Goal: Information Seeking & Learning: Learn about a topic

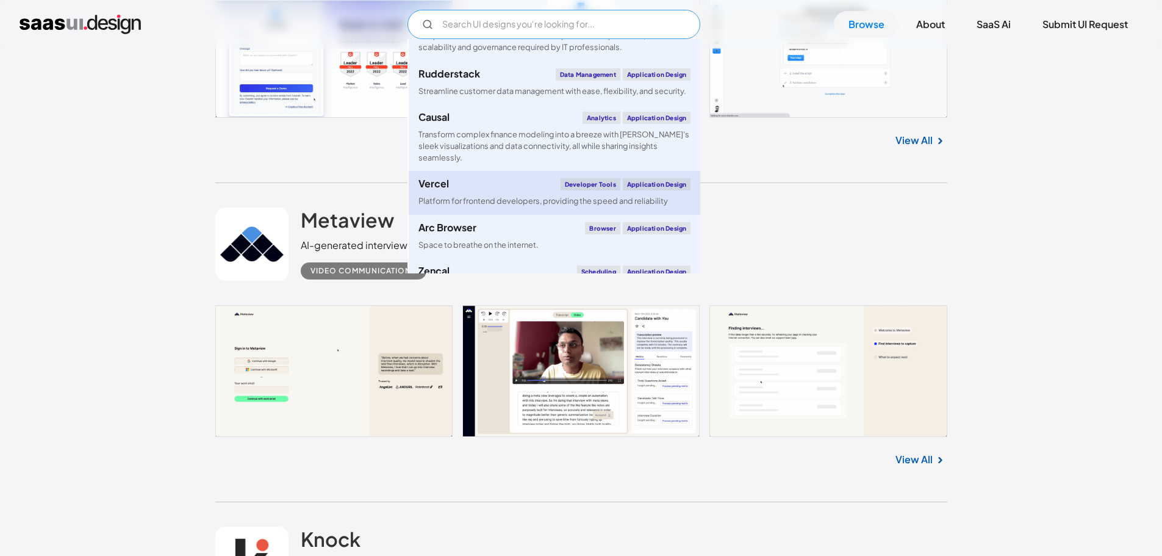
scroll to position [1098, 0]
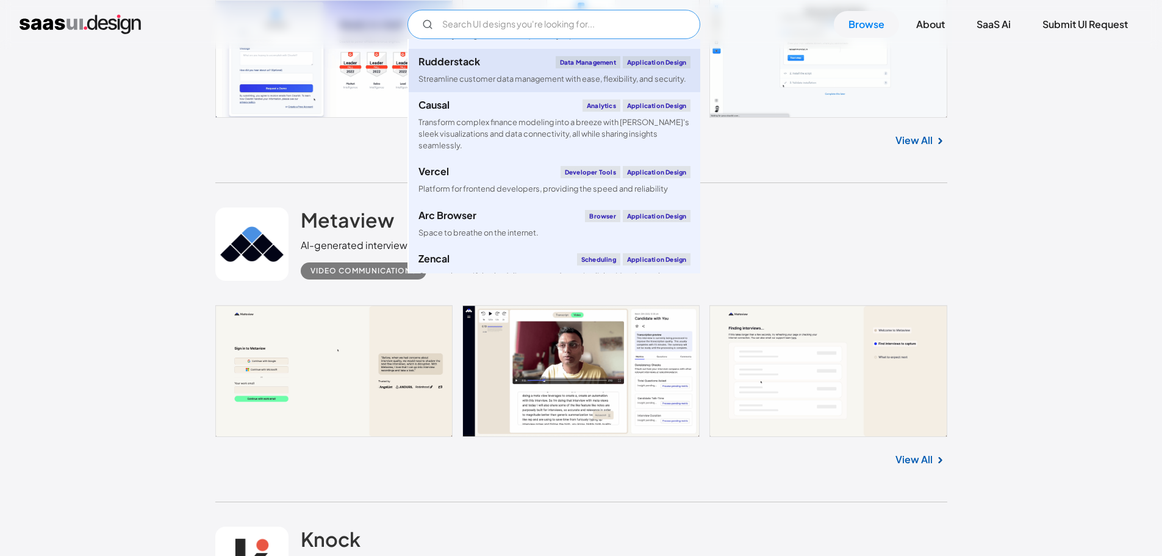
click at [582, 85] on div "Streamline customer data management with ease, flexibility, and security." at bounding box center [552, 79] width 268 height 12
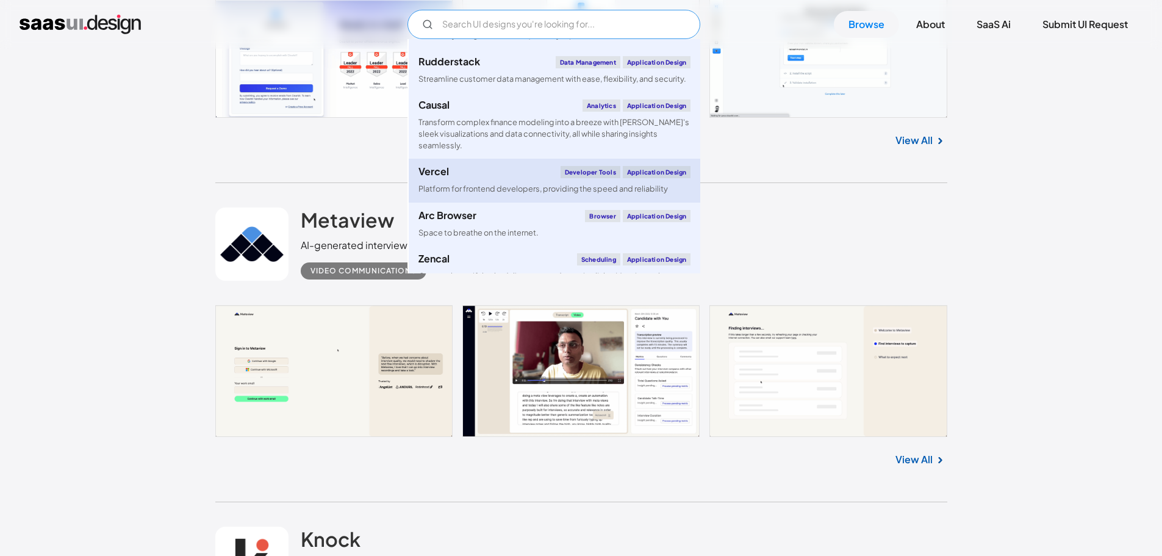
scroll to position [1159, 0]
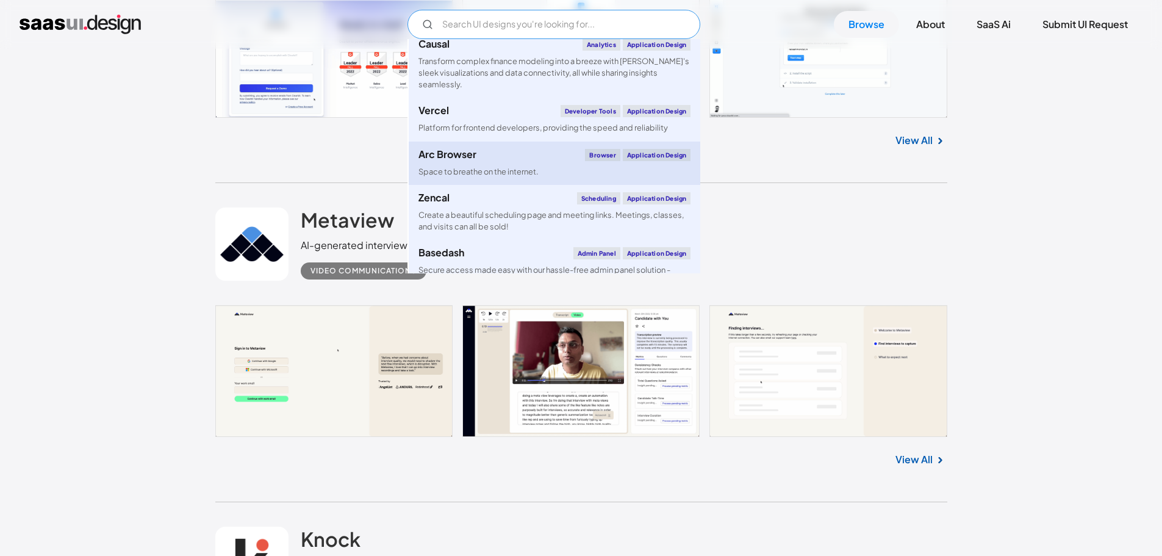
click at [488, 173] on div "Space to breathe on the internet." at bounding box center [478, 172] width 120 height 12
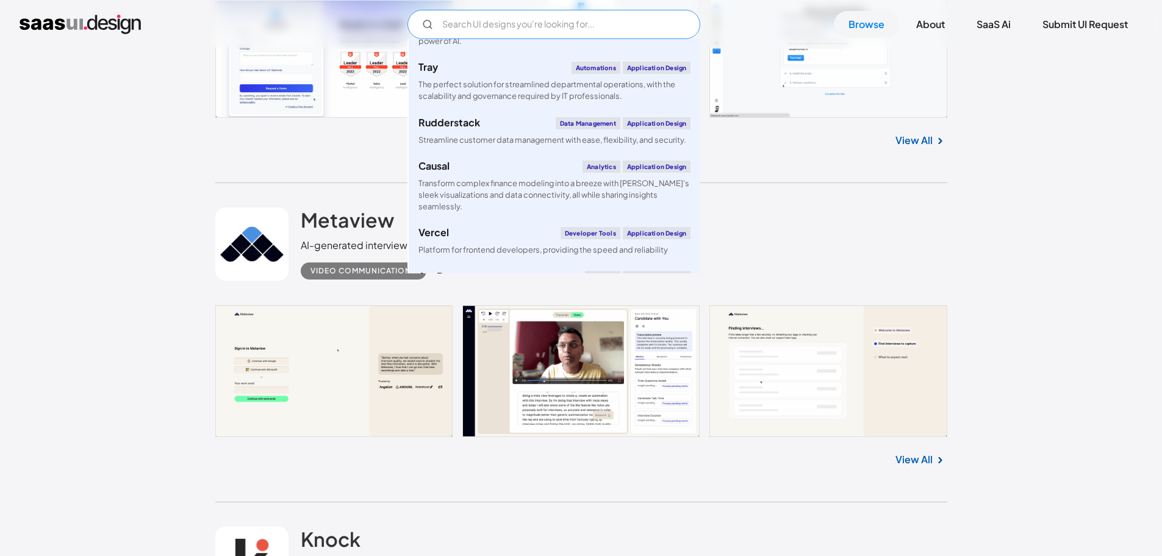
scroll to position [1220, 0]
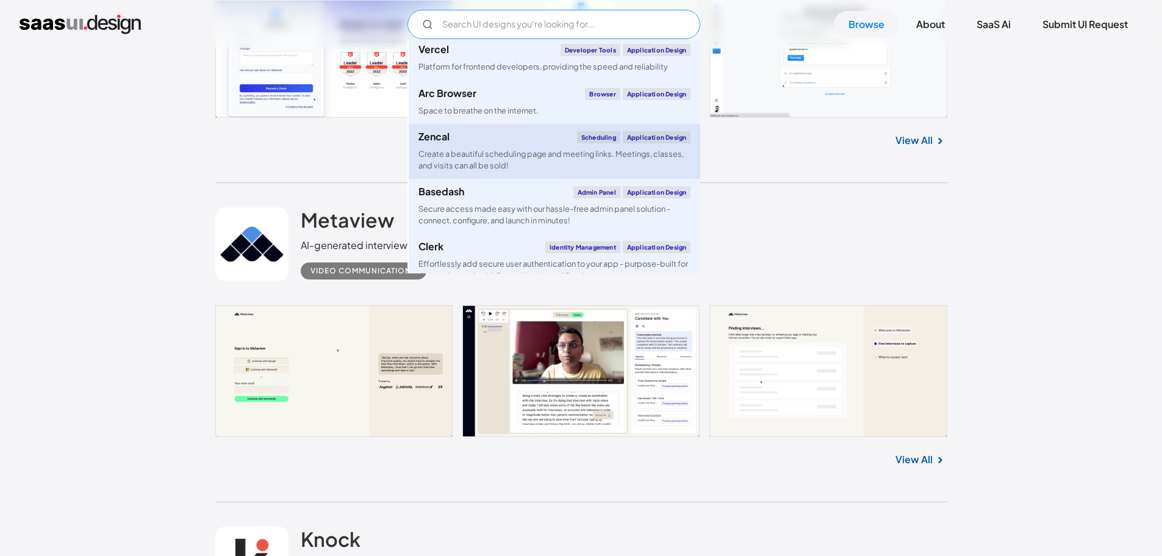
click at [494, 140] on div "Zencal Scheduling Application Design" at bounding box center [554, 137] width 272 height 12
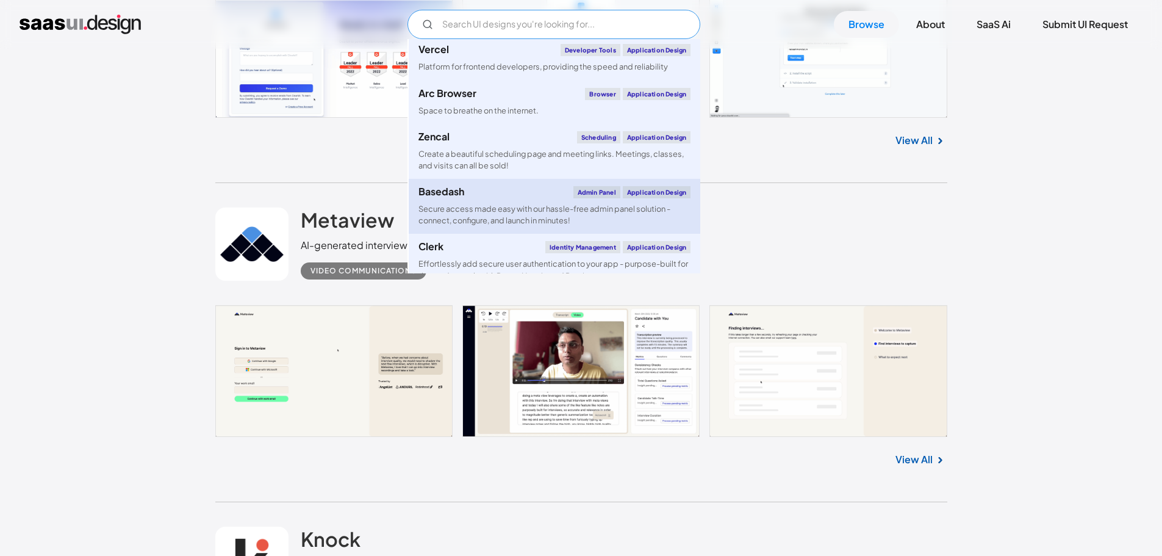
click at [558, 193] on div "Basedash Admin Panel Application Design" at bounding box center [554, 192] width 272 height 12
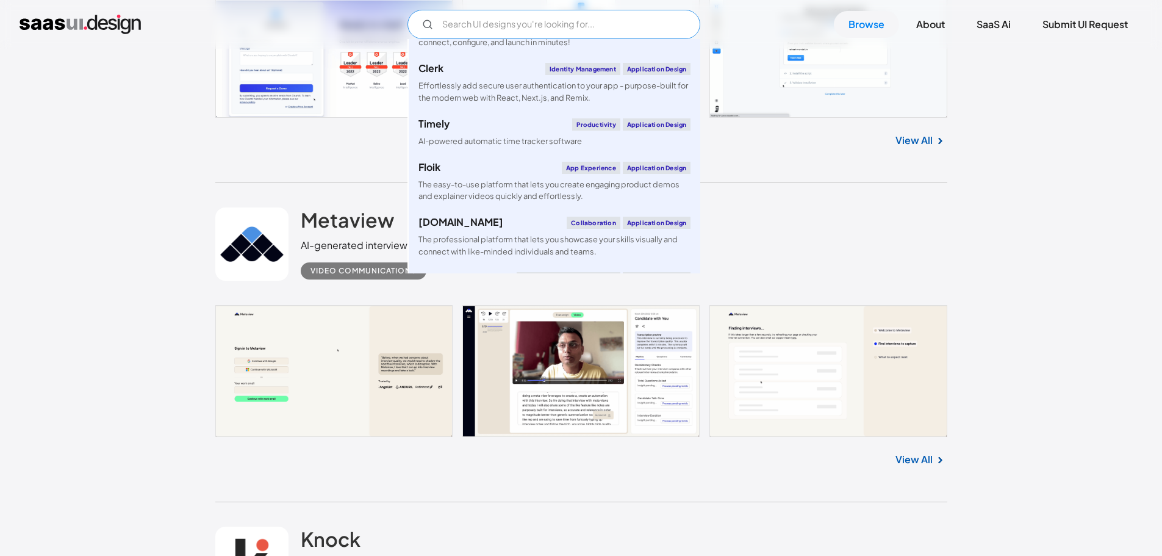
scroll to position [1403, 0]
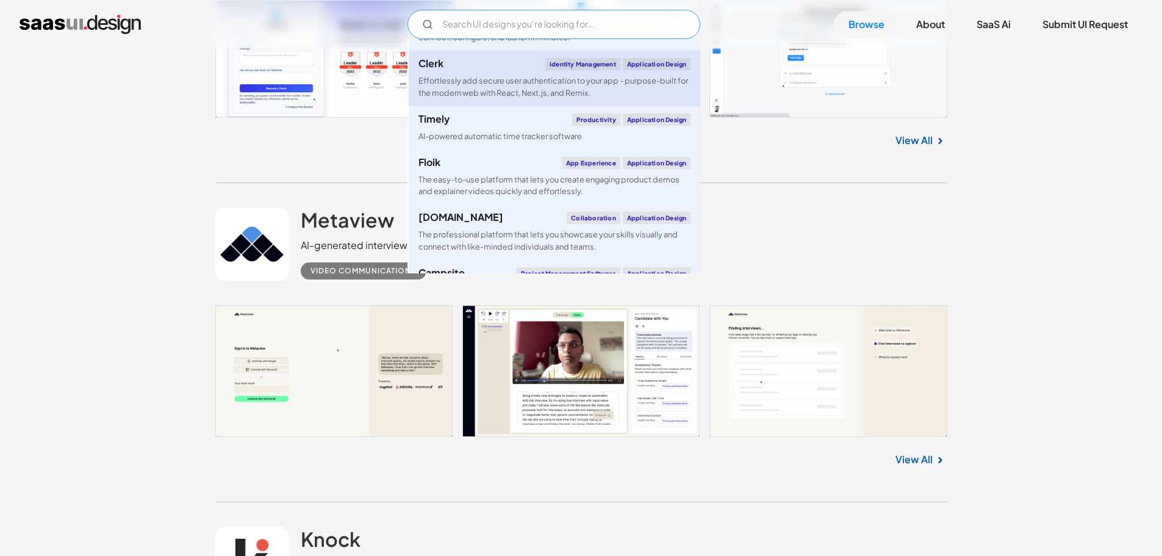
click at [518, 79] on div "Effortlessly add secure user authentication to your app - purpose-built for the…" at bounding box center [554, 86] width 272 height 23
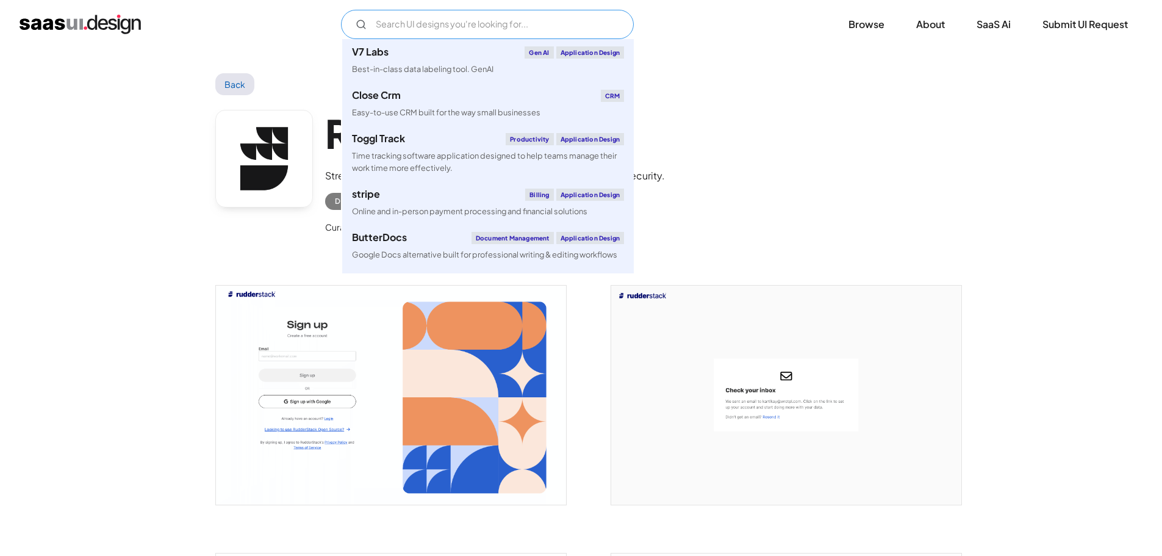
click at [402, 27] on input "Email Form" at bounding box center [487, 24] width 293 height 29
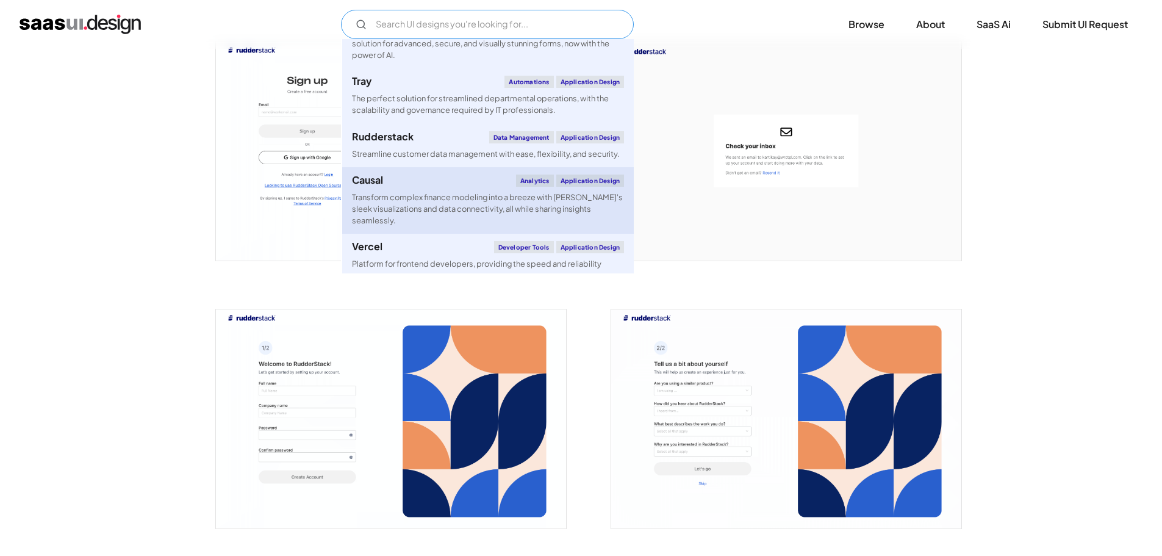
scroll to position [1037, 0]
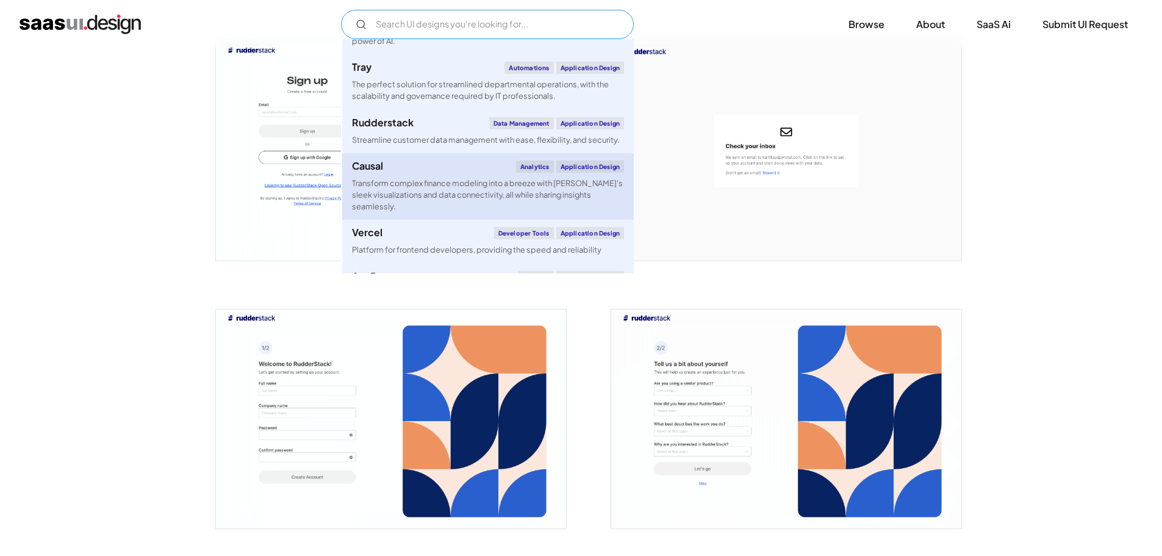
click at [542, 192] on div "Transform complex finance modeling into a breeze with [PERSON_NAME]'s sleek vis…" at bounding box center [488, 194] width 272 height 35
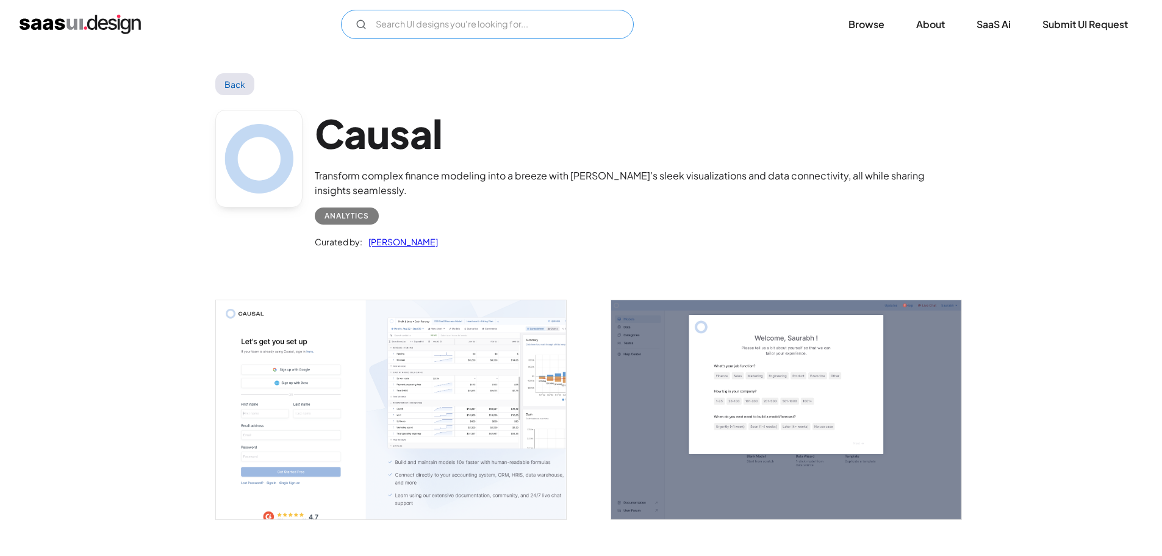
click at [492, 30] on input "Email Form" at bounding box center [487, 24] width 293 height 29
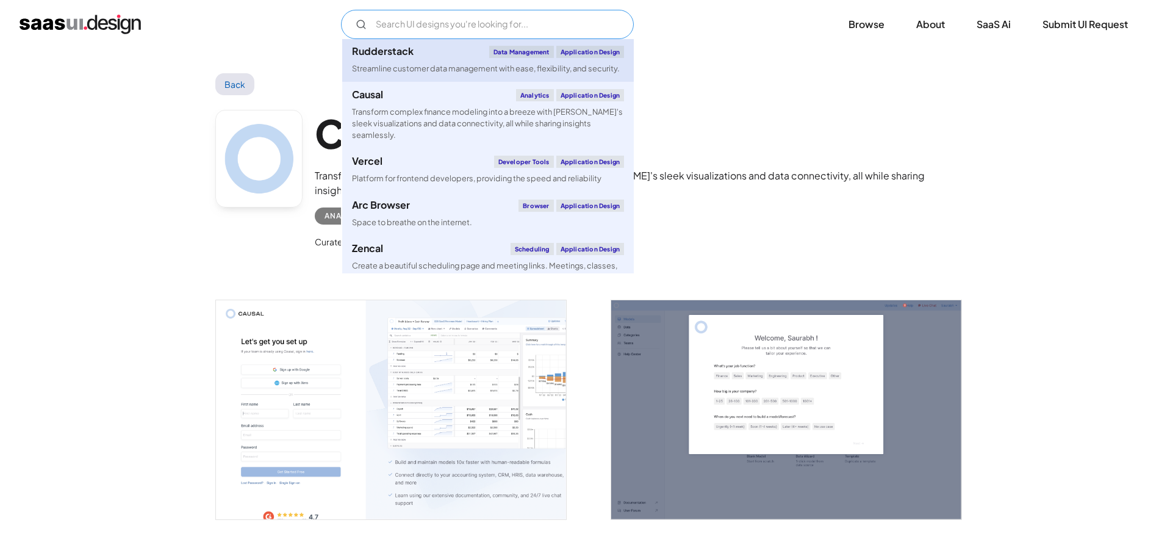
scroll to position [1220, 0]
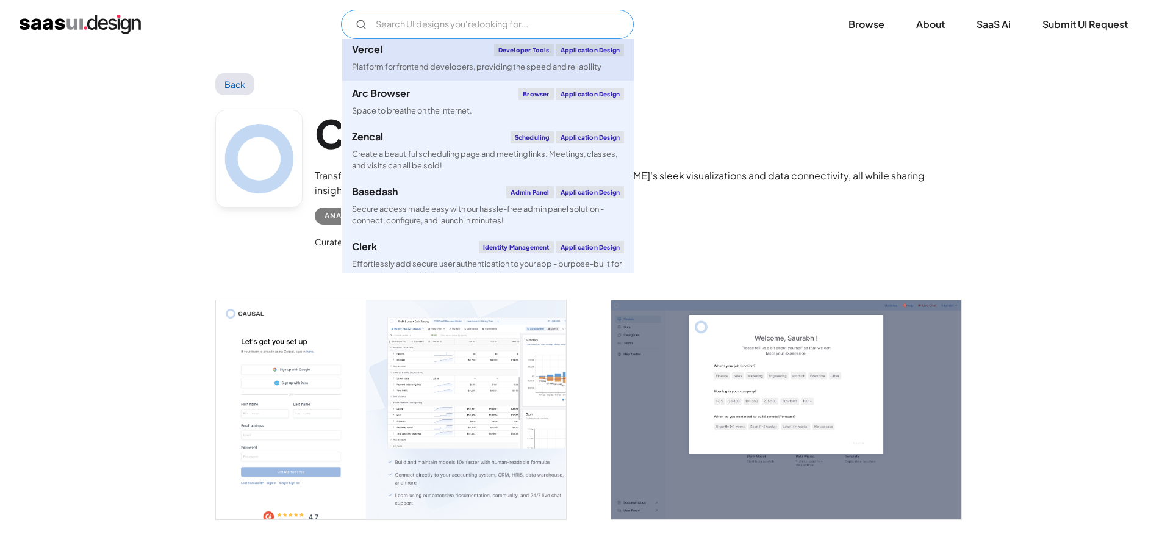
click at [454, 54] on div "Vercel Developer tools Application Design" at bounding box center [488, 50] width 272 height 12
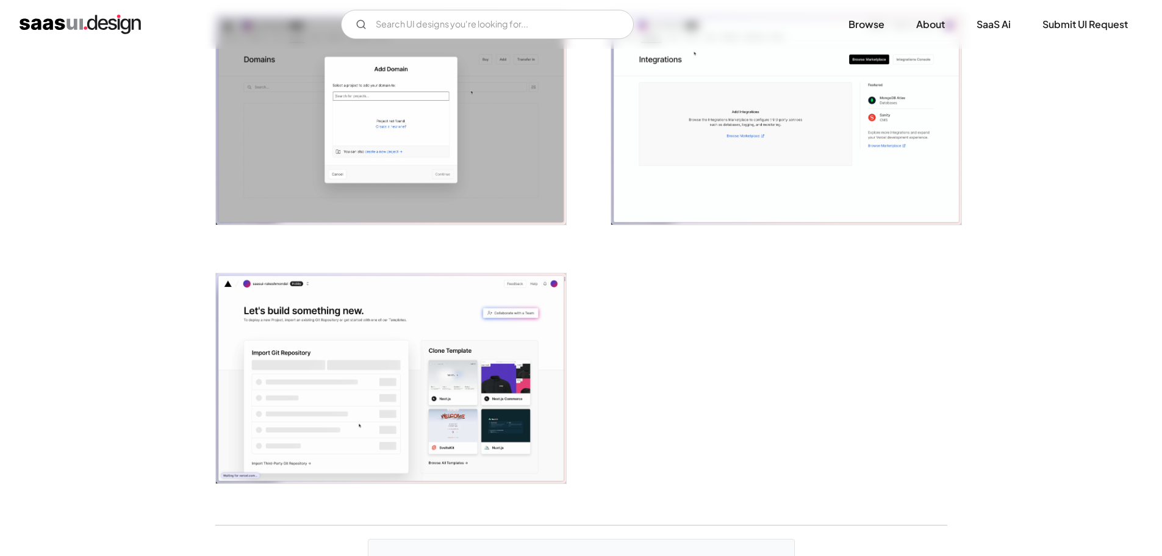
scroll to position [2988, 0]
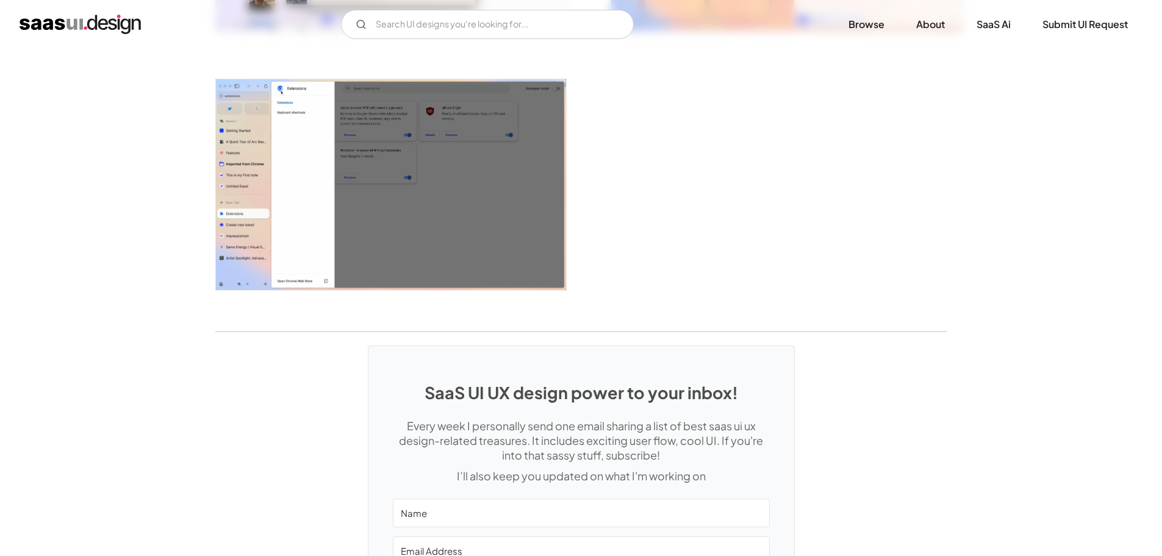
scroll to position [2805, 0]
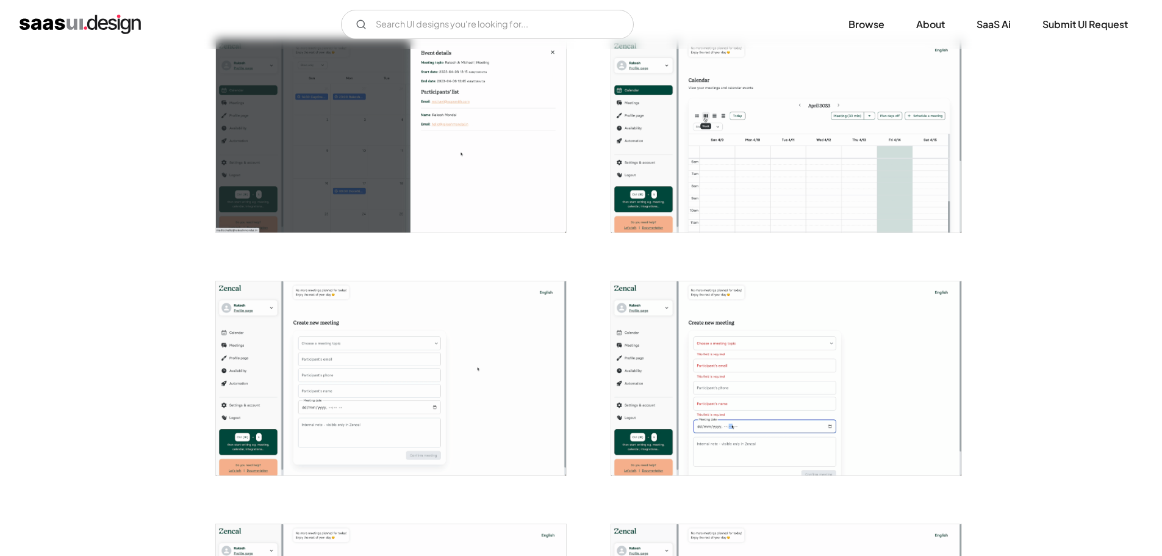
scroll to position [1464, 0]
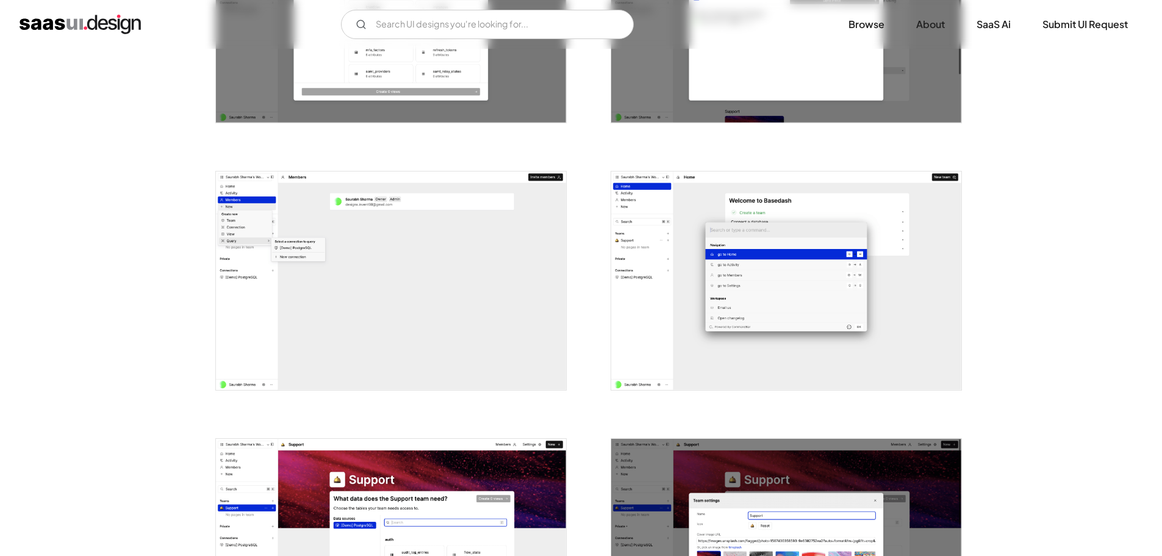
scroll to position [1890, 0]
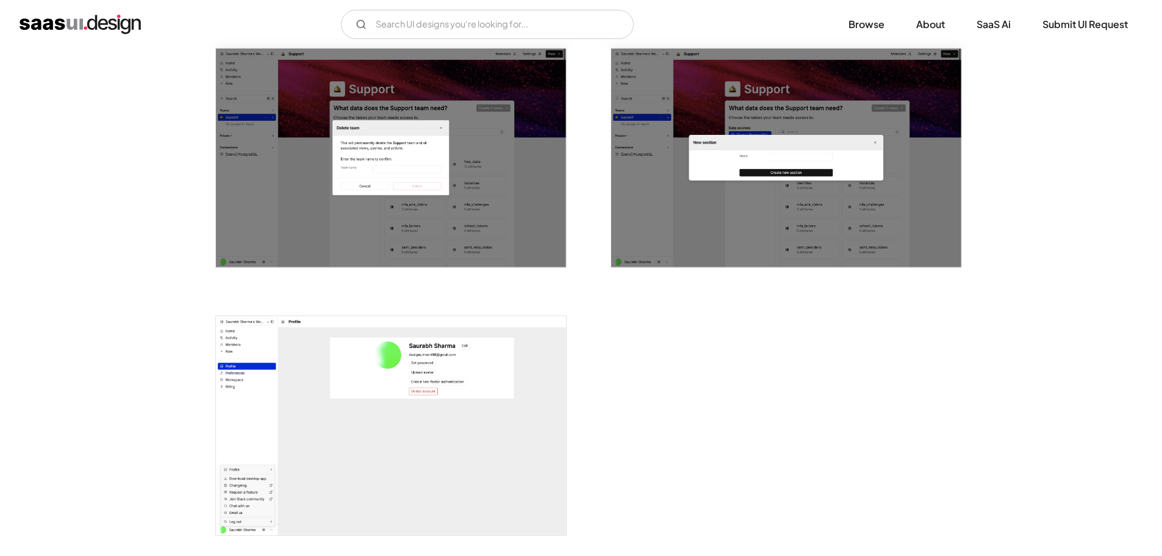
click at [537, 214] on img "open lightbox" at bounding box center [391, 157] width 350 height 219
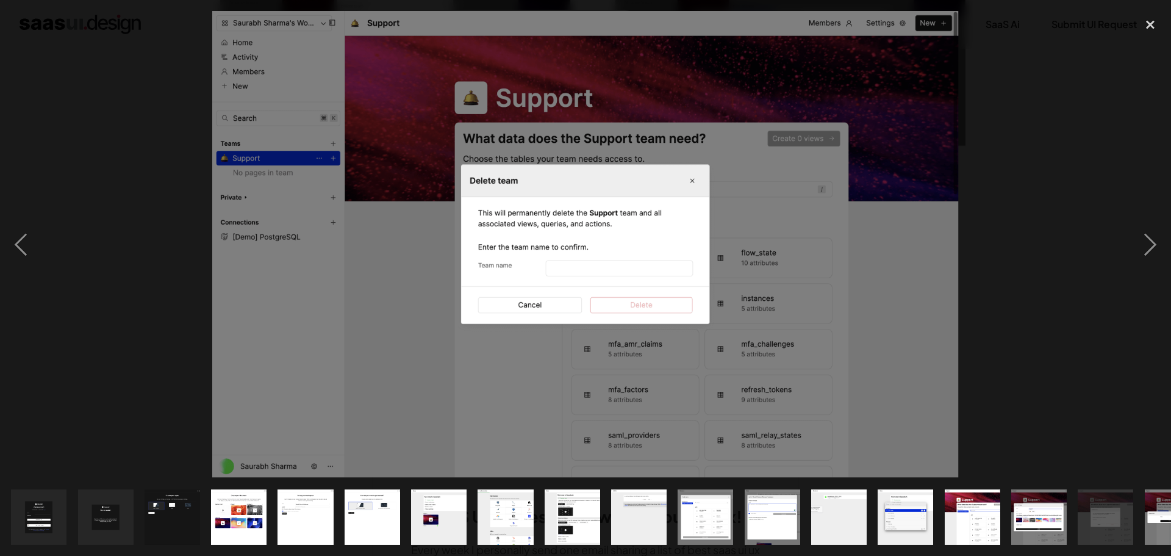
scroll to position [2500, 0]
drag, startPoint x: 1037, startPoint y: 65, endPoint x: 1040, endPoint y: 57, distance: 7.7
click at [1039, 62] on div at bounding box center [585, 244] width 1171 height 467
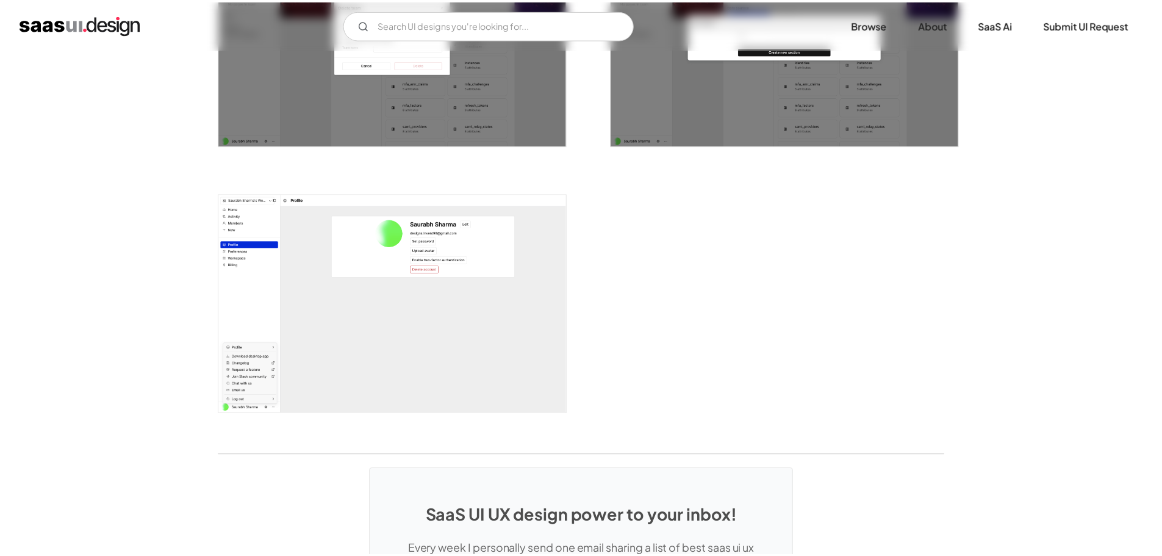
scroll to position [2427, 0]
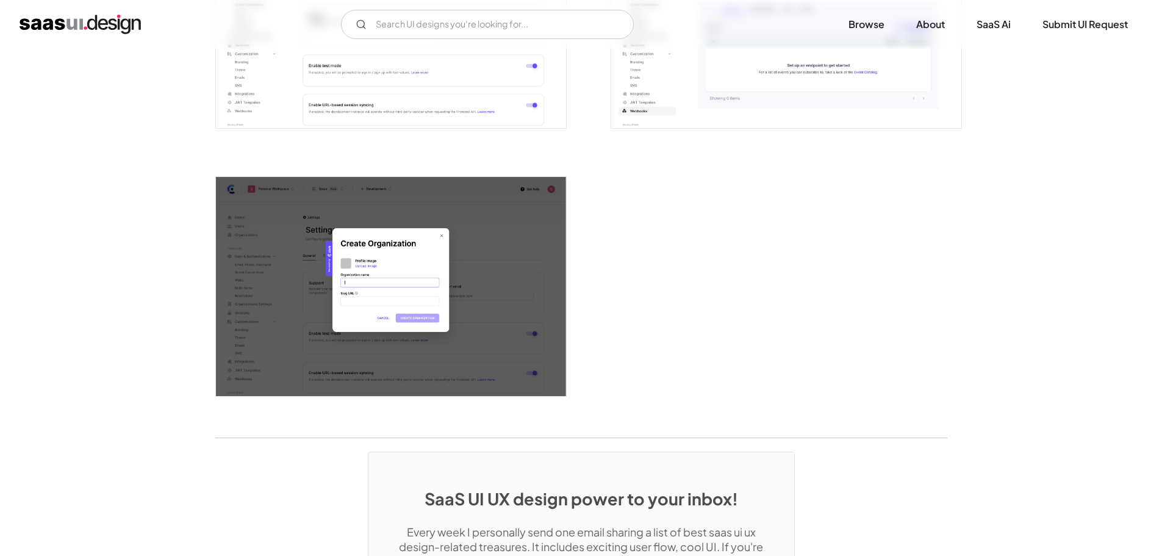
scroll to position [3333, 0]
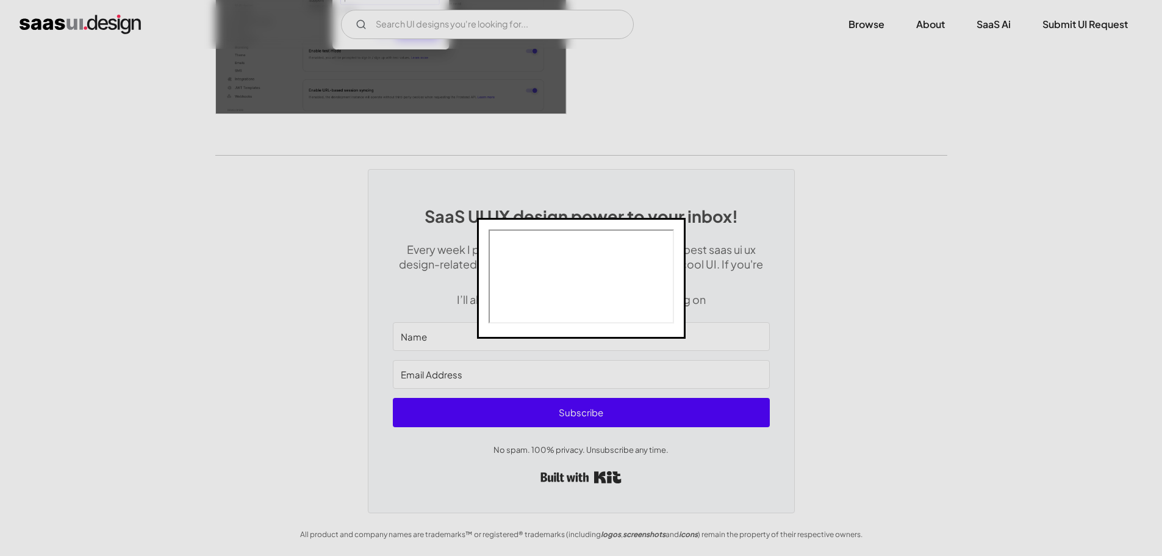
click at [685, 218] on dialog at bounding box center [581, 278] width 209 height 121
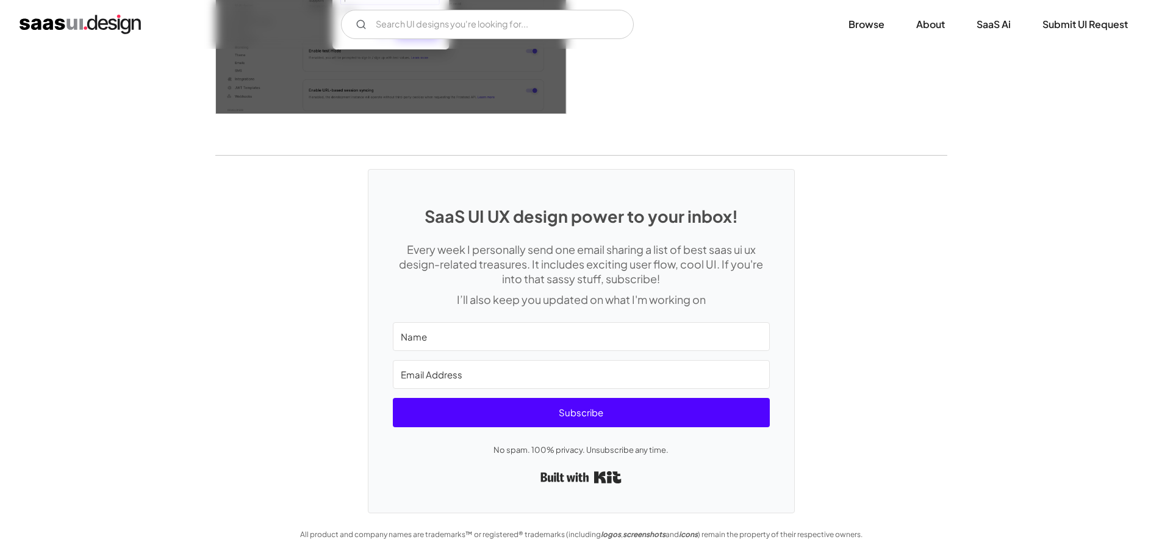
click at [431, 1] on div "V7 Labs Gen AI Application Design Best-in-class data labeling tool. GenAI Close…" at bounding box center [581, 24] width 1162 height 49
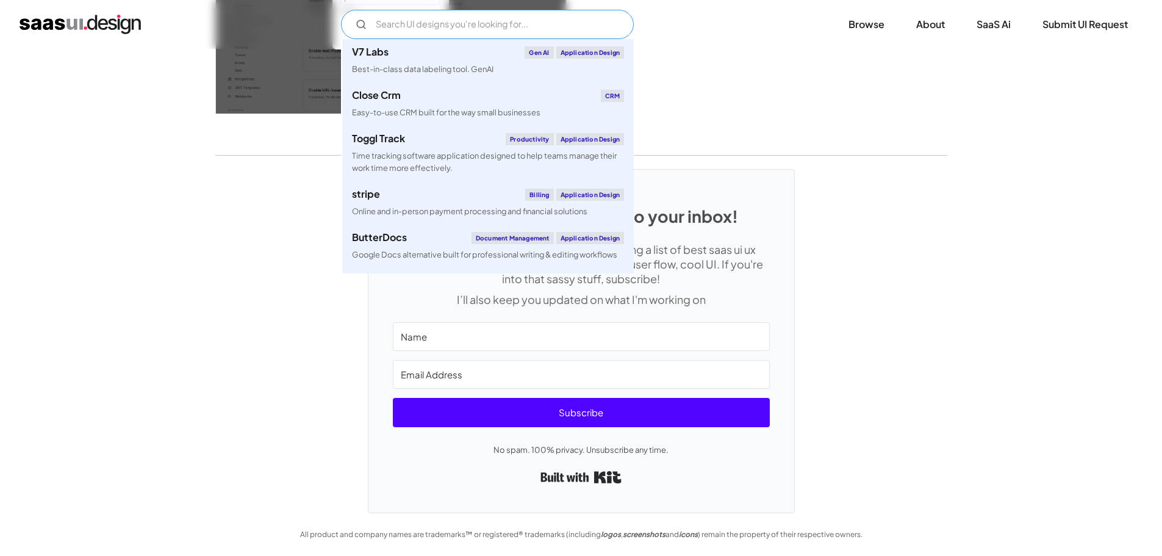
click at [442, 14] on input "Email Form" at bounding box center [487, 24] width 293 height 29
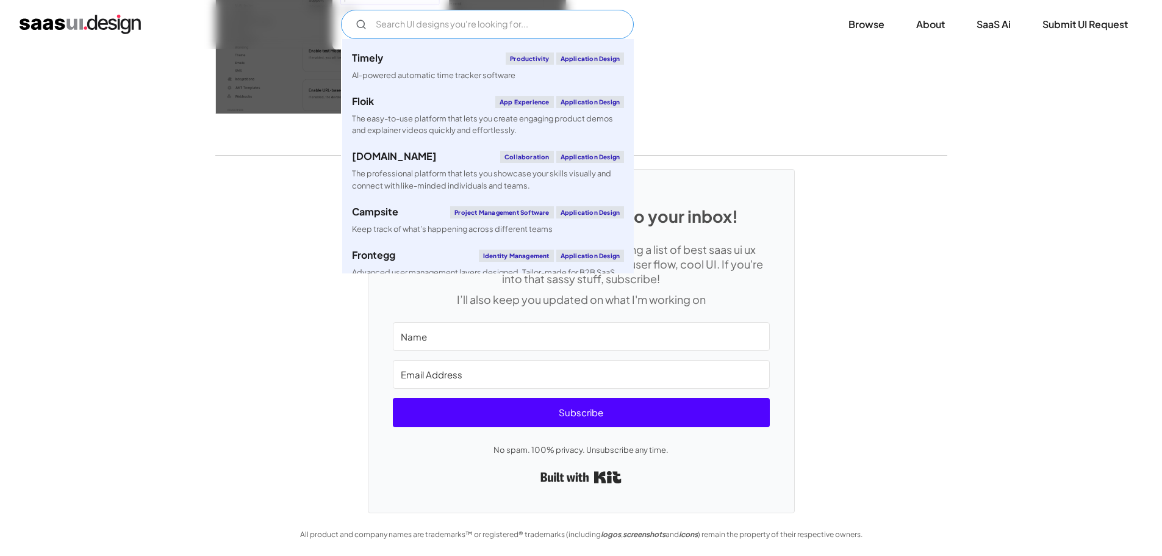
scroll to position [1403, 0]
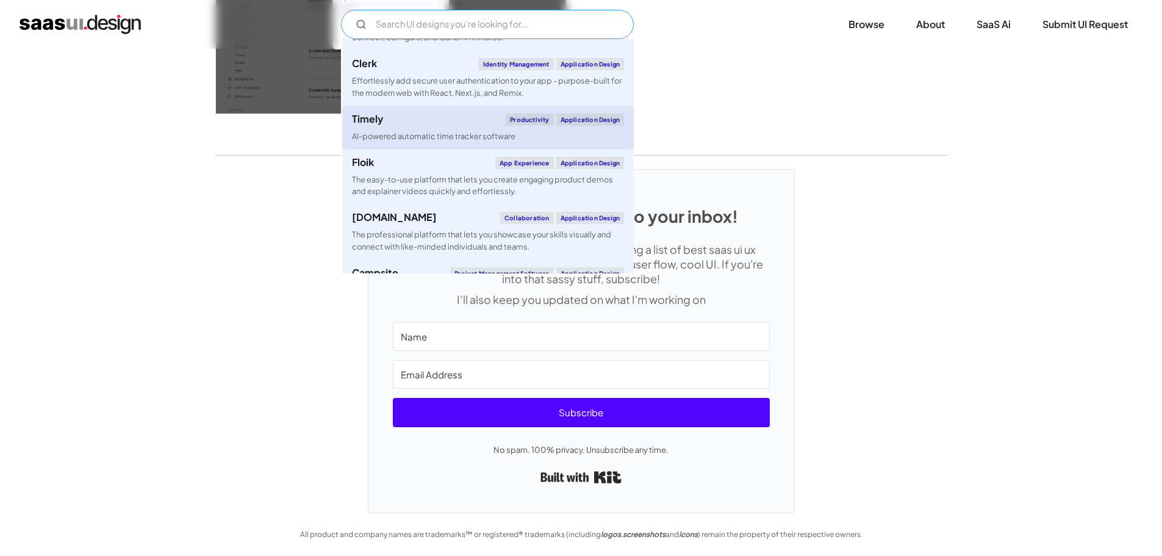
click at [468, 124] on div "Timely Productivity Application Design" at bounding box center [488, 119] width 272 height 12
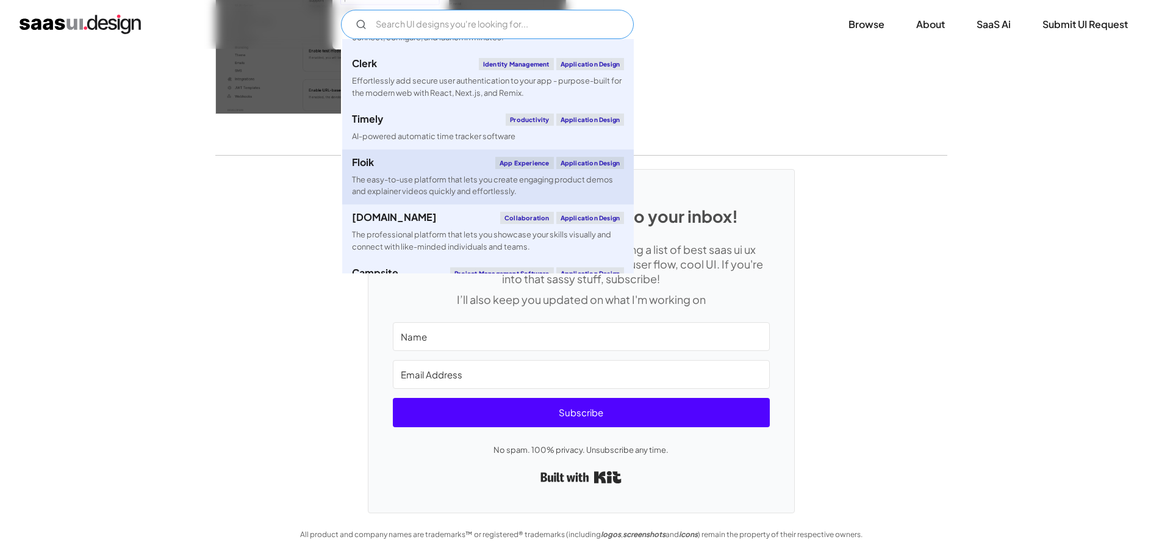
click at [447, 181] on div "The easy-to-use platform that lets you create engaging product demos and explai…" at bounding box center [488, 185] width 272 height 23
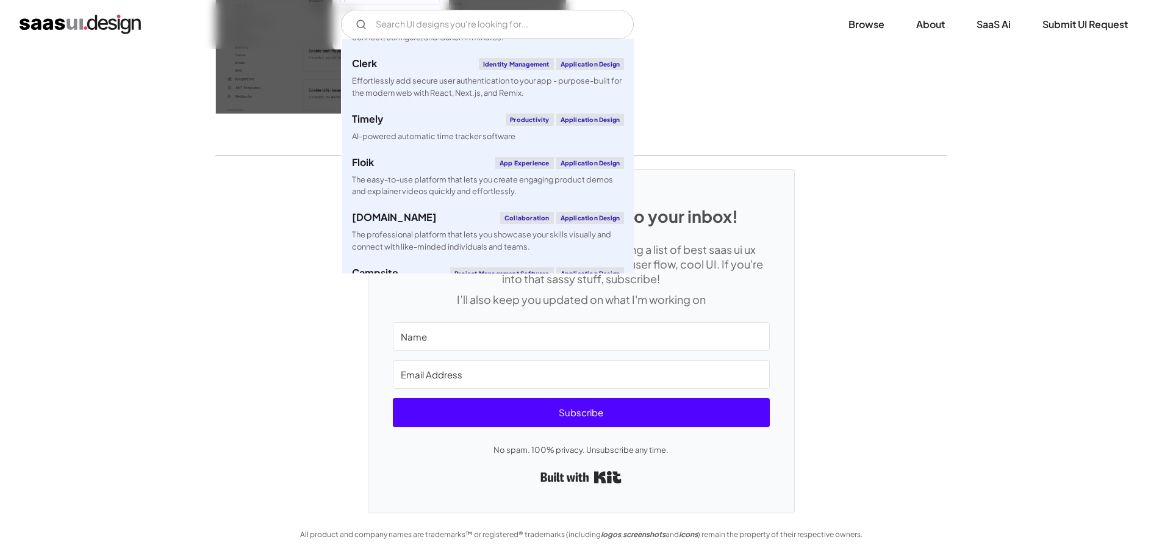
click at [232, 347] on div "SaaS UI UX design power to your inbox! Every week I personally send one email s…" at bounding box center [581, 334] width 1162 height 357
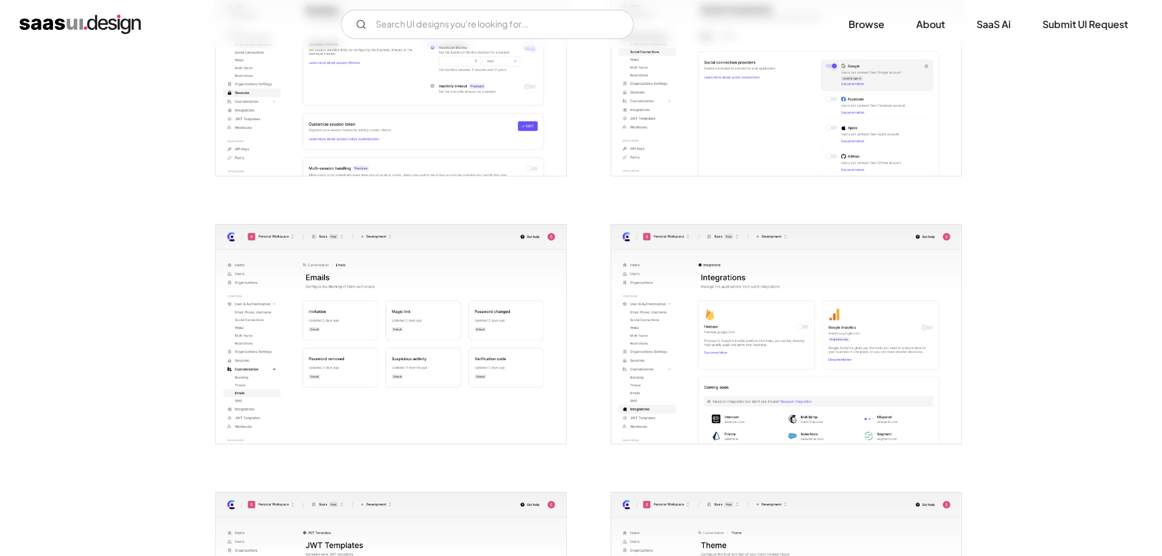
scroll to position [2195, 0]
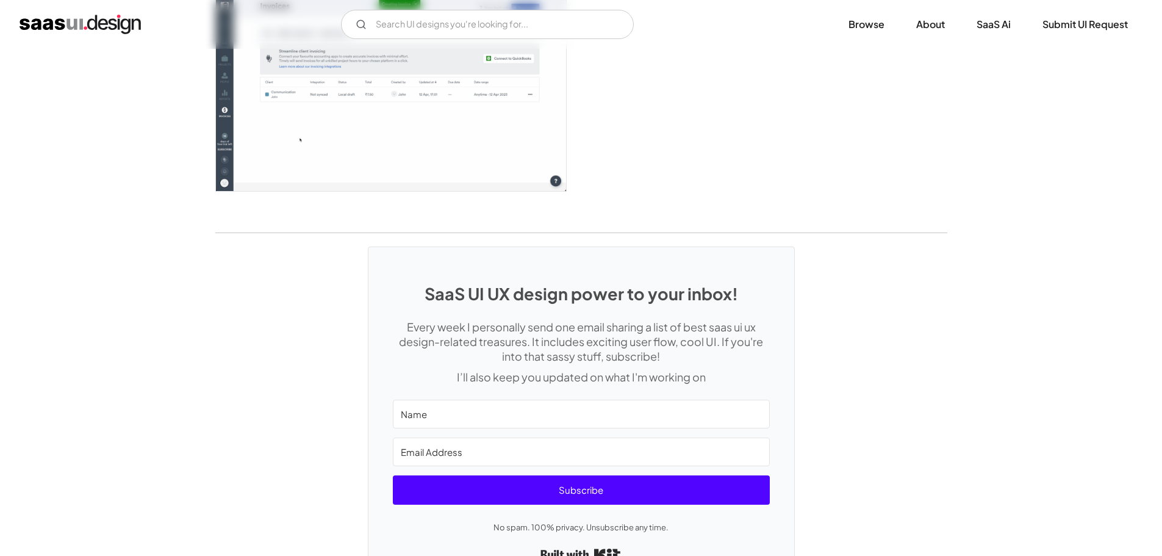
scroll to position [3266, 0]
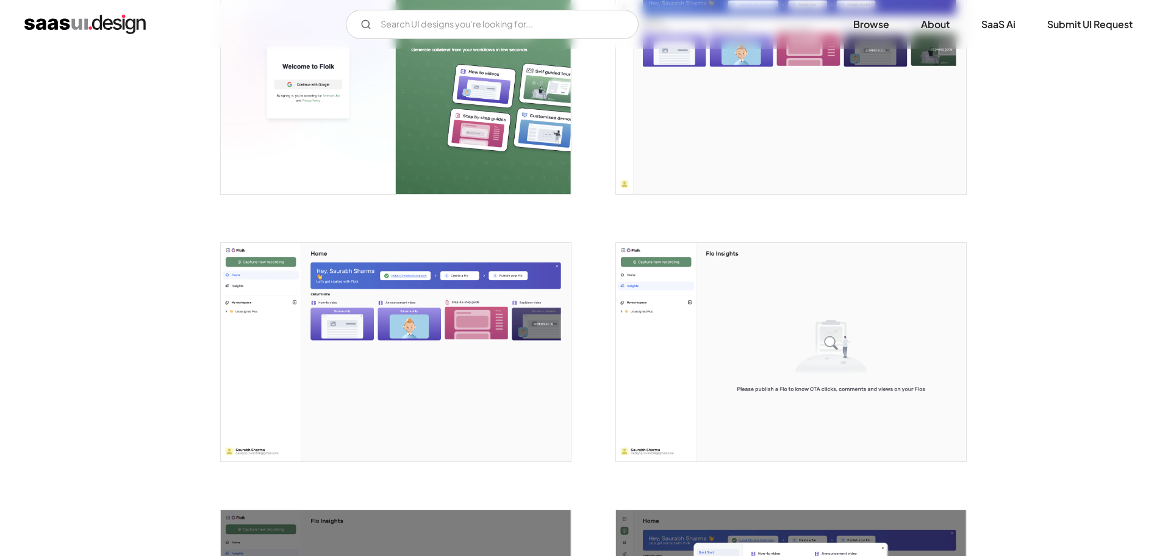
scroll to position [305, 0]
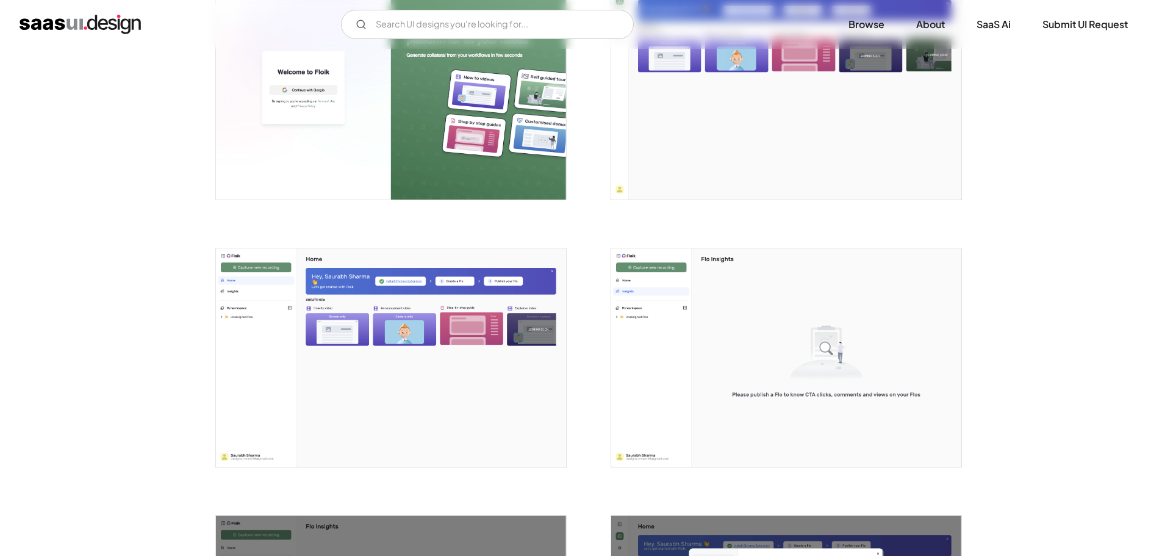
click at [445, 104] on img "open lightbox" at bounding box center [391, 89] width 350 height 219
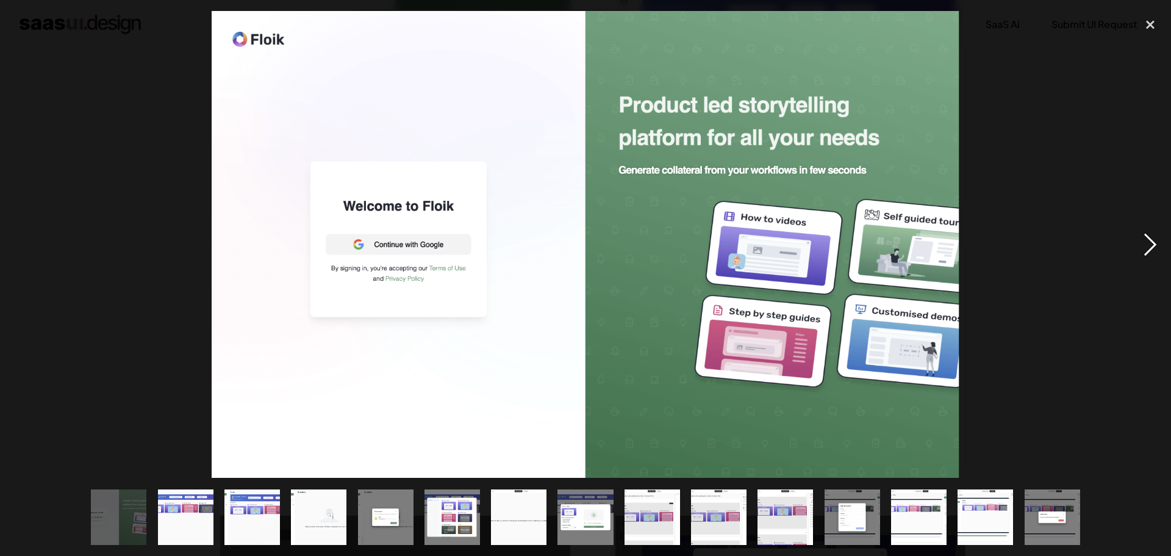
click at [1153, 238] on div "next image" at bounding box center [1149, 244] width 41 height 467
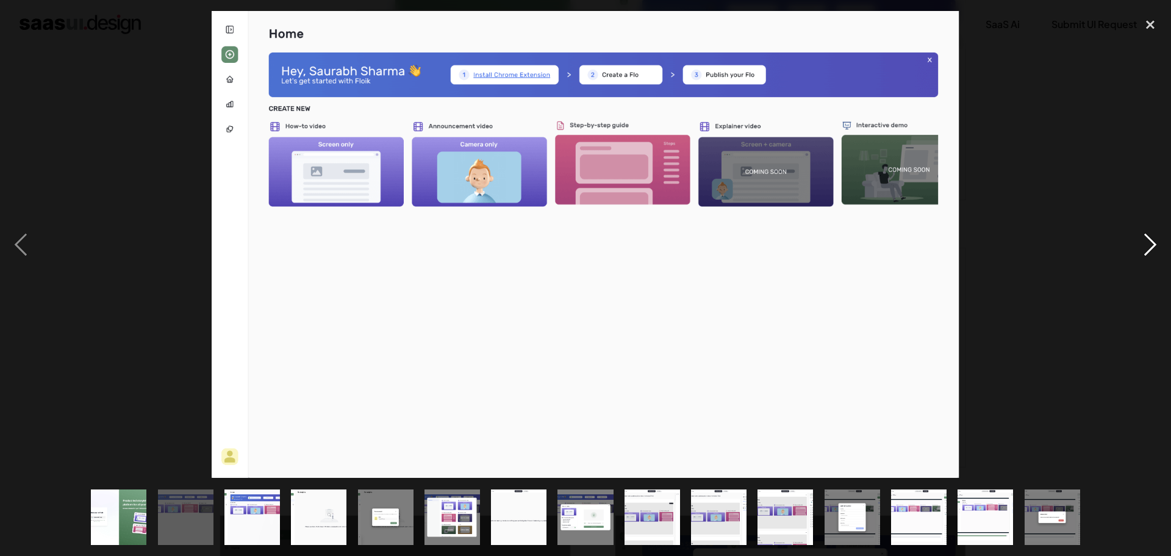
click at [1153, 238] on div "next image" at bounding box center [1149, 244] width 41 height 467
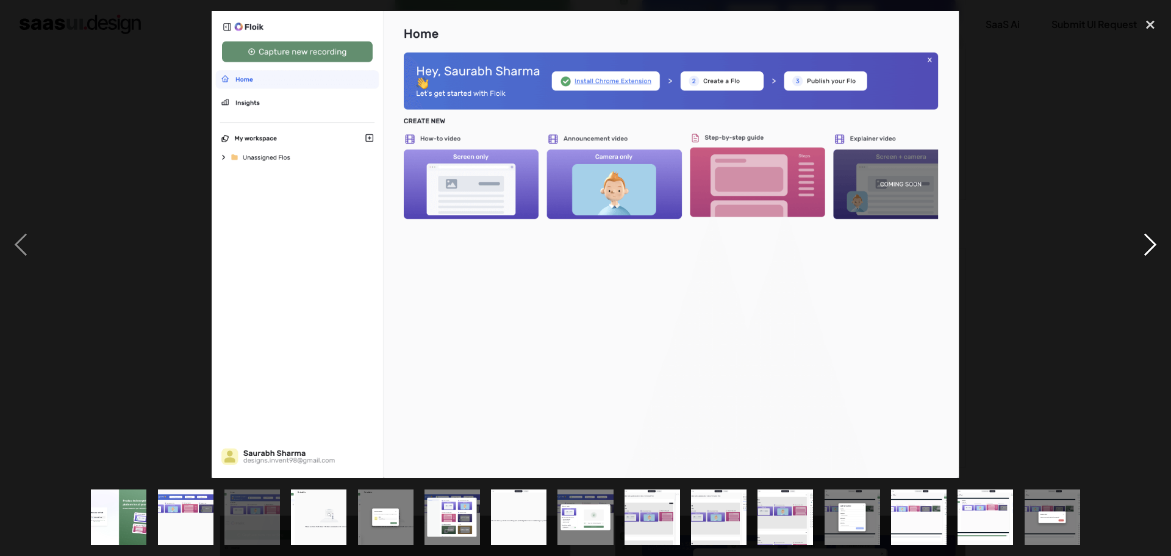
click at [1153, 238] on div "next image" at bounding box center [1149, 244] width 41 height 467
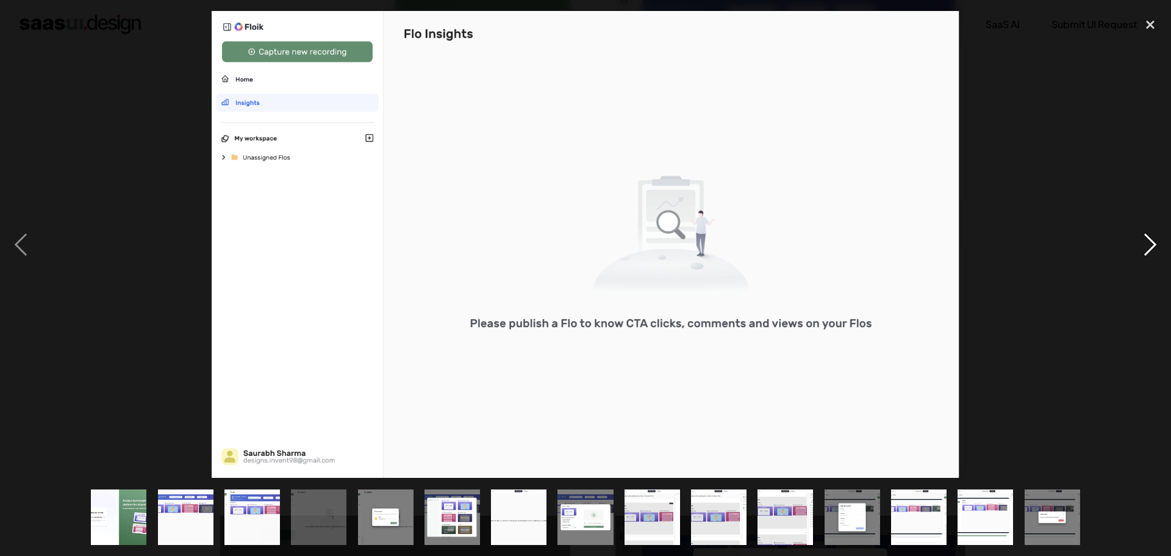
click at [1135, 250] on div "next image" at bounding box center [1149, 244] width 41 height 467
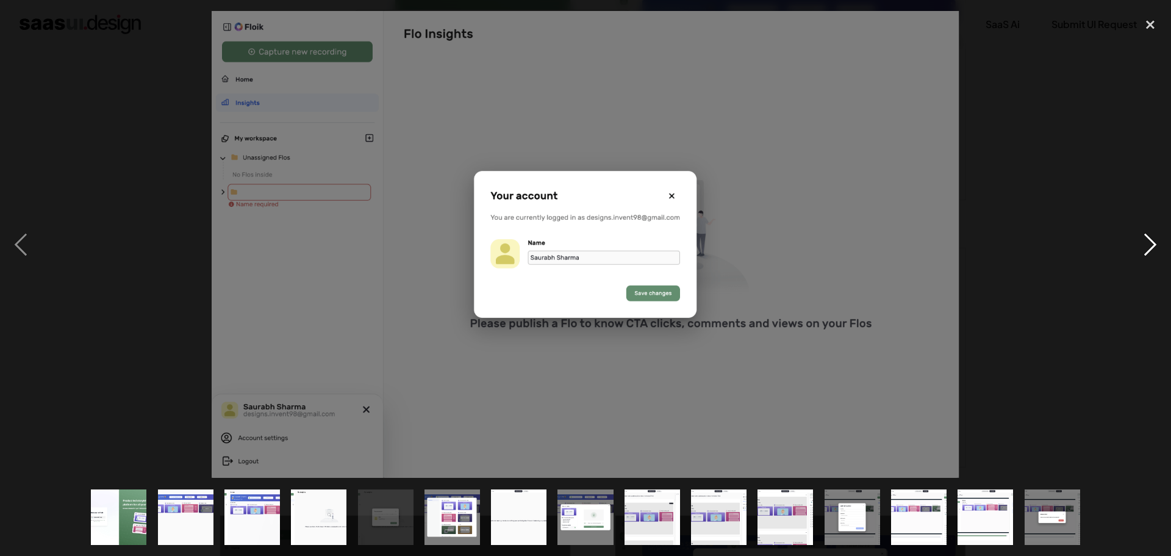
click at [1135, 250] on div "next image" at bounding box center [1149, 244] width 41 height 467
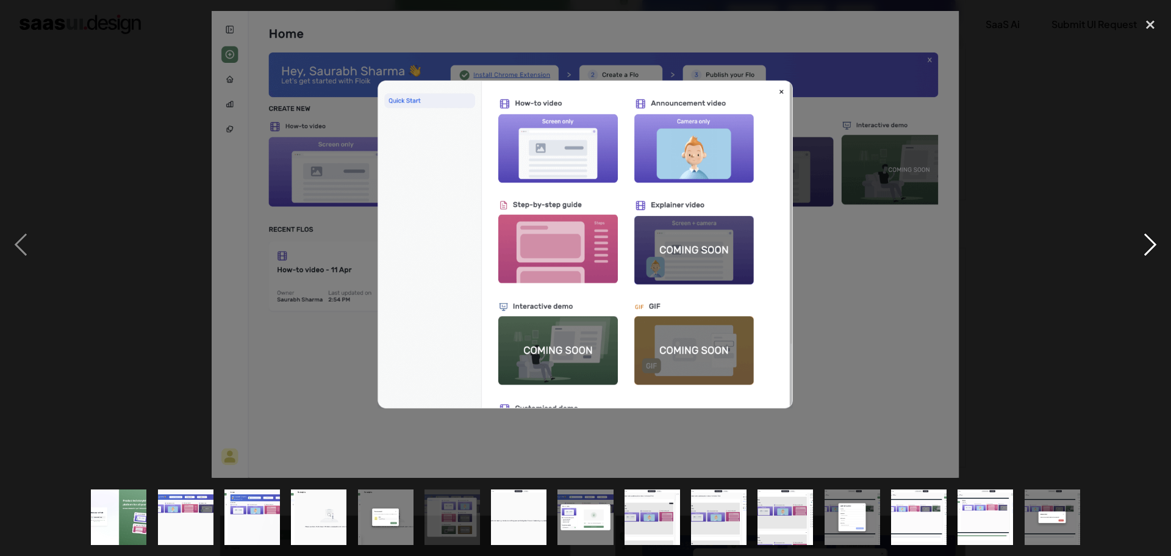
click at [1134, 249] on div "next image" at bounding box center [1149, 244] width 41 height 467
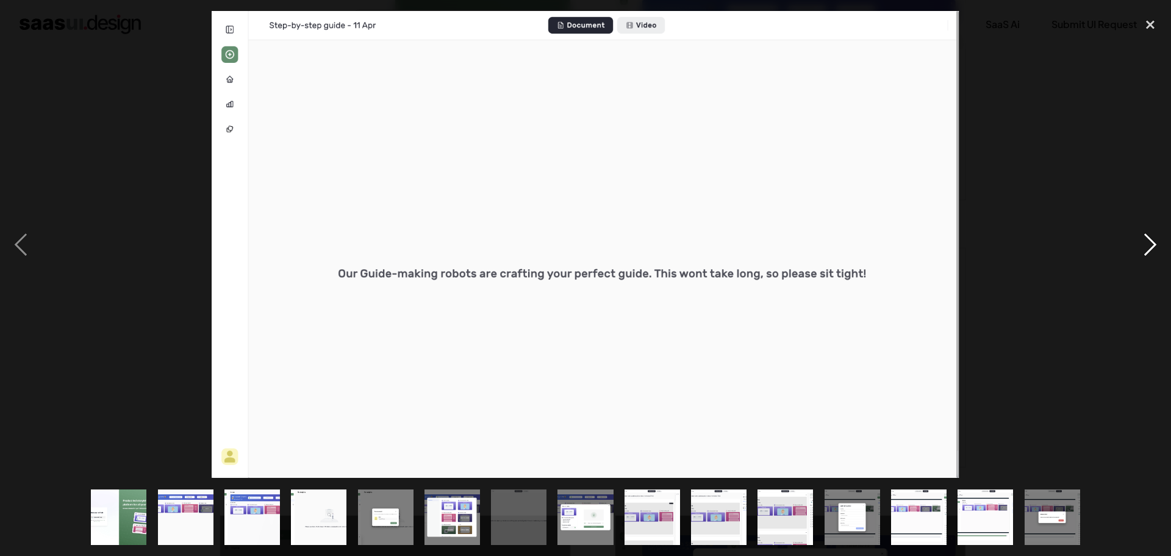
click at [1132, 246] on div "next image" at bounding box center [1149, 244] width 41 height 467
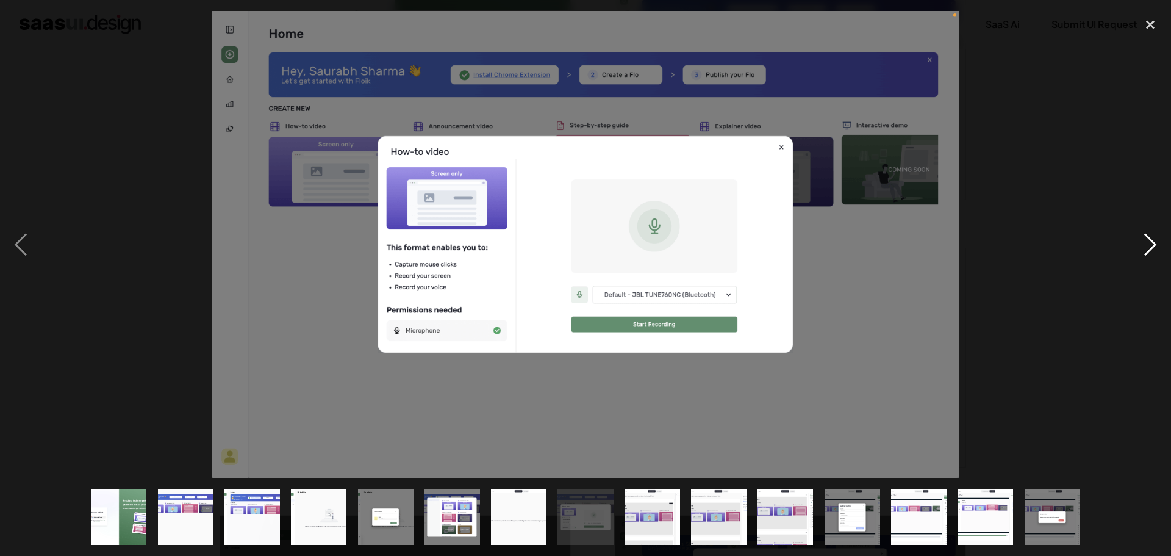
click at [1132, 246] on div "next image" at bounding box center [1149, 244] width 41 height 467
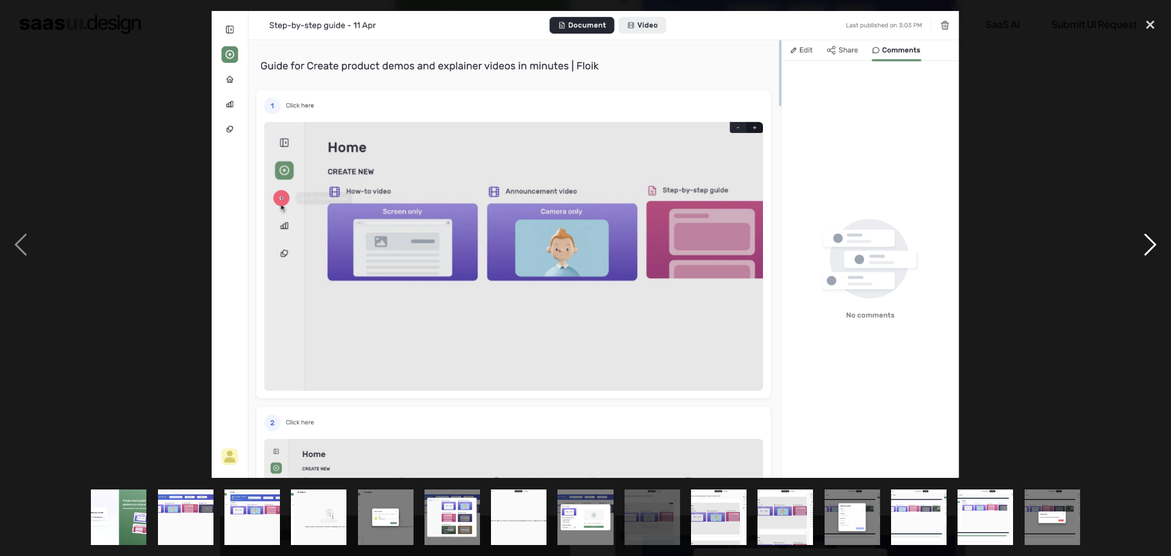
click at [1132, 246] on div "next image" at bounding box center [1149, 244] width 41 height 467
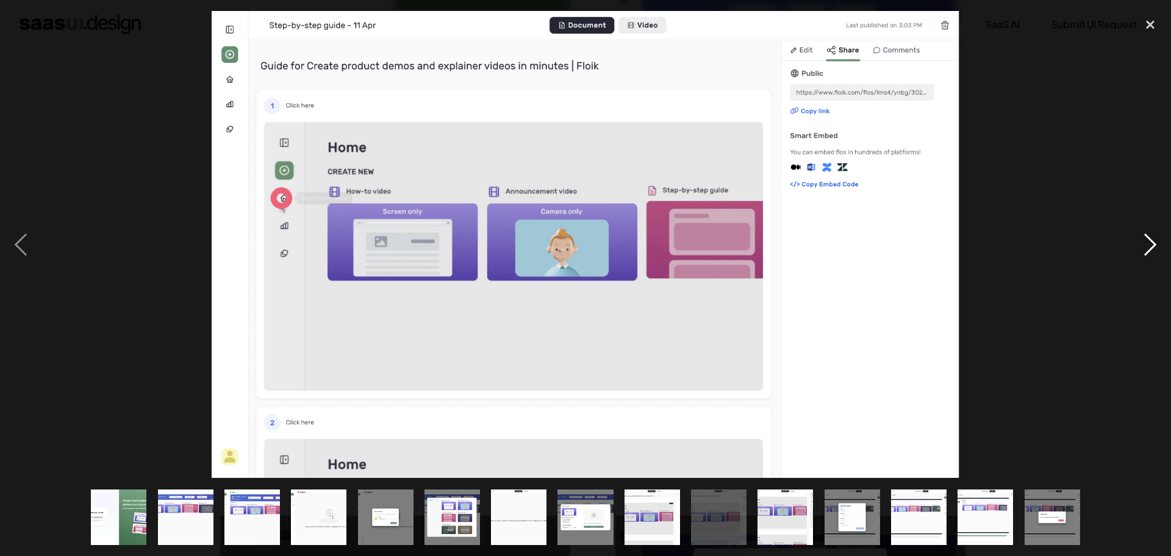
click at [1132, 246] on div "next image" at bounding box center [1149, 244] width 41 height 467
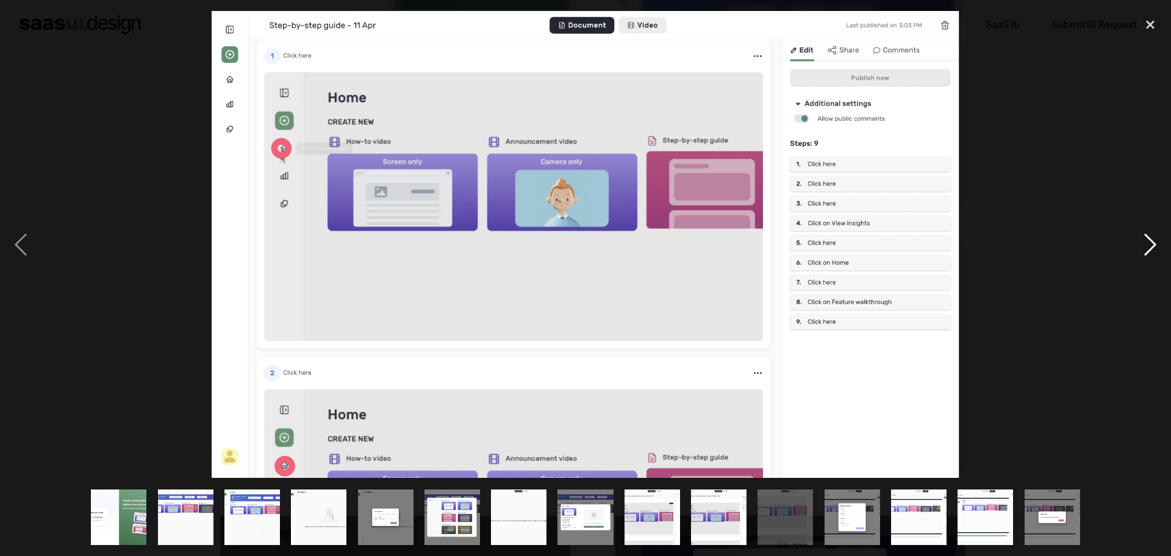
click at [1132, 246] on div "next image" at bounding box center [1149, 244] width 41 height 467
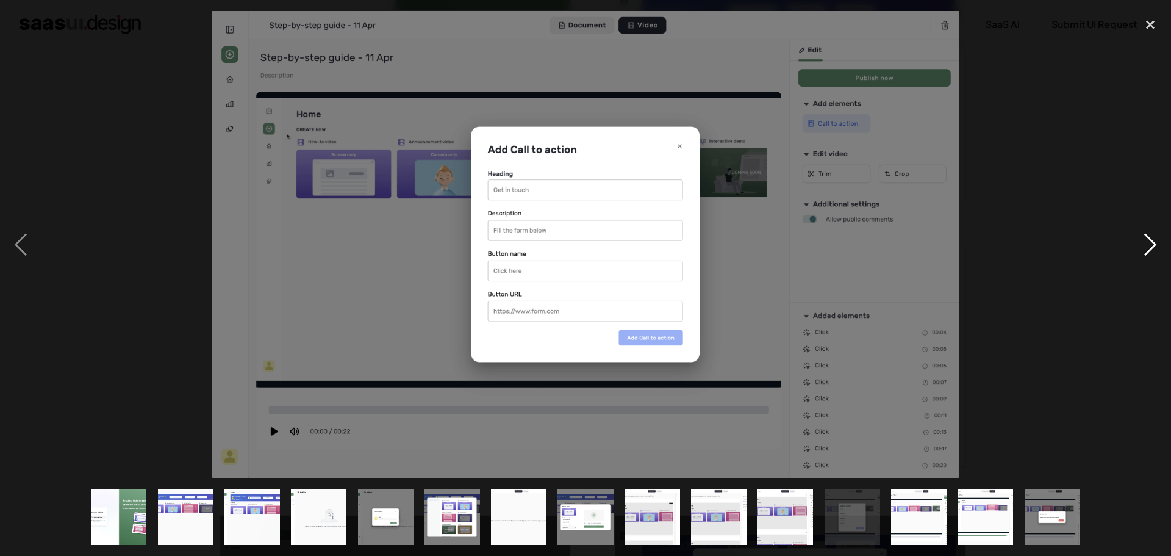
click at [1132, 246] on div "next image" at bounding box center [1149, 244] width 41 height 467
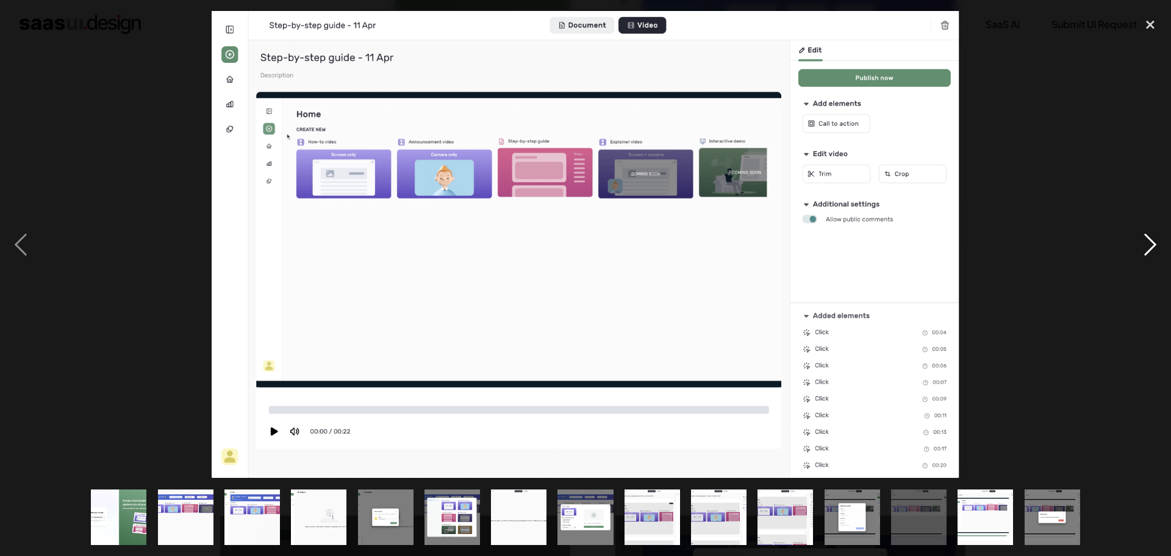
click at [1132, 245] on div "next image" at bounding box center [1149, 244] width 41 height 467
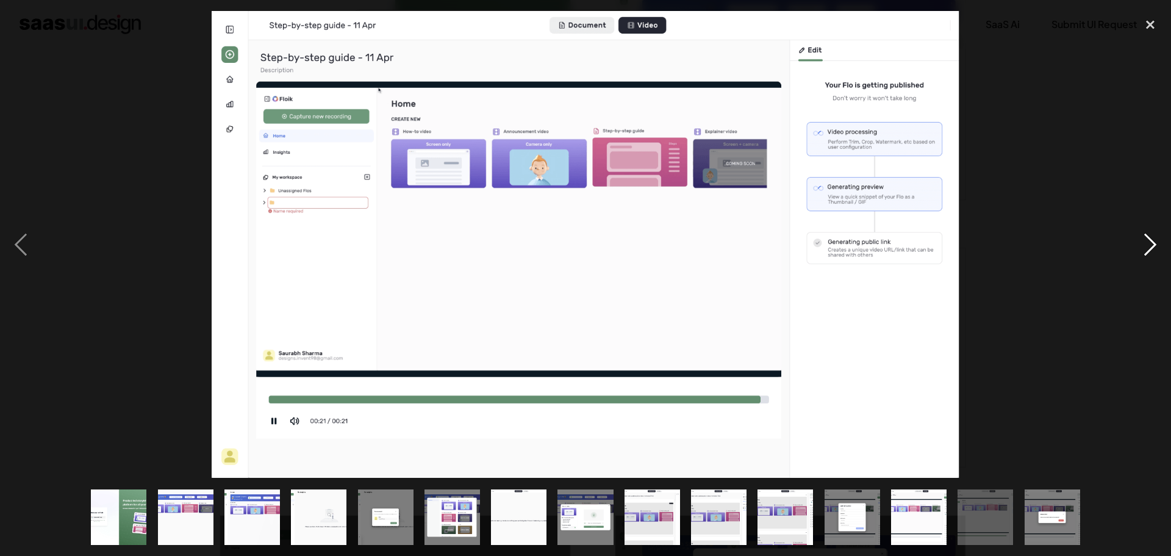
click at [1131, 244] on div "next image" at bounding box center [1149, 244] width 41 height 467
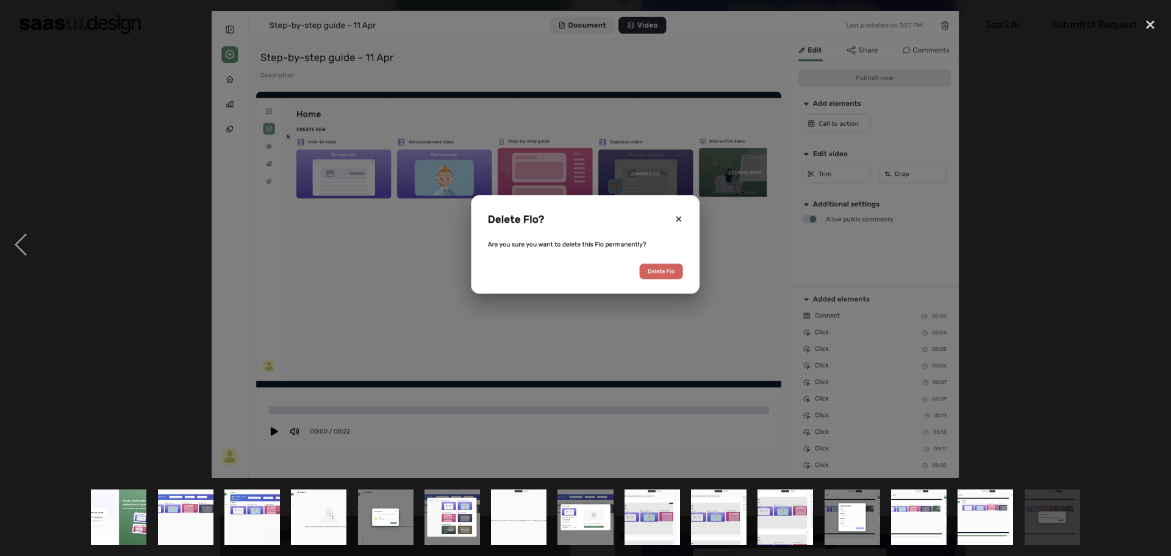
click at [1130, 242] on div "next image" at bounding box center [1149, 244] width 41 height 467
click at [33, 235] on div "previous image" at bounding box center [20, 244] width 41 height 467
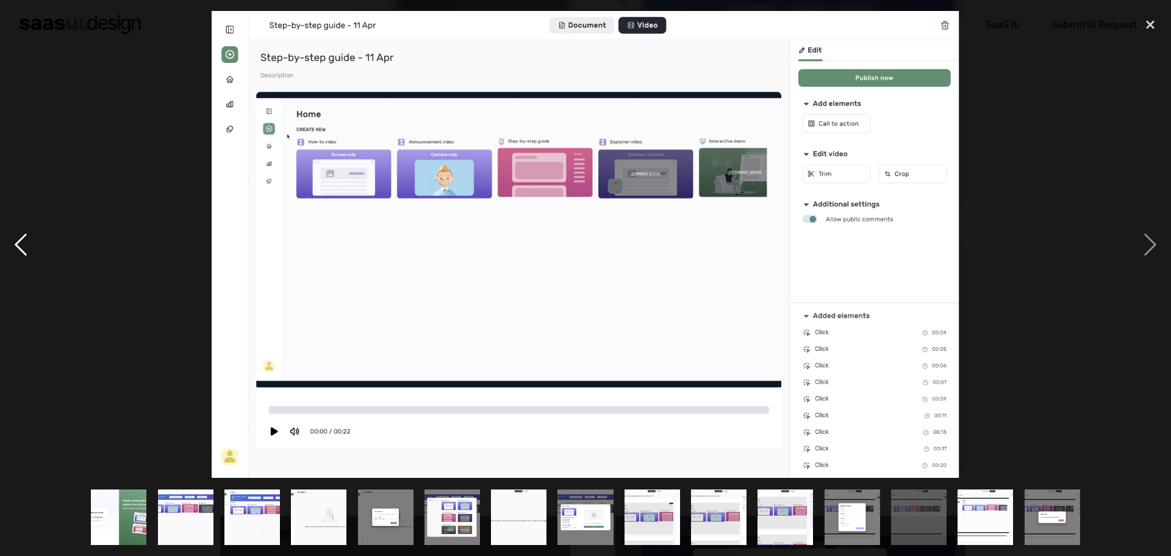
click at [33, 235] on div "previous image" at bounding box center [20, 244] width 41 height 467
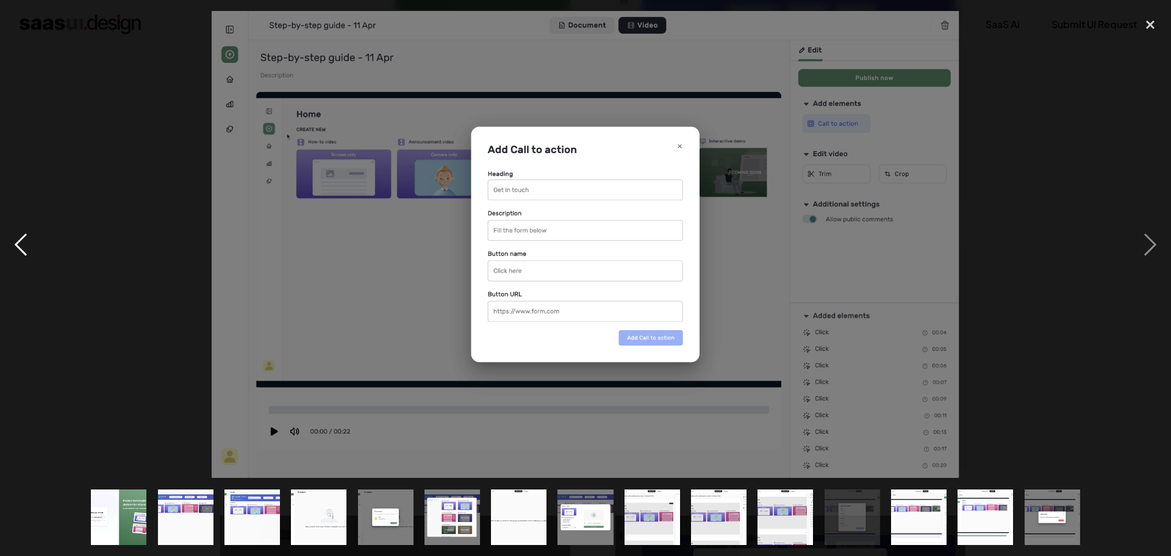
click at [33, 235] on div "previous image" at bounding box center [20, 244] width 41 height 467
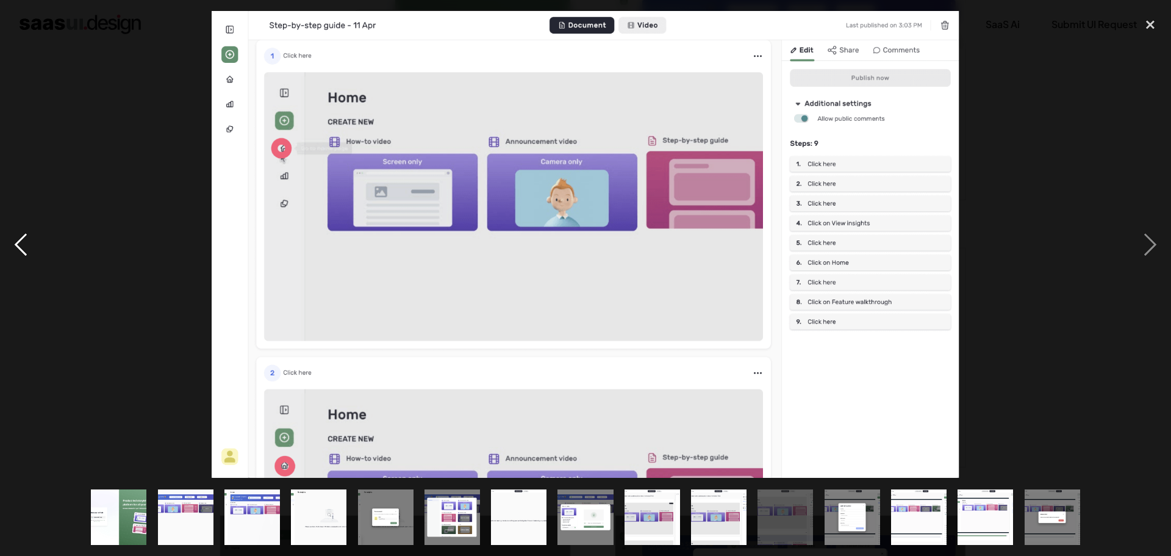
click at [33, 235] on div "previous image" at bounding box center [20, 244] width 41 height 467
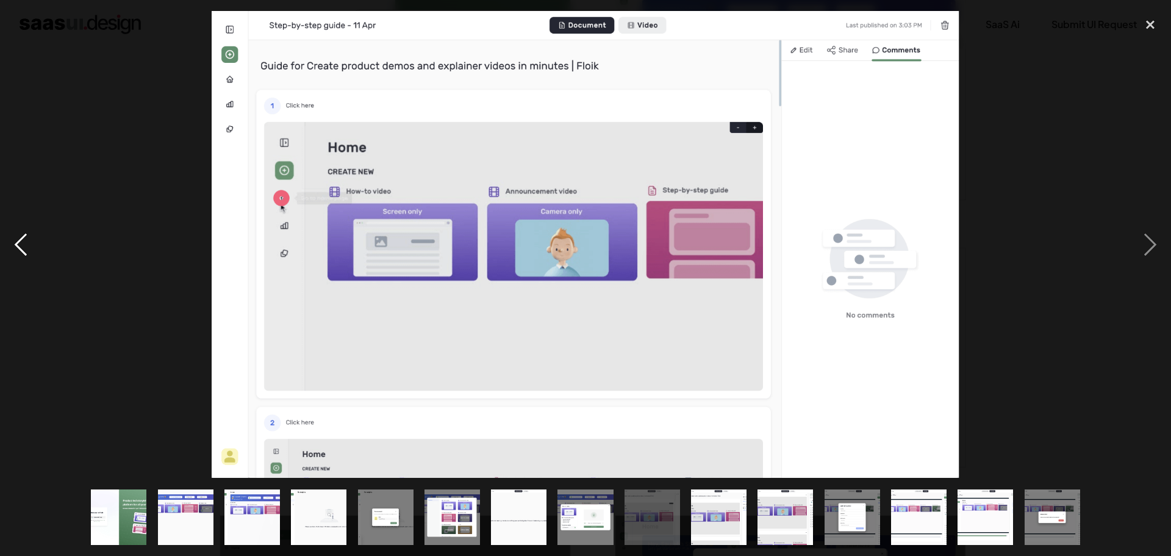
click at [33, 235] on div "previous image" at bounding box center [20, 244] width 41 height 467
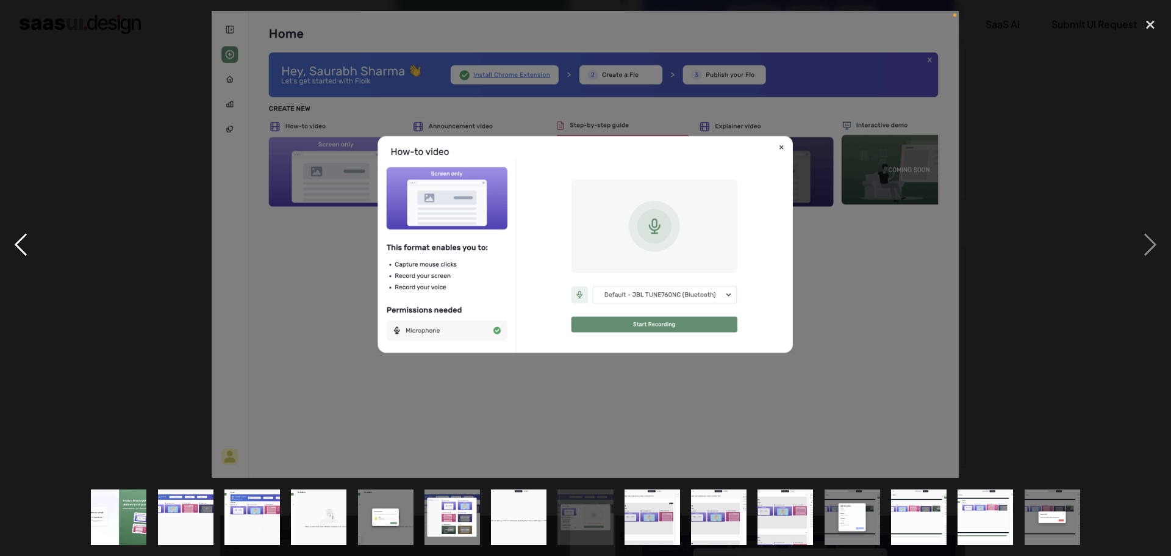
click at [33, 235] on div "previous image" at bounding box center [20, 244] width 41 height 467
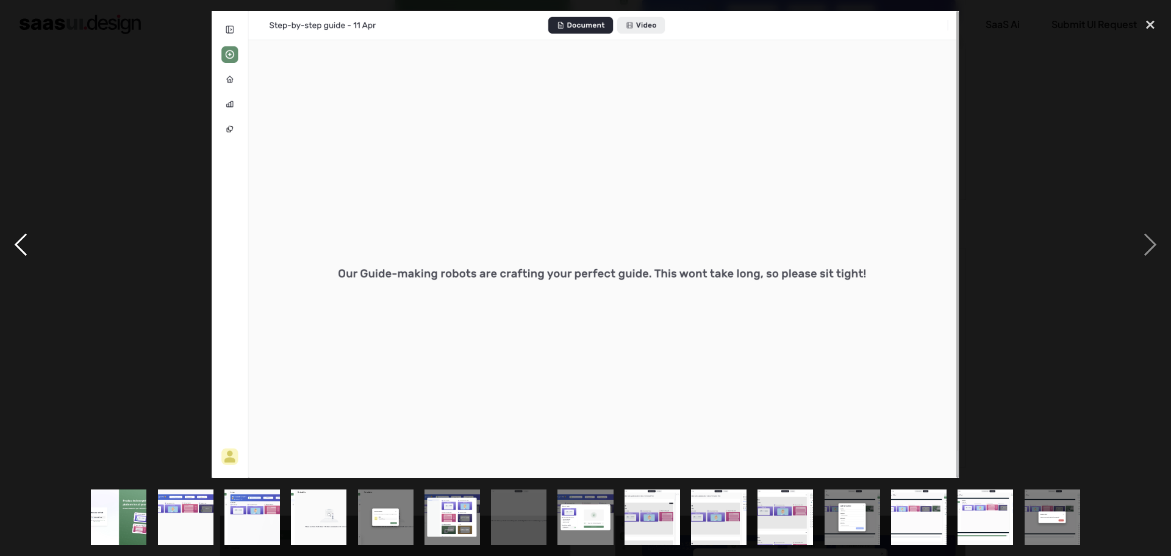
click at [33, 235] on div "previous image" at bounding box center [20, 244] width 41 height 467
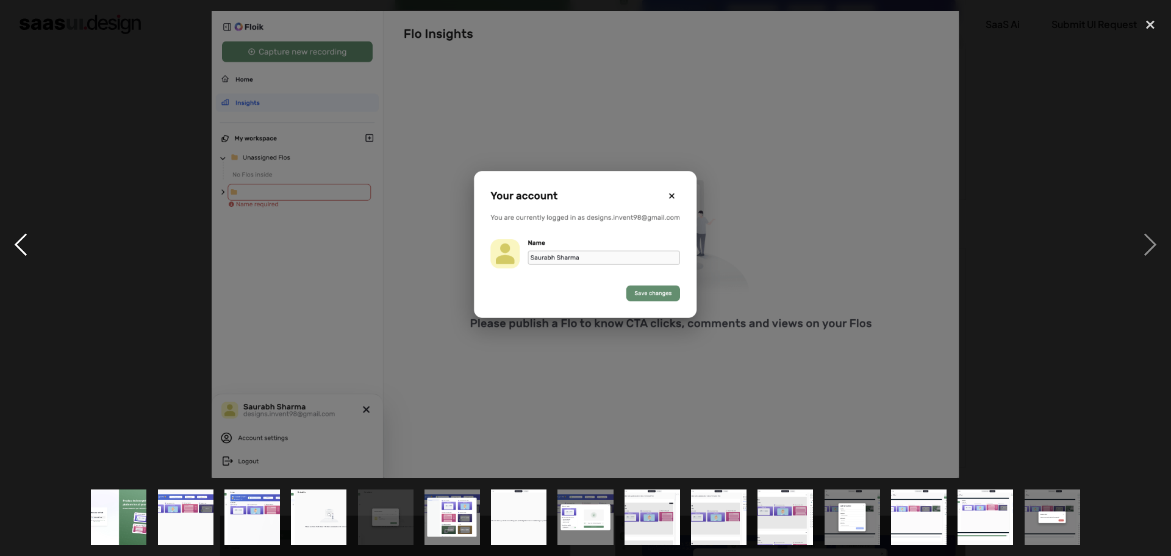
click at [32, 232] on div "previous image" at bounding box center [20, 244] width 41 height 467
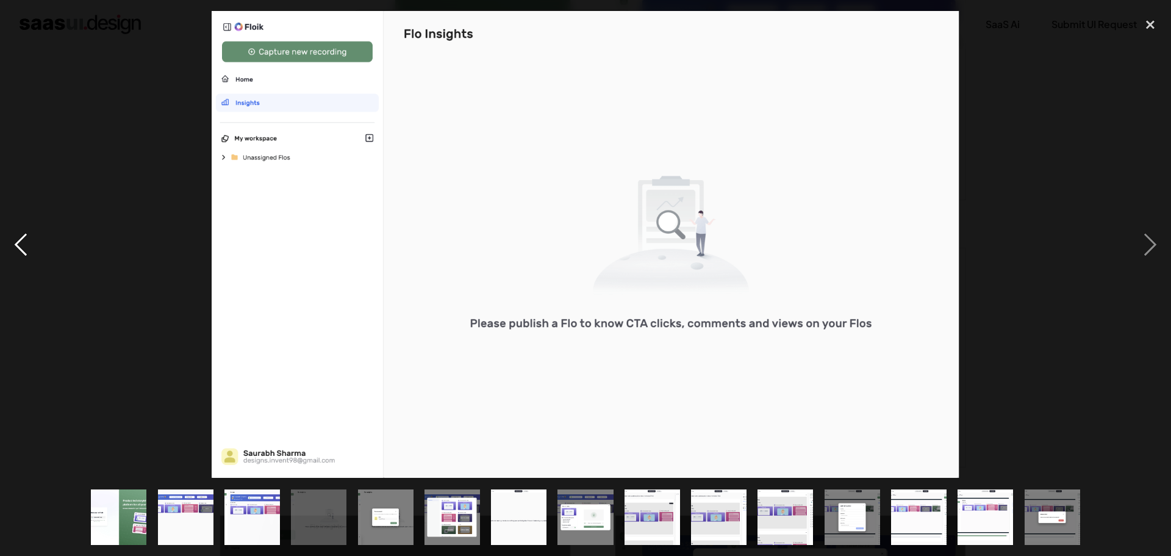
click at [30, 228] on div "previous image" at bounding box center [20, 244] width 41 height 467
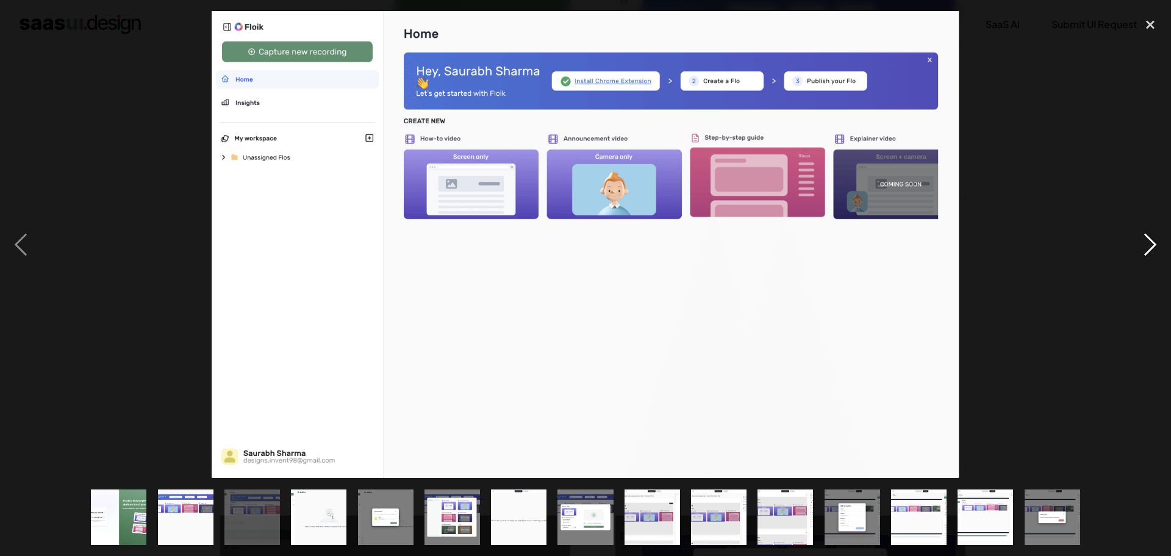
click at [1161, 248] on div "next image" at bounding box center [1149, 244] width 41 height 467
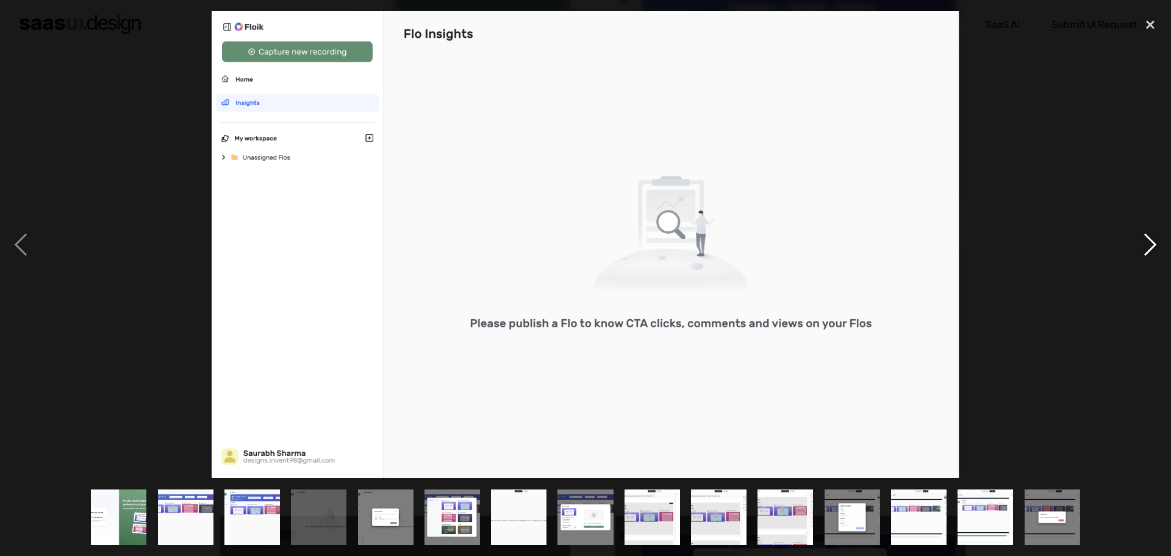
click at [1153, 247] on div "next image" at bounding box center [1149, 244] width 41 height 467
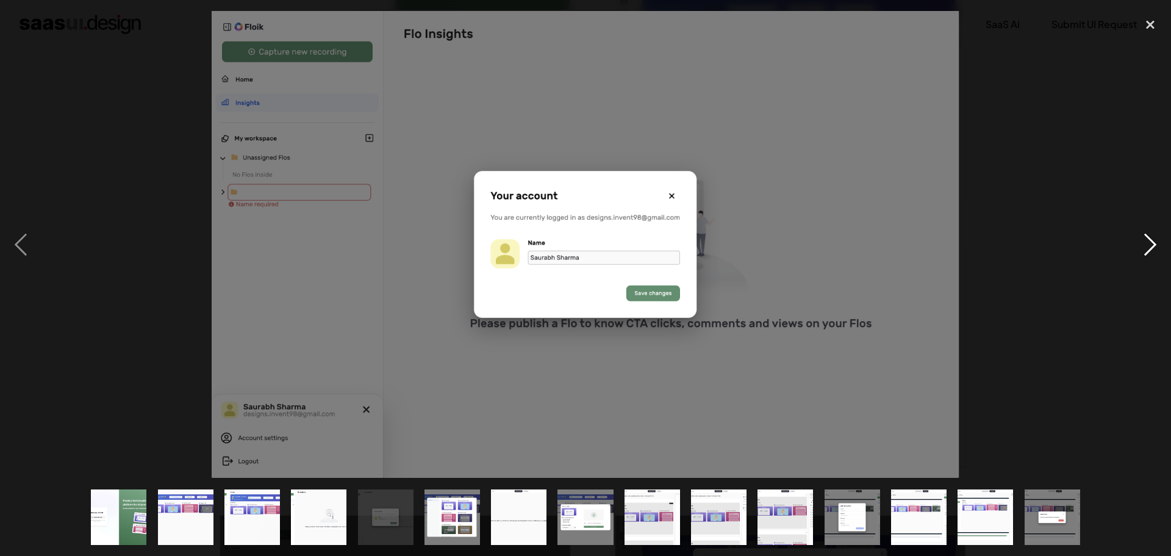
click at [1153, 247] on div "next image" at bounding box center [1149, 244] width 41 height 467
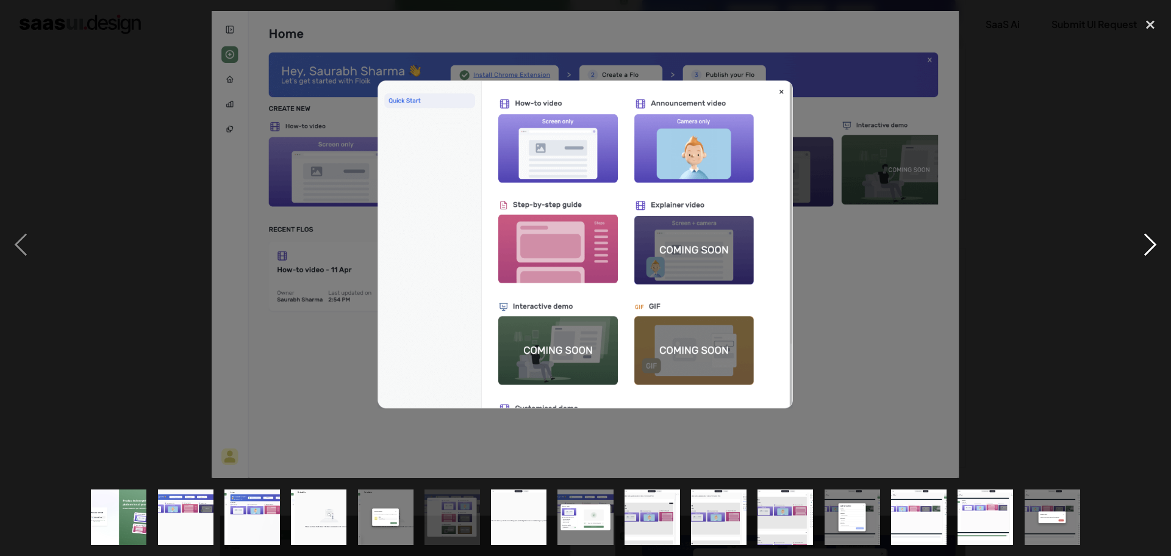
click at [1153, 247] on div "next image" at bounding box center [1149, 244] width 41 height 467
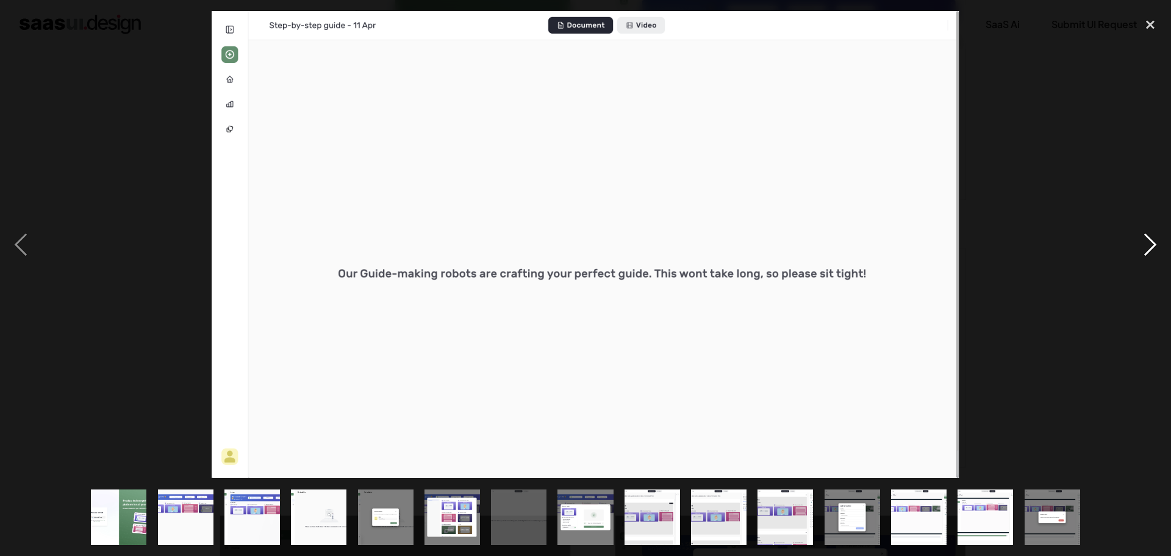
click at [1153, 247] on div "next image" at bounding box center [1149, 244] width 41 height 467
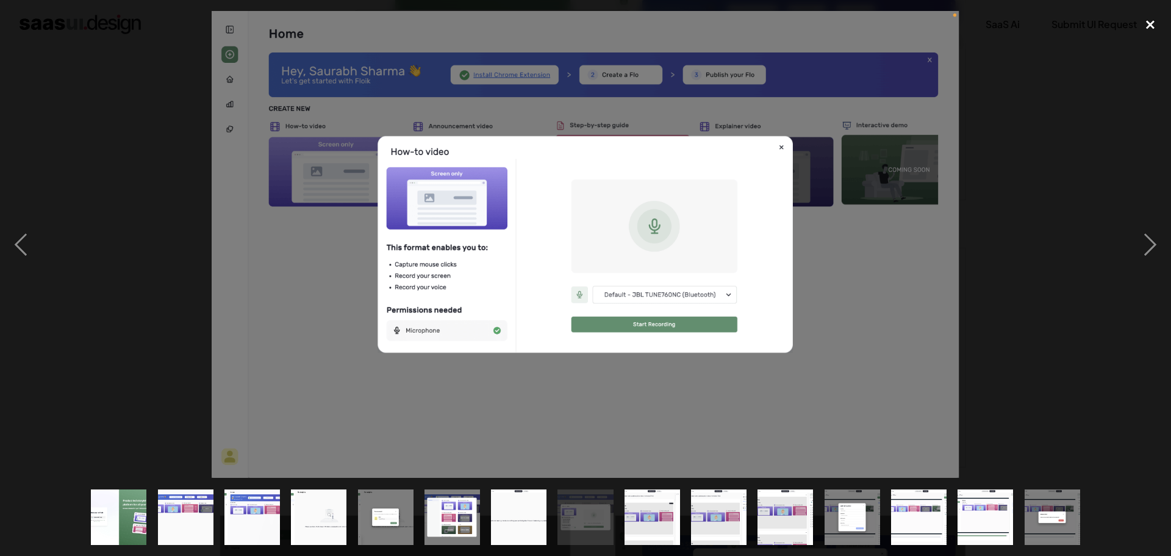
click at [1151, 35] on div "close lightbox" at bounding box center [1149, 24] width 41 height 27
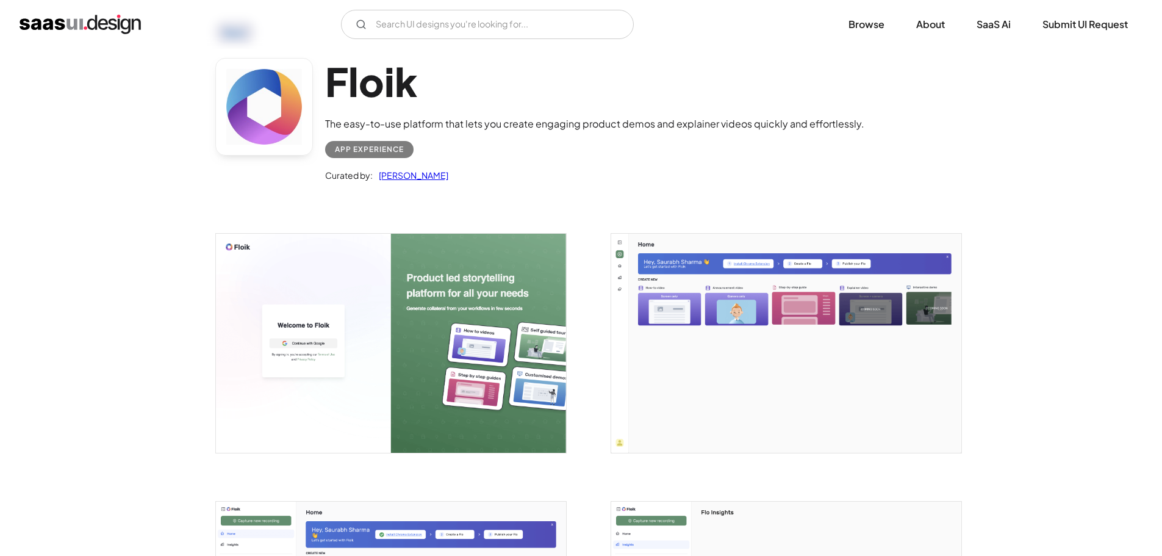
scroll to position [0, 0]
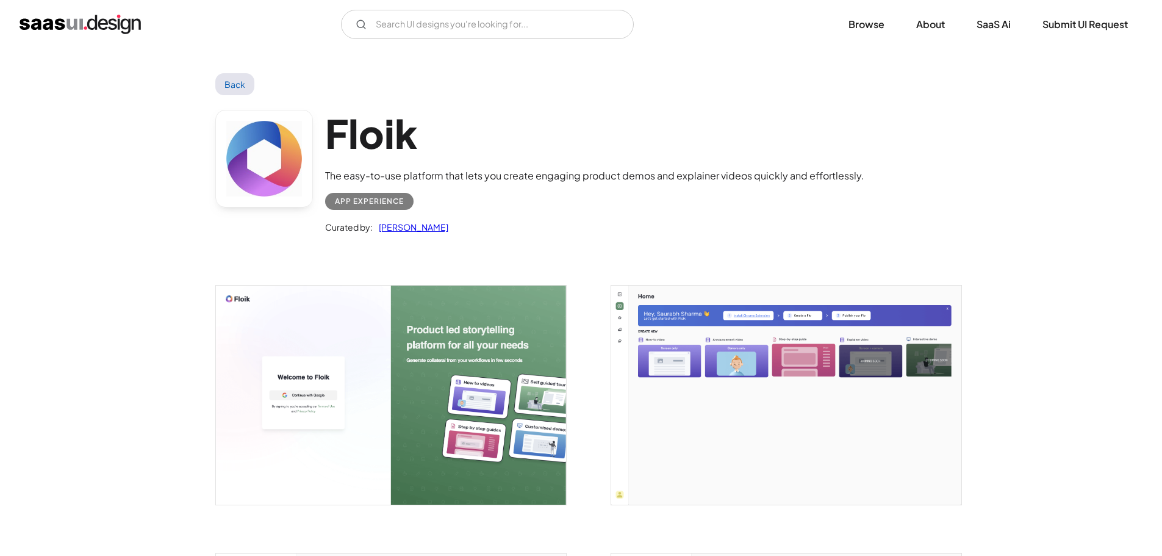
click at [372, 195] on div "App Experience" at bounding box center [369, 201] width 69 height 15
click at [426, 185] on div "App Experience" at bounding box center [594, 196] width 539 height 27
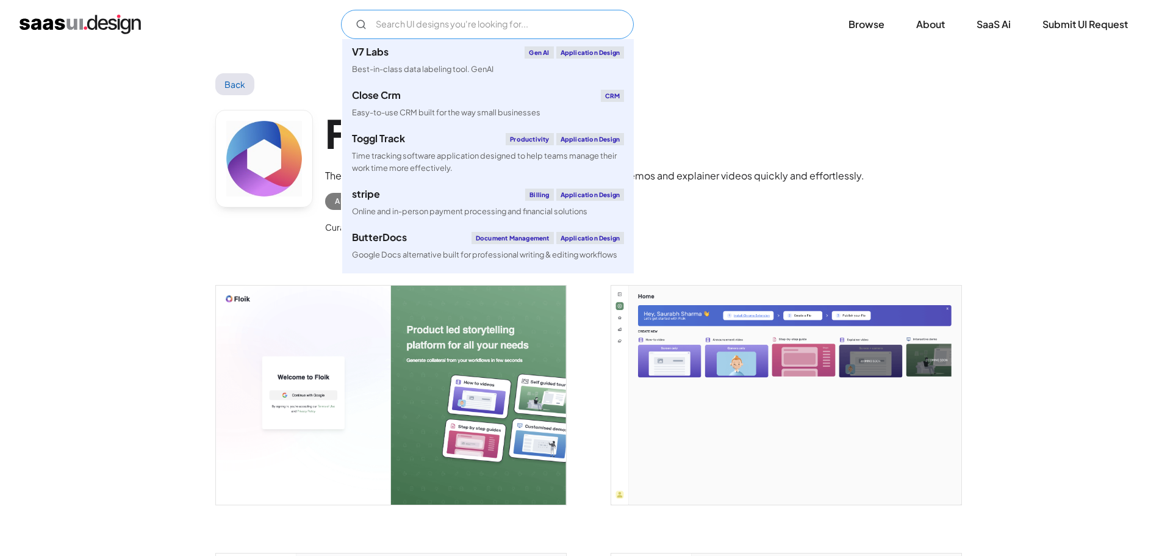
click at [514, 27] on input "Email Form" at bounding box center [487, 24] width 293 height 29
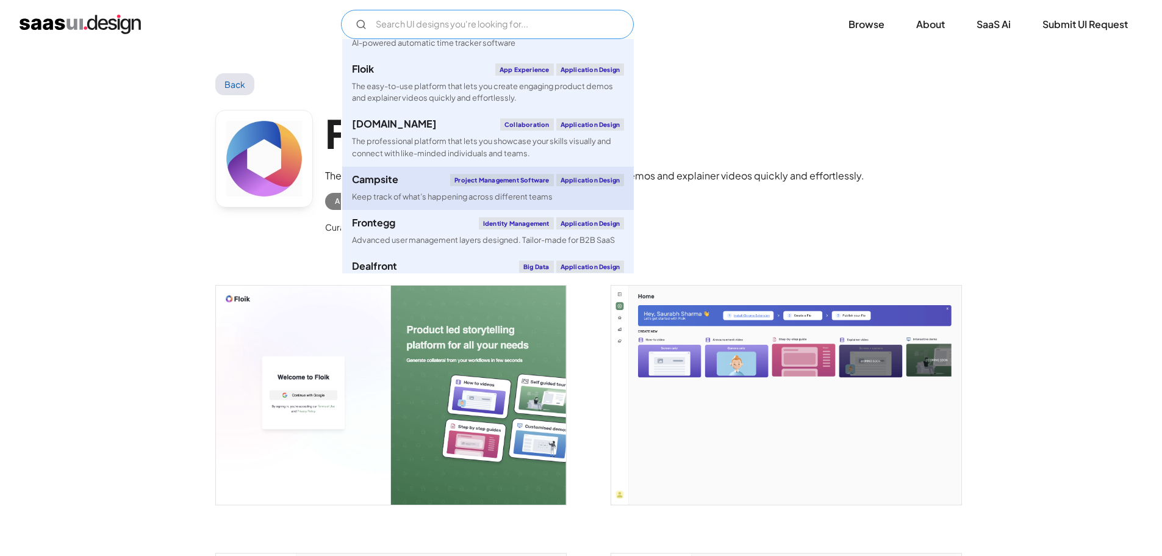
scroll to position [1525, 0]
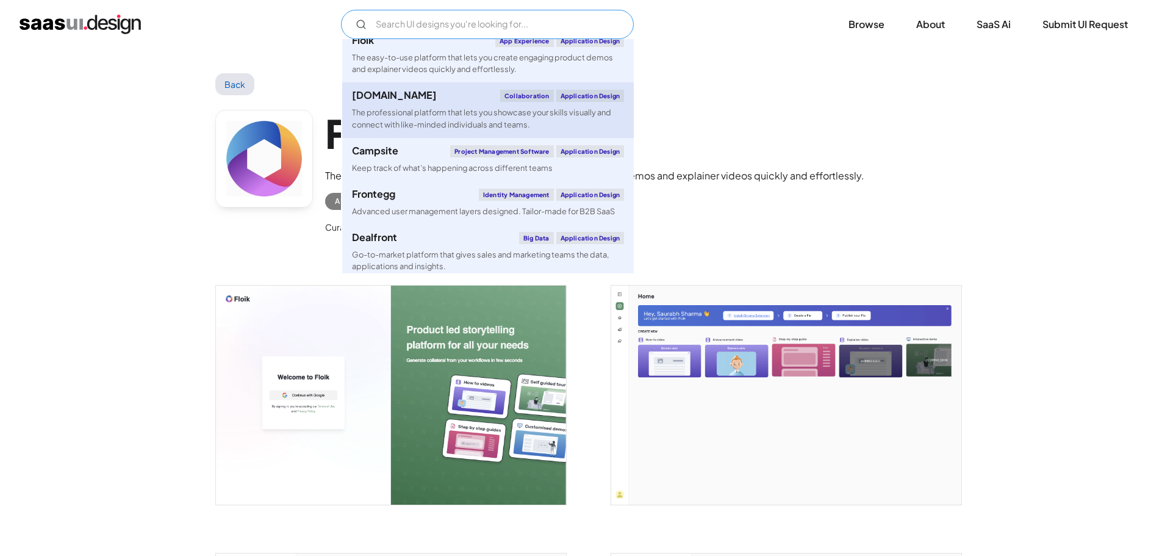
click at [437, 113] on div "The professional platform that lets you showcase your skills visually and conne…" at bounding box center [488, 118] width 272 height 23
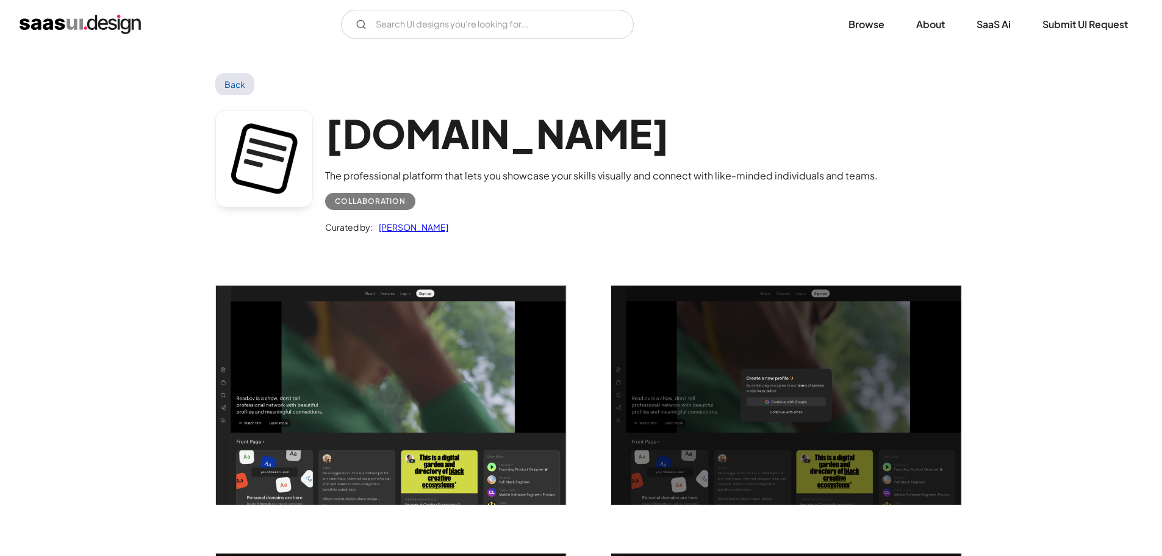
click at [421, 404] on img "open lightbox" at bounding box center [391, 394] width 350 height 219
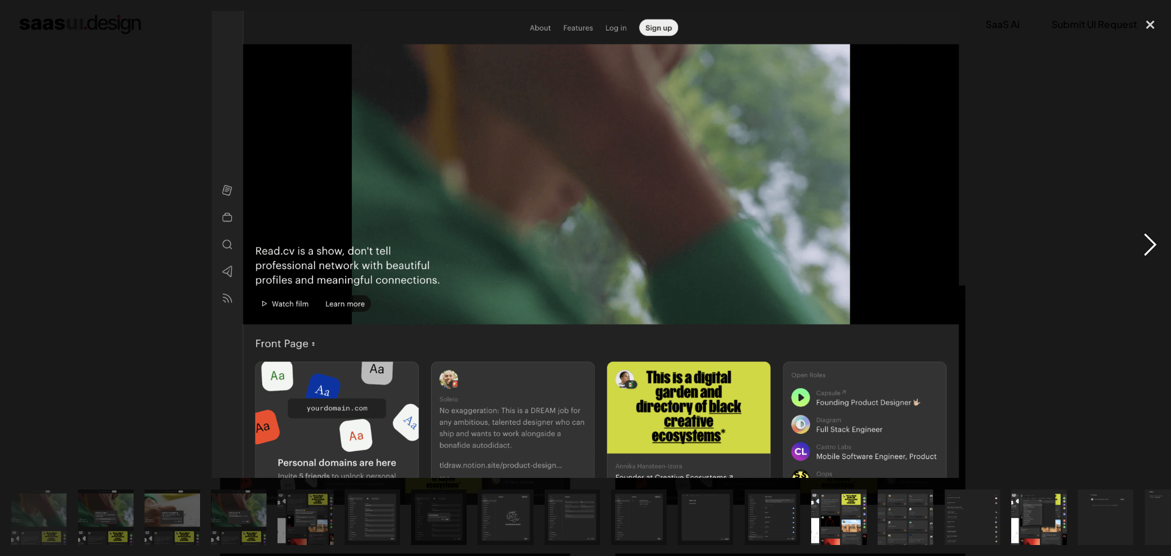
click at [1145, 251] on div "next image" at bounding box center [1149, 244] width 41 height 467
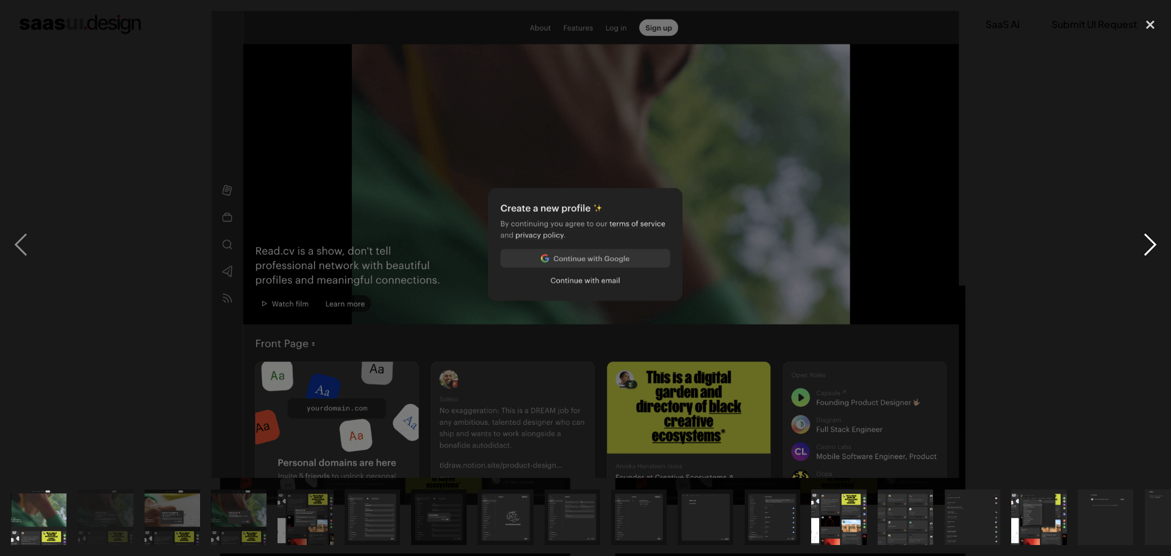
click at [1145, 251] on div "next image" at bounding box center [1149, 244] width 41 height 467
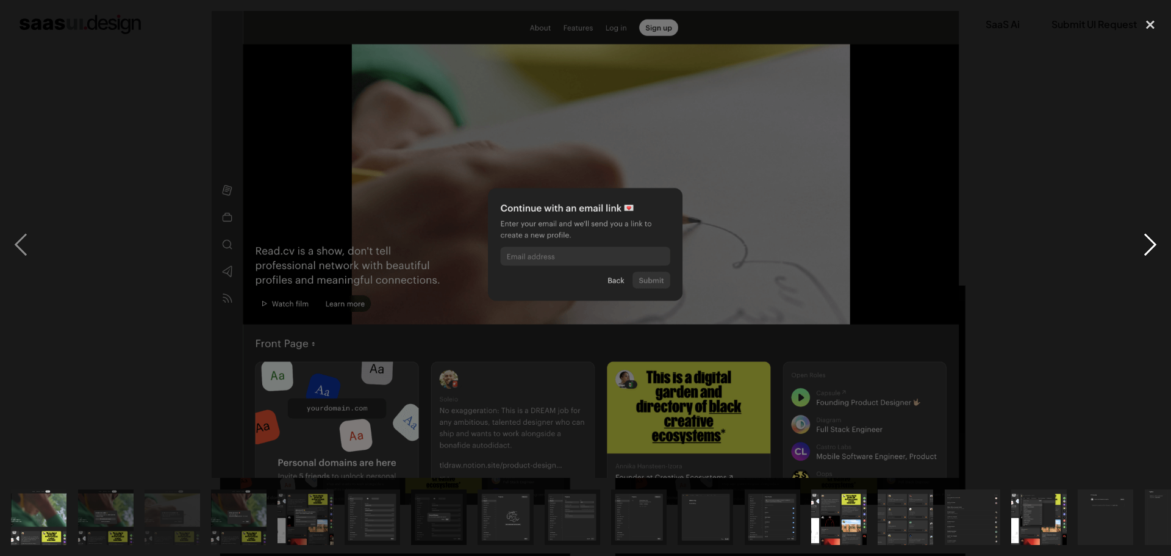
click at [1145, 251] on div "next image" at bounding box center [1149, 244] width 41 height 467
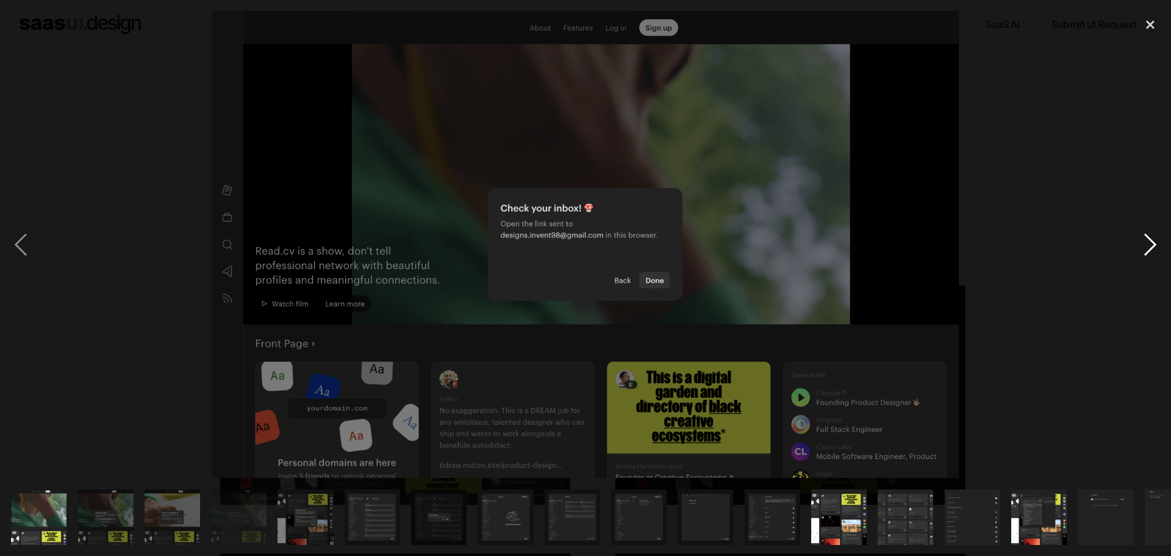
click at [1145, 251] on div "next image" at bounding box center [1149, 244] width 41 height 467
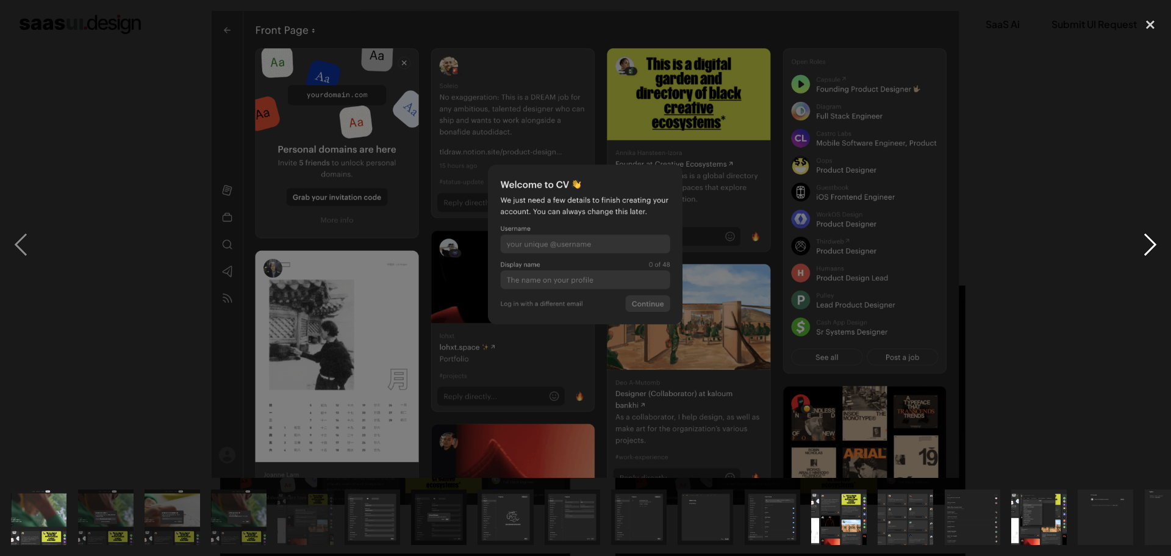
click at [1145, 249] on div "next image" at bounding box center [1149, 244] width 41 height 467
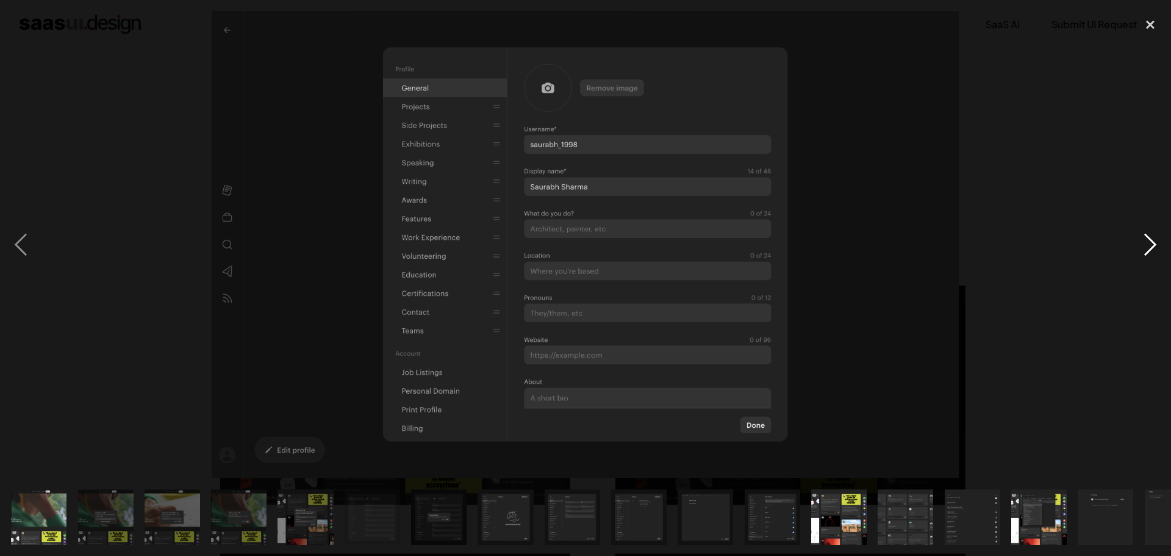
click at [1145, 249] on div "next image" at bounding box center [1149, 244] width 41 height 467
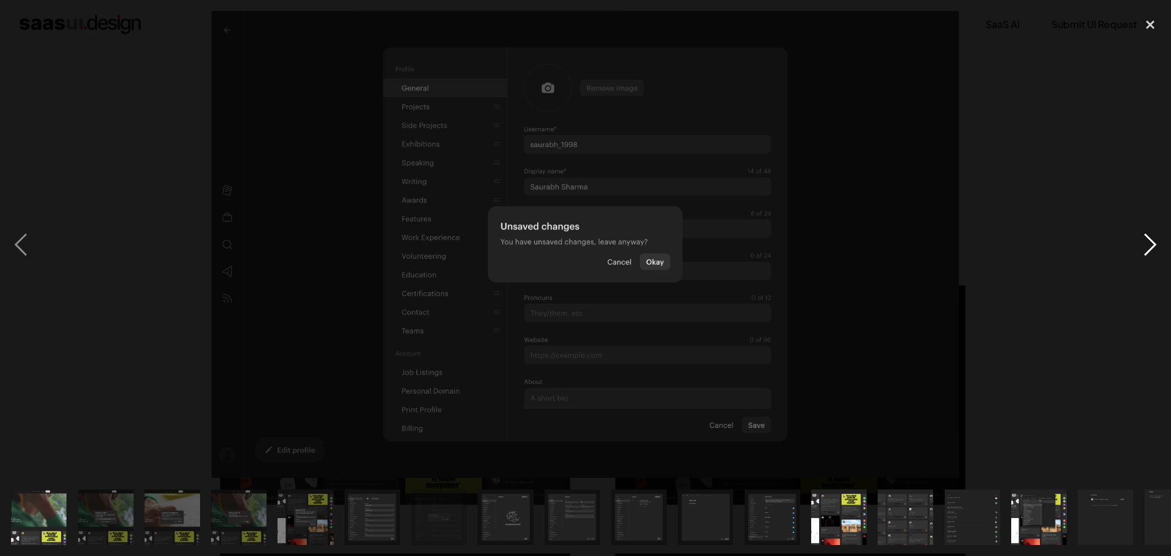
click at [1145, 249] on div "next image" at bounding box center [1149, 244] width 41 height 467
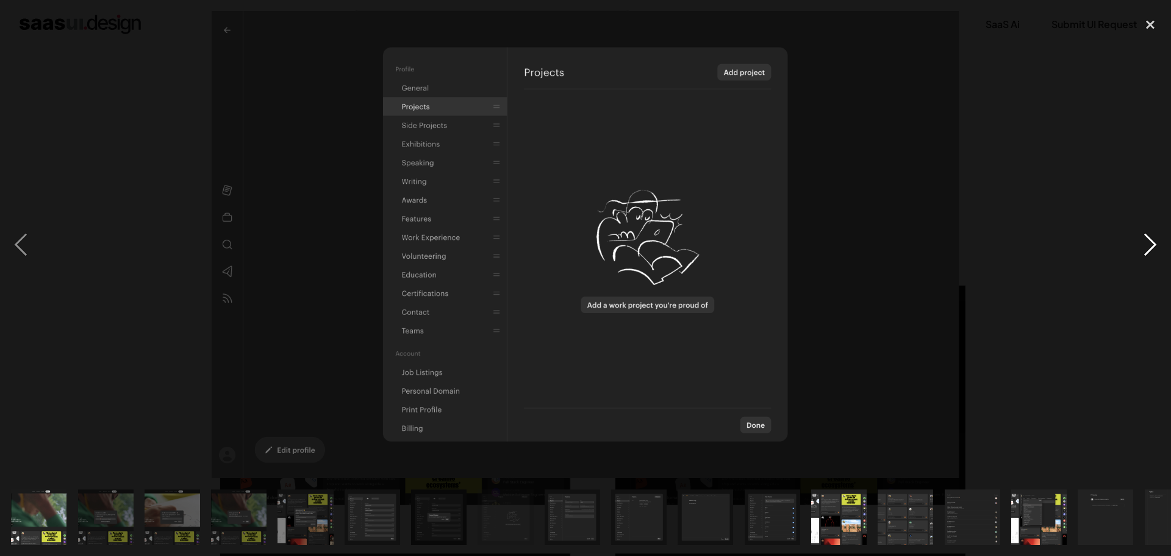
click at [1145, 248] on div "next image" at bounding box center [1149, 244] width 41 height 467
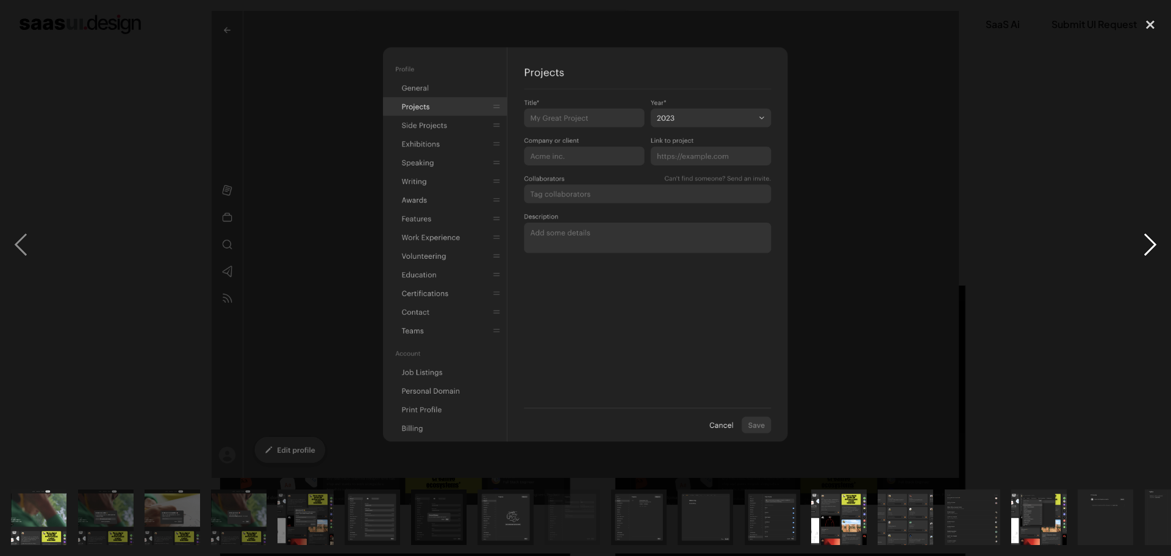
click at [1144, 246] on div "next image" at bounding box center [1149, 244] width 41 height 467
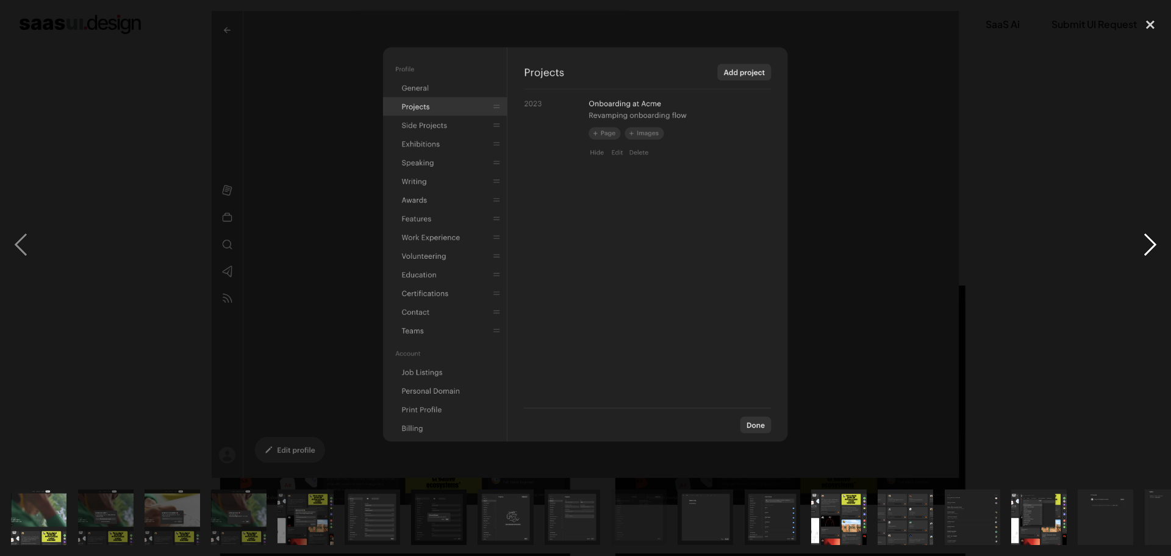
click at [1143, 246] on div "next image" at bounding box center [1149, 244] width 41 height 467
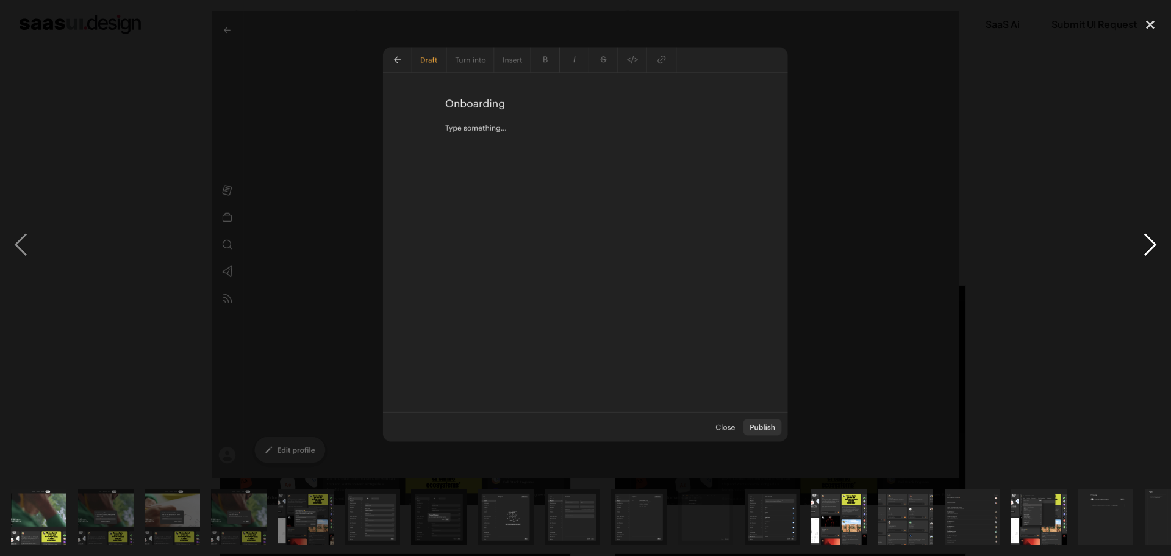
click at [1143, 246] on div "next image" at bounding box center [1149, 244] width 41 height 467
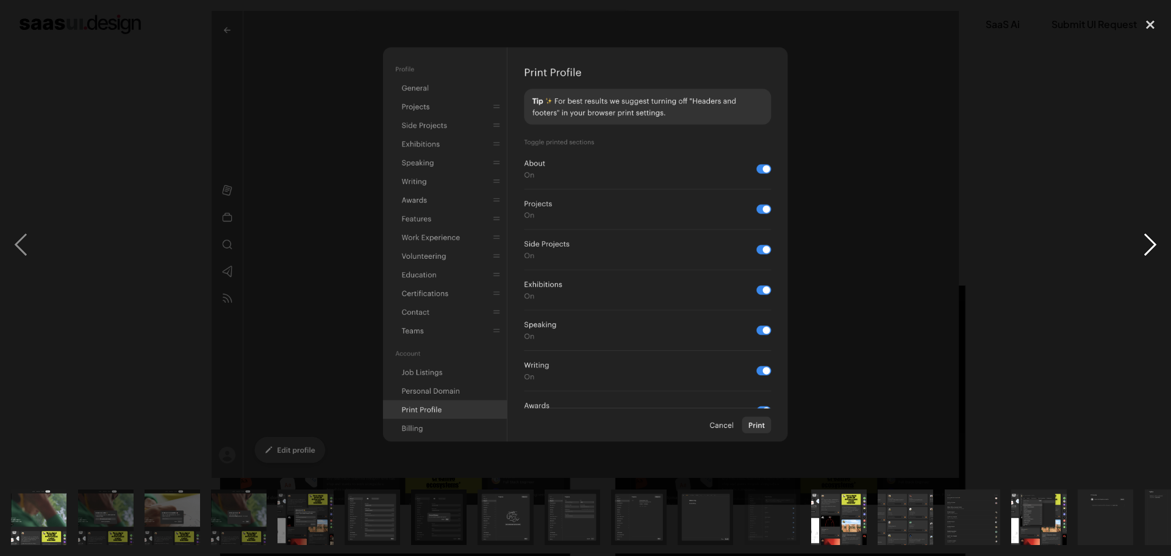
click at [1143, 245] on div "next image" at bounding box center [1149, 244] width 41 height 467
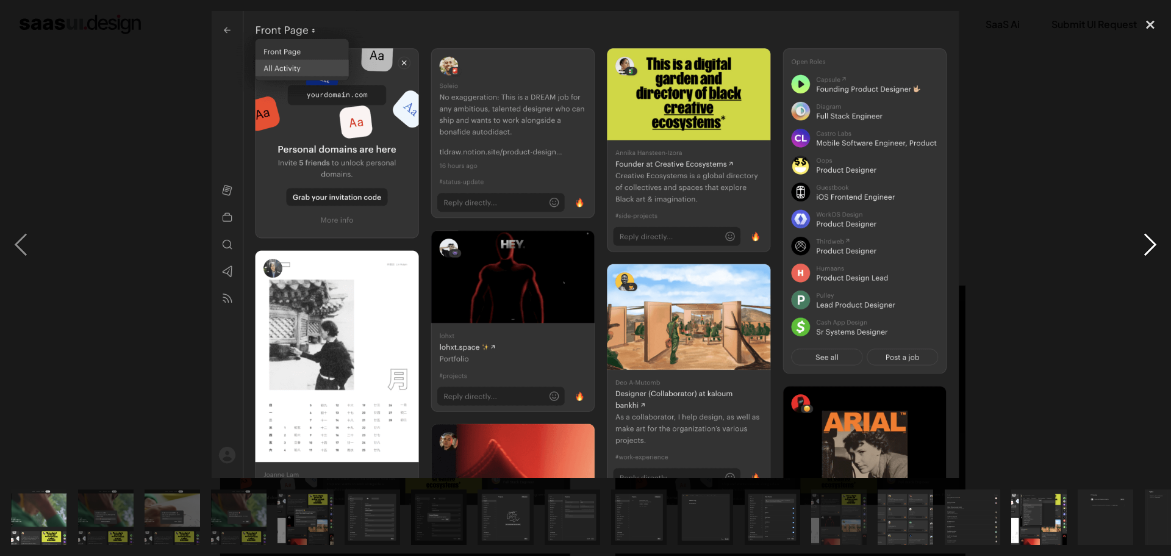
click at [1140, 243] on div "next image" at bounding box center [1149, 244] width 41 height 467
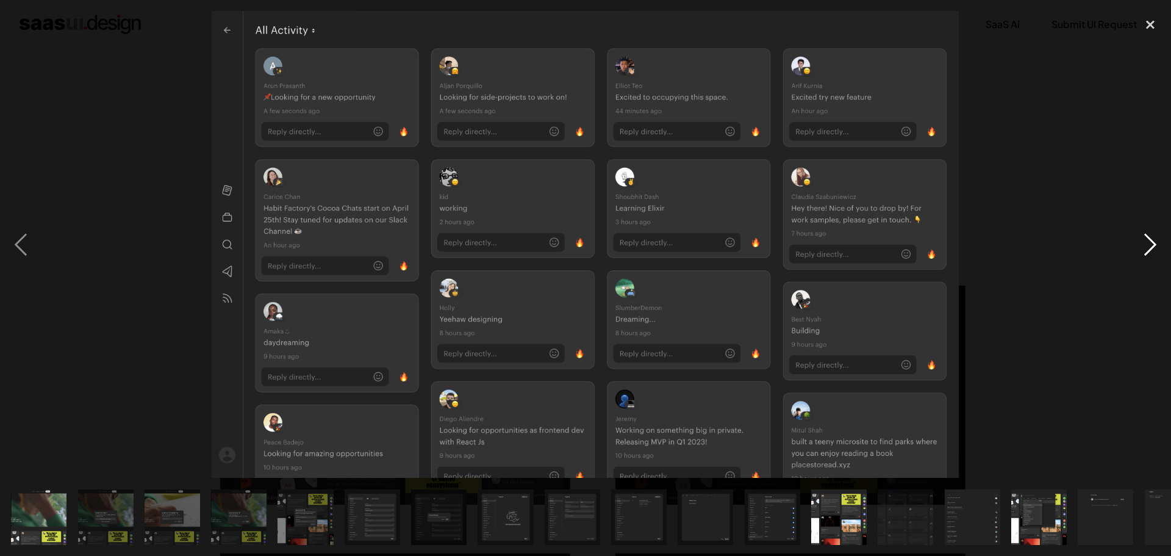
click at [1140, 243] on div "next image" at bounding box center [1149, 244] width 41 height 467
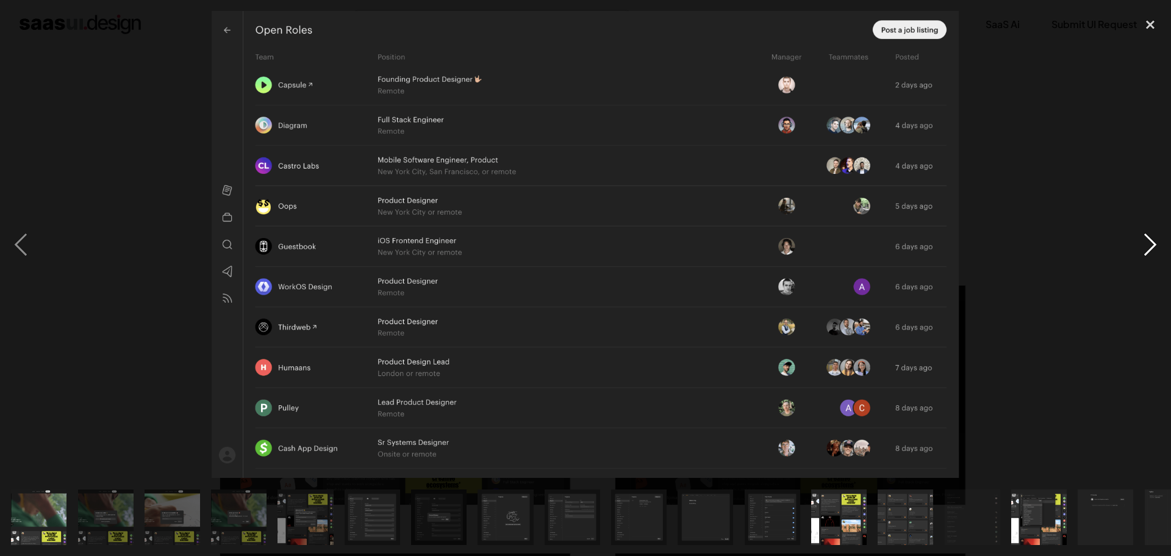
click at [1140, 243] on div "next image" at bounding box center [1149, 244] width 41 height 467
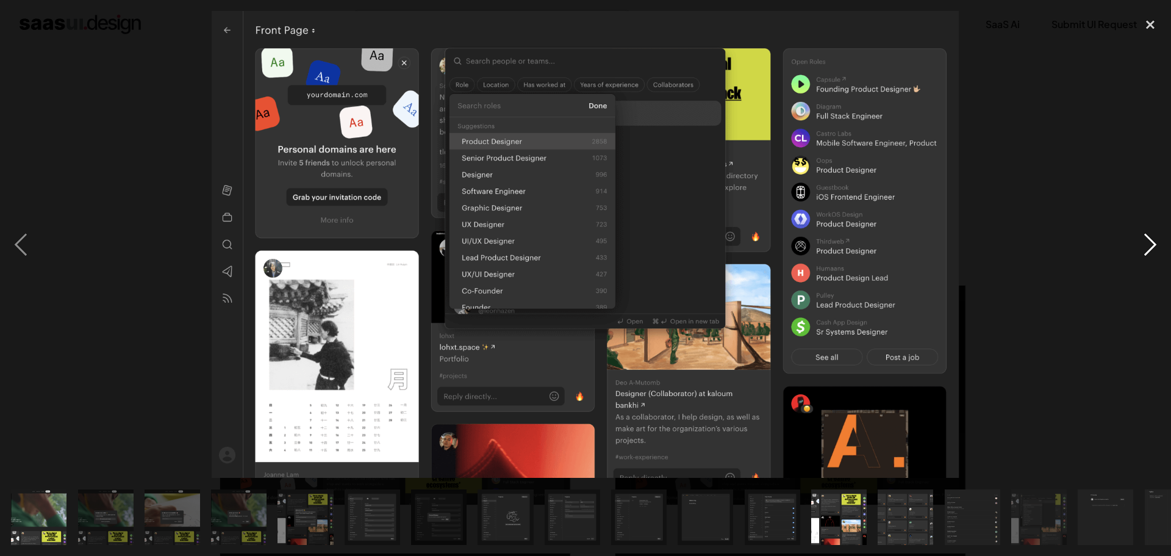
click at [1140, 243] on div "next image" at bounding box center [1149, 244] width 41 height 467
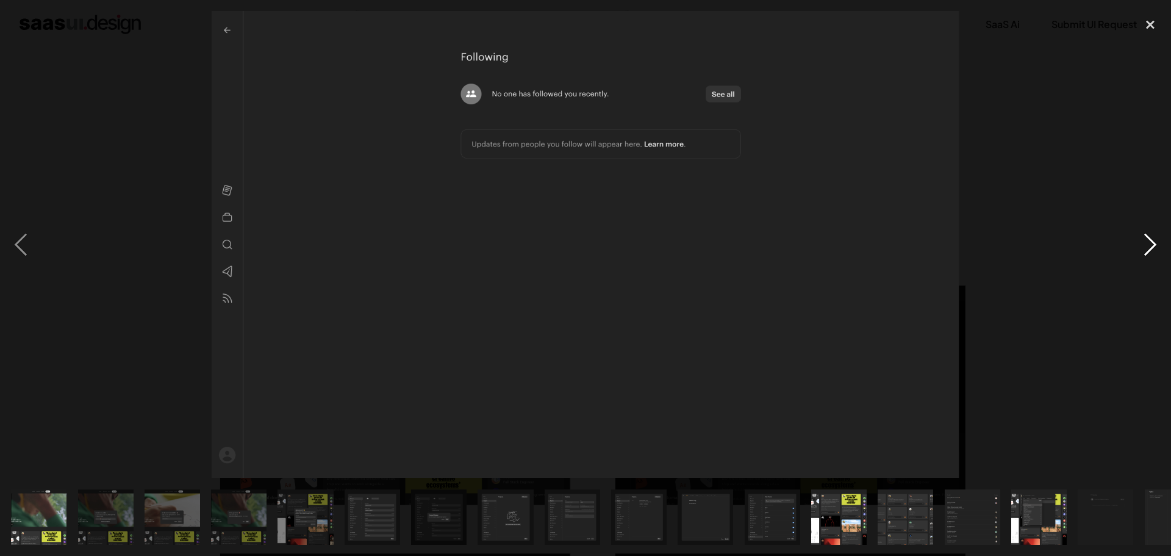
click at [1138, 240] on div "next image" at bounding box center [1149, 244] width 41 height 467
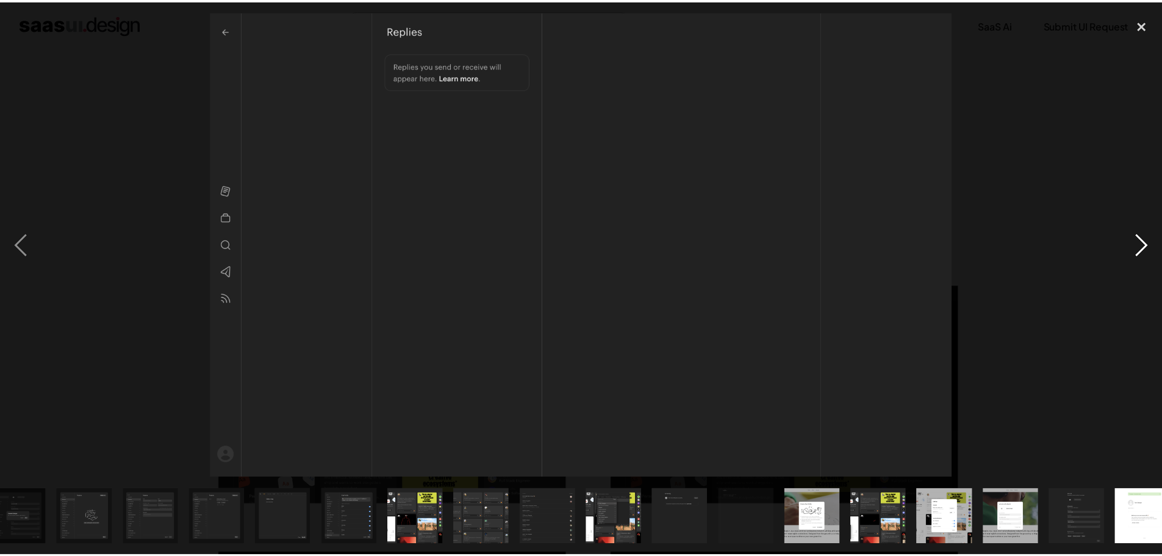
scroll to position [0, 440]
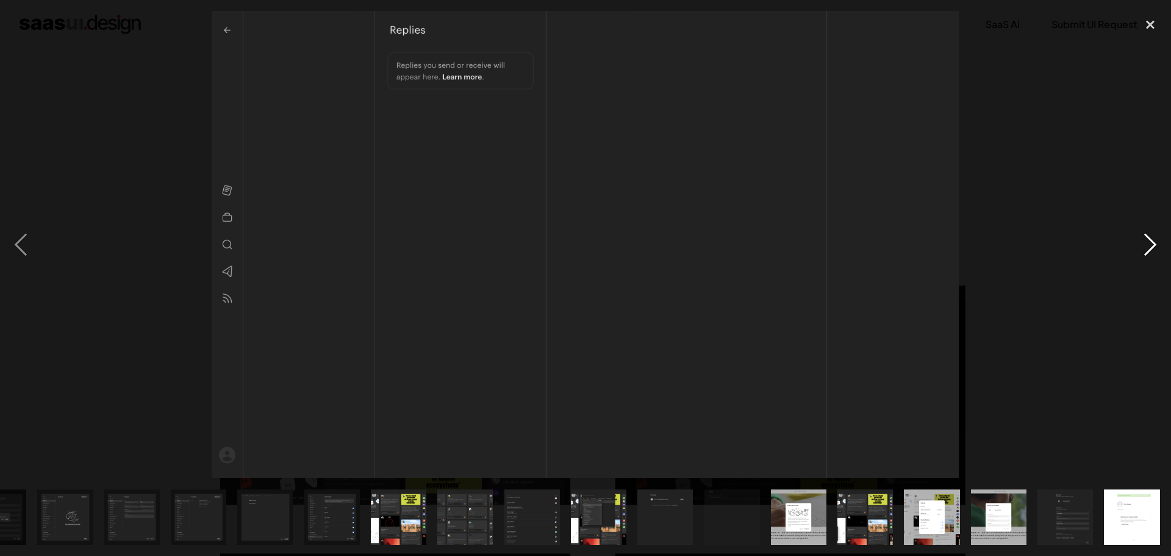
click at [1138, 240] on div "next image" at bounding box center [1149, 244] width 41 height 467
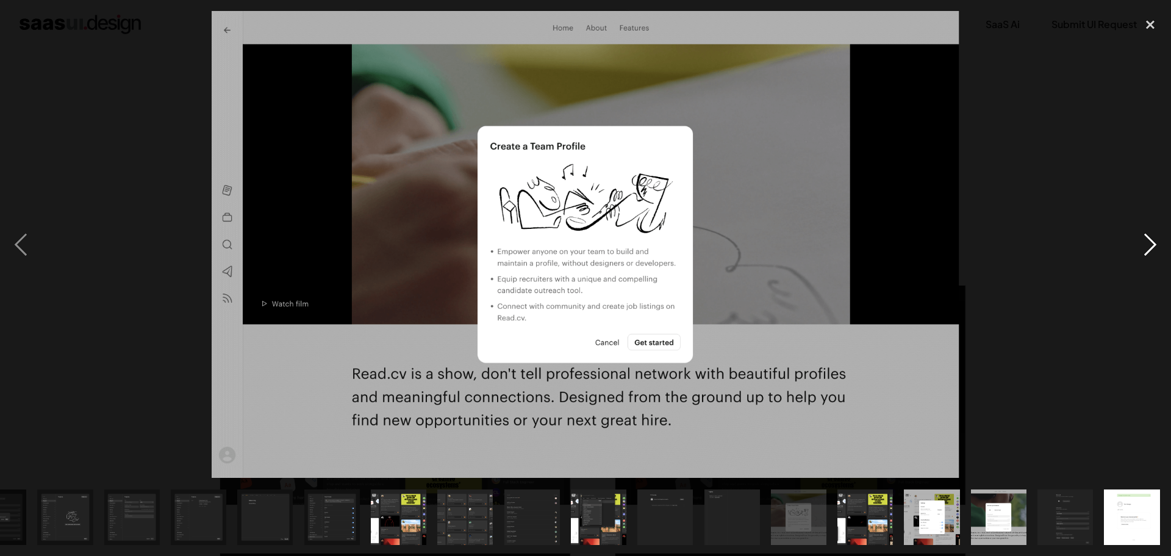
click at [1138, 240] on div "next image" at bounding box center [1149, 244] width 41 height 467
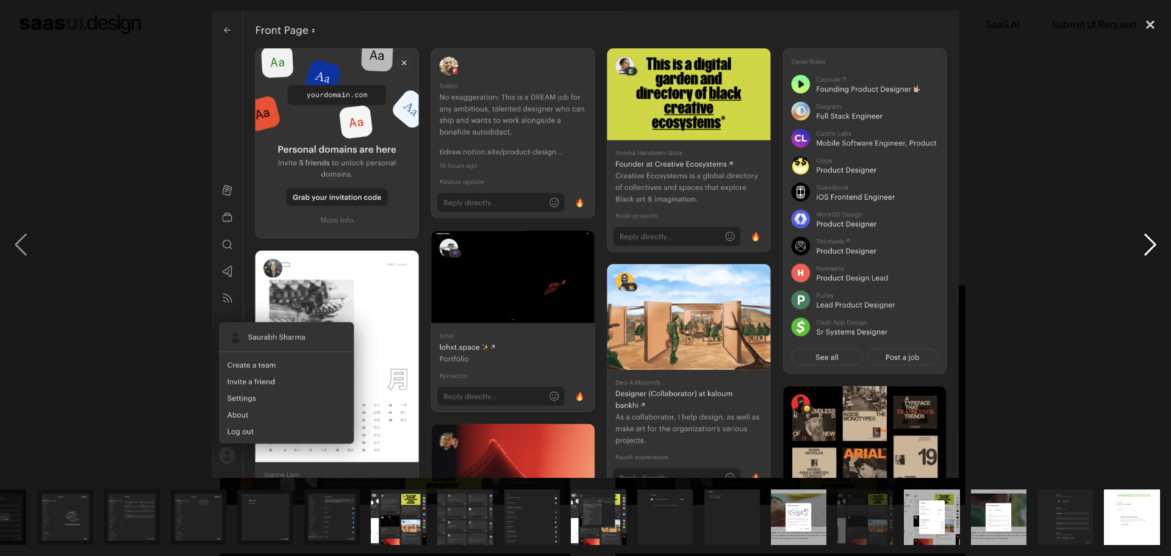
click at [1137, 238] on div "next image" at bounding box center [1149, 244] width 41 height 467
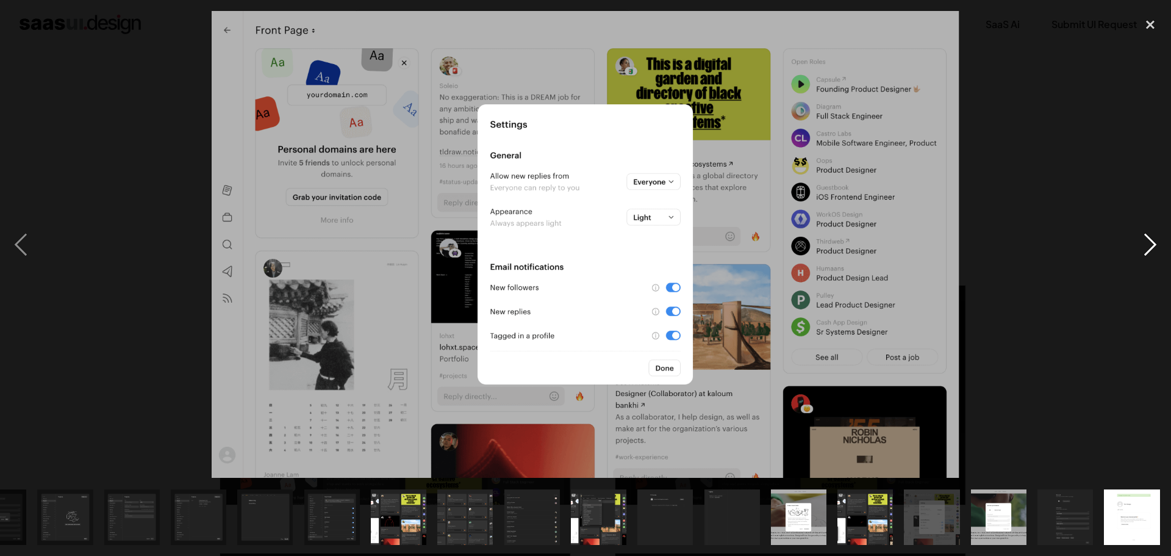
click at [1137, 238] on div "next image" at bounding box center [1149, 244] width 41 height 467
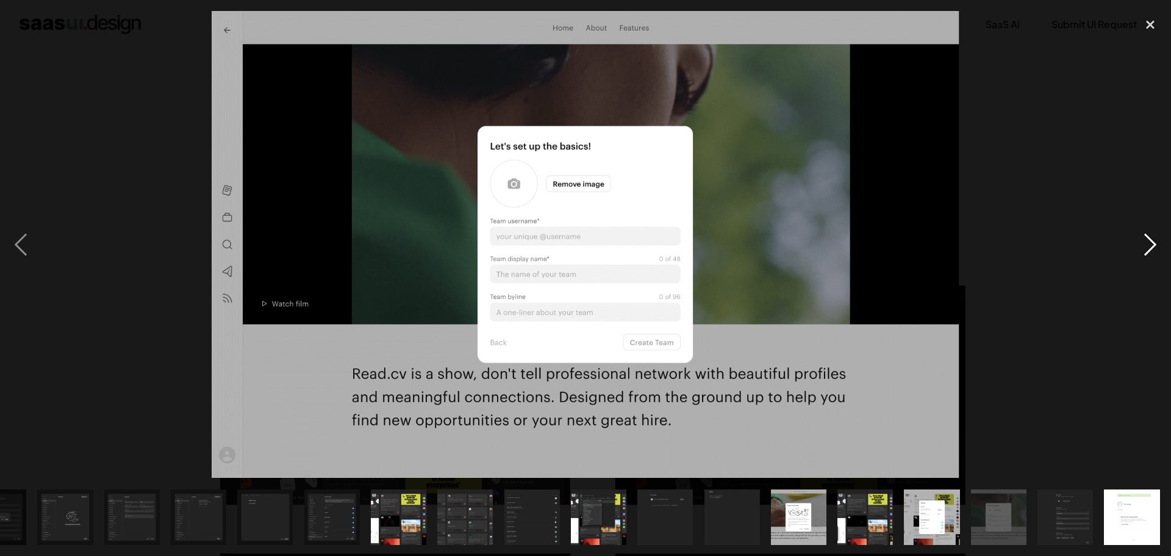
click at [1137, 238] on div "next image" at bounding box center [1149, 244] width 41 height 467
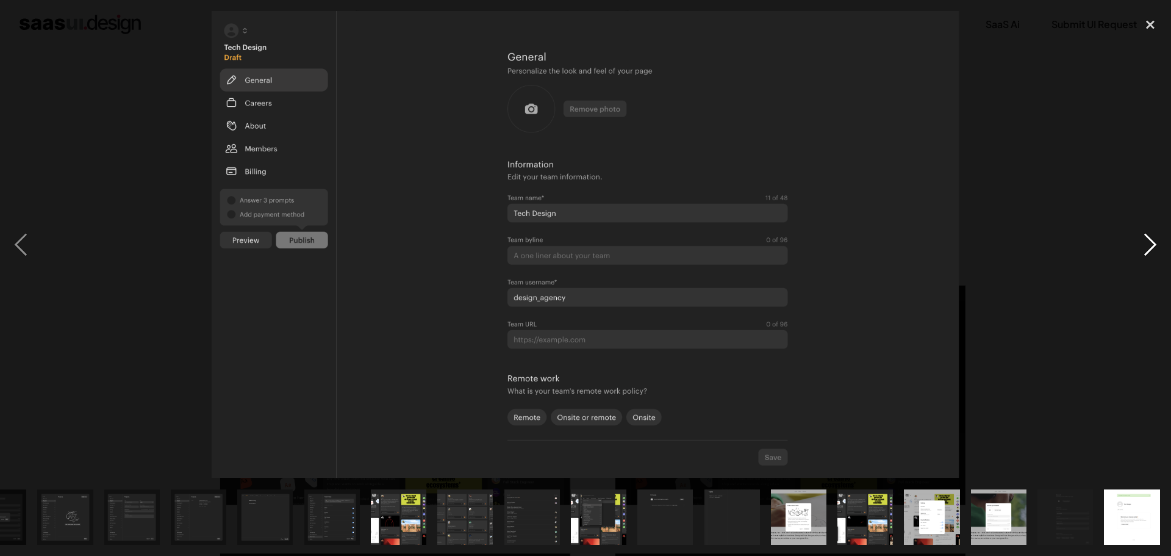
click at [1137, 238] on div "next image" at bounding box center [1149, 244] width 41 height 467
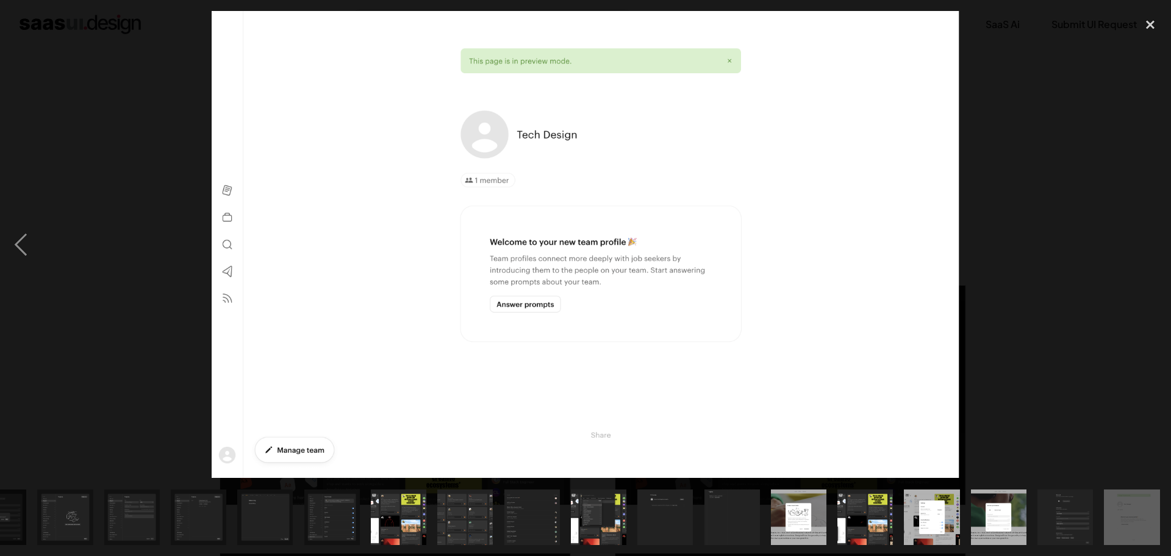
click at [1153, 10] on div at bounding box center [585, 278] width 1171 height 556
click at [1142, 23] on div "close lightbox" at bounding box center [1149, 24] width 41 height 27
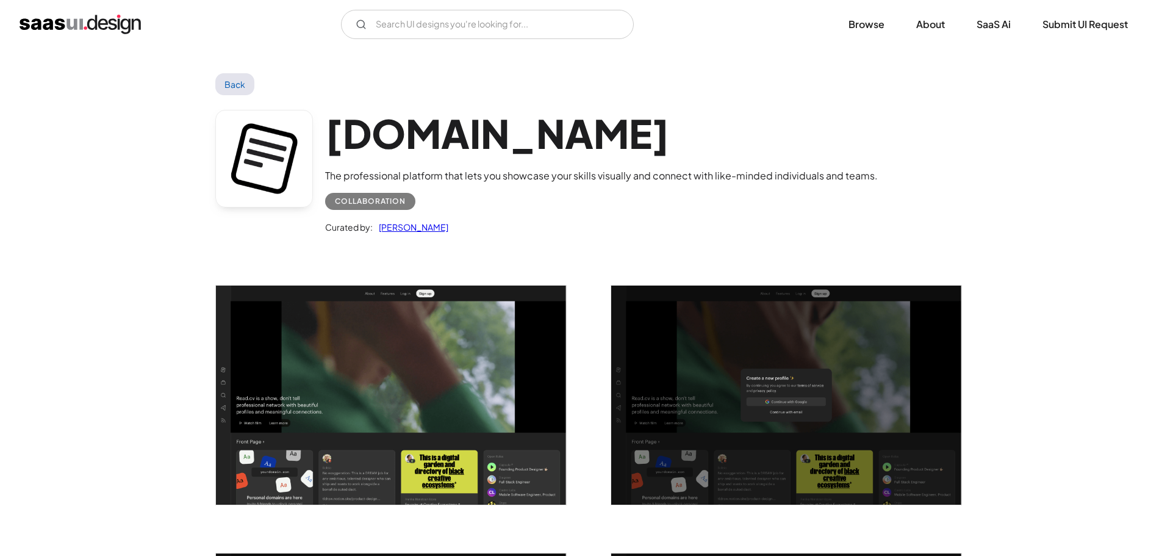
scroll to position [0, 0]
click at [427, 35] on input "Email Form" at bounding box center [487, 24] width 293 height 29
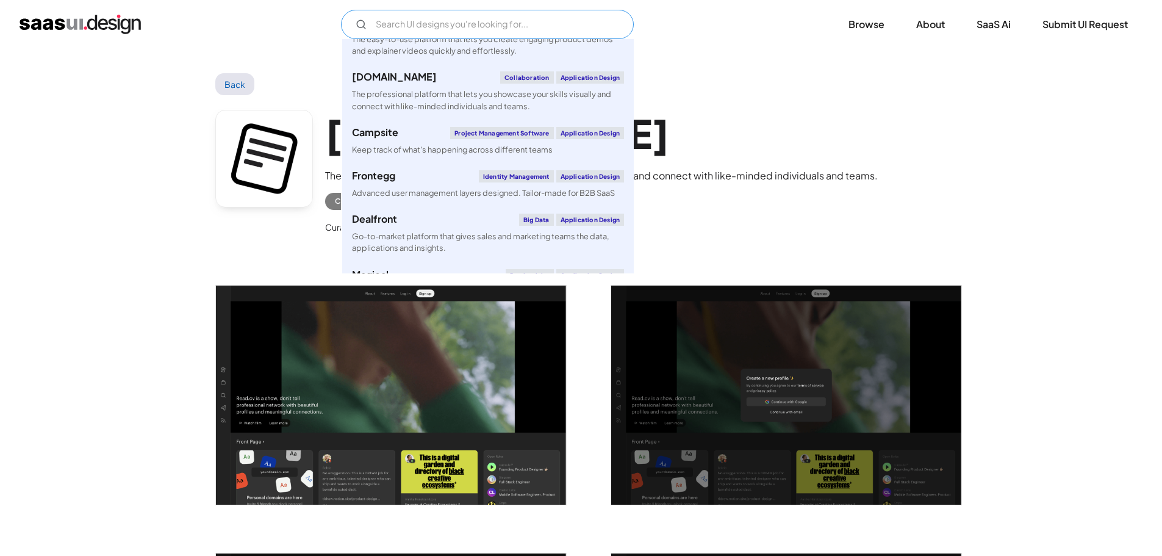
scroll to position [1525, 0]
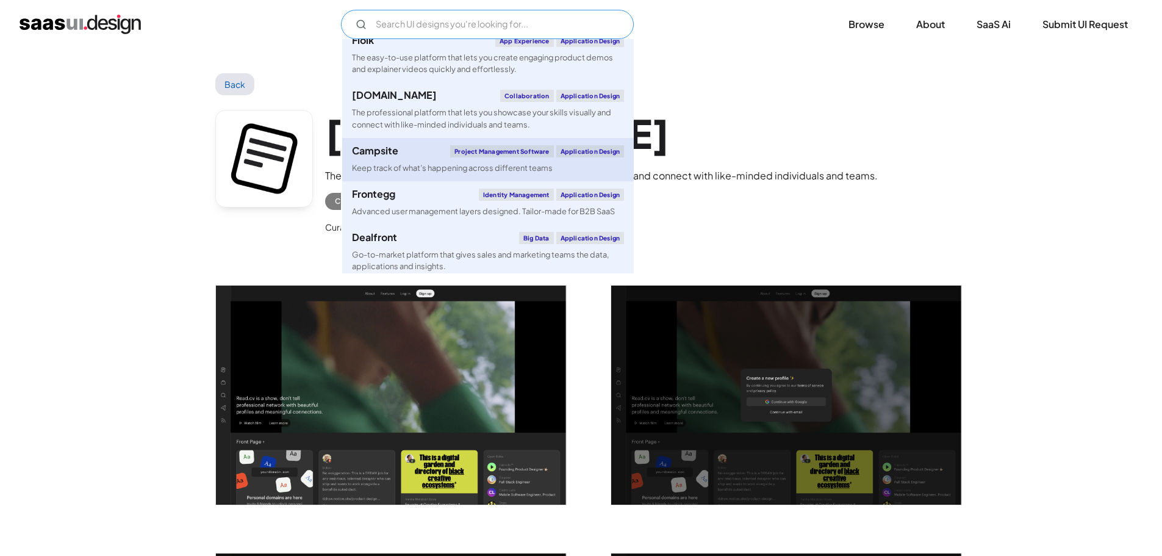
click at [447, 174] on link "Campsite Project Management Software Application Design Keep track of what’s ha…" at bounding box center [488, 159] width 292 height 43
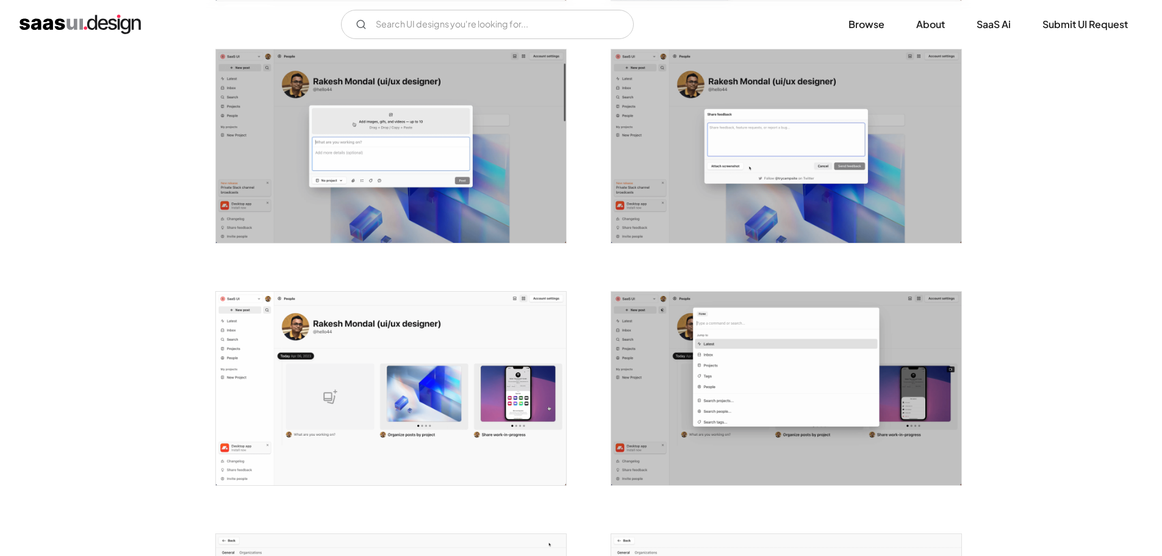
scroll to position [1262, 0]
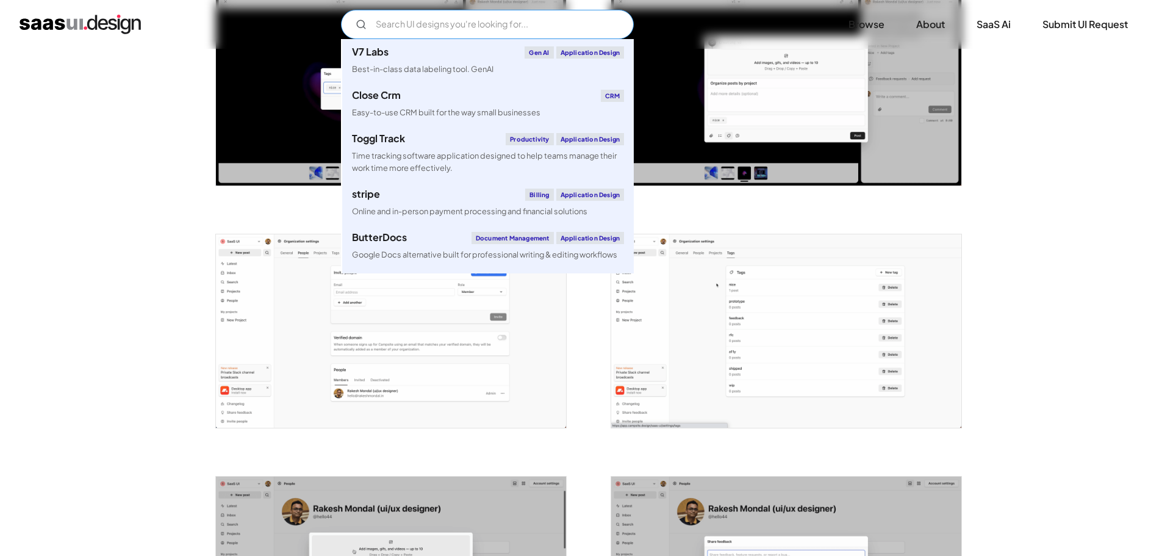
click at [509, 26] on input "Email Form" at bounding box center [487, 24] width 293 height 29
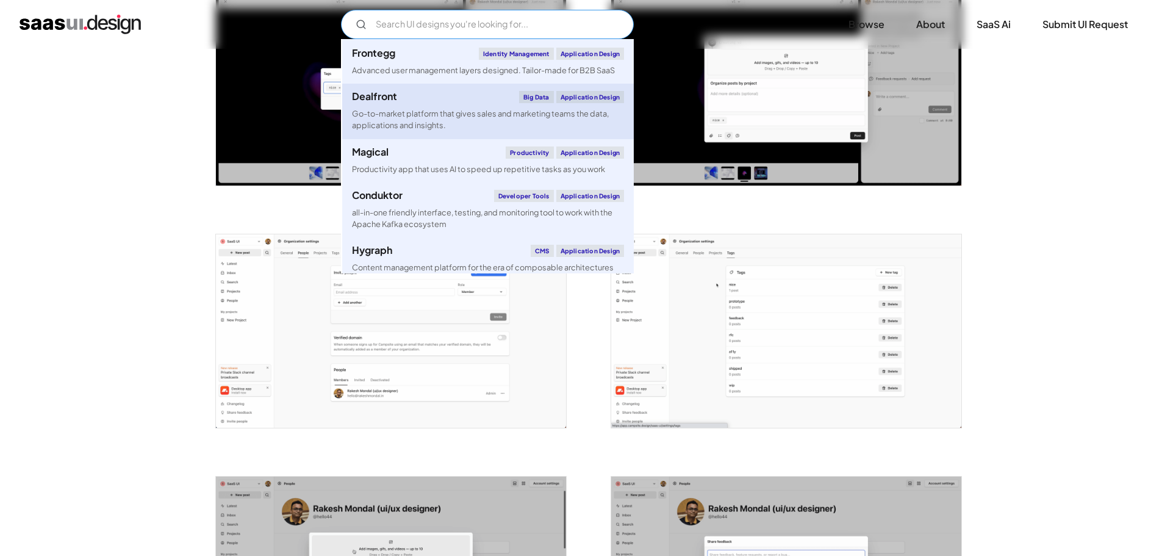
scroll to position [1525, 0]
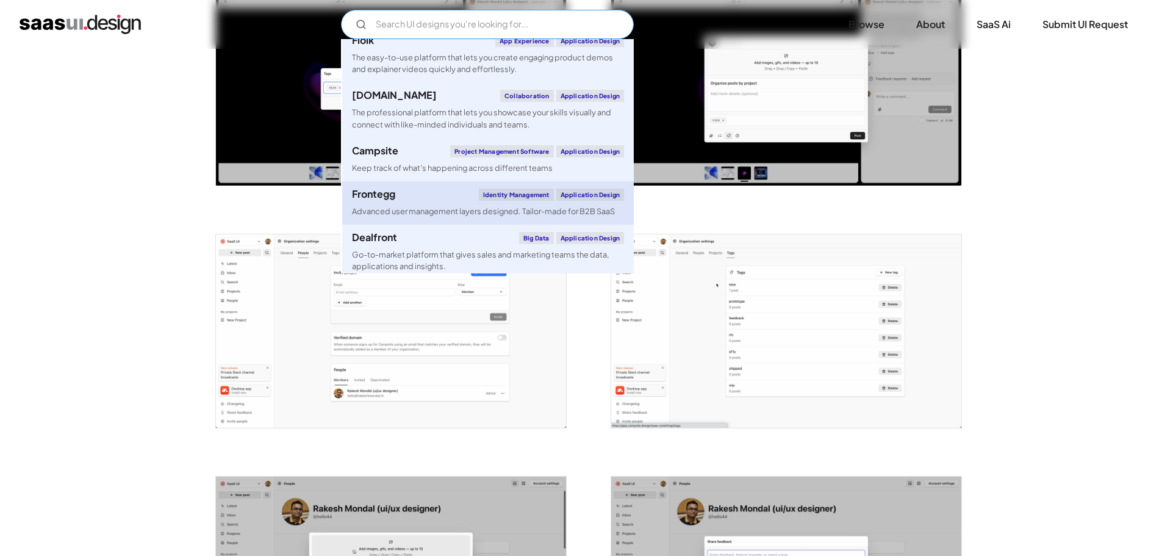
click at [448, 209] on div "Advanced user management layers designed. Tailor-made for B2B SaaS" at bounding box center [483, 212] width 263 height 12
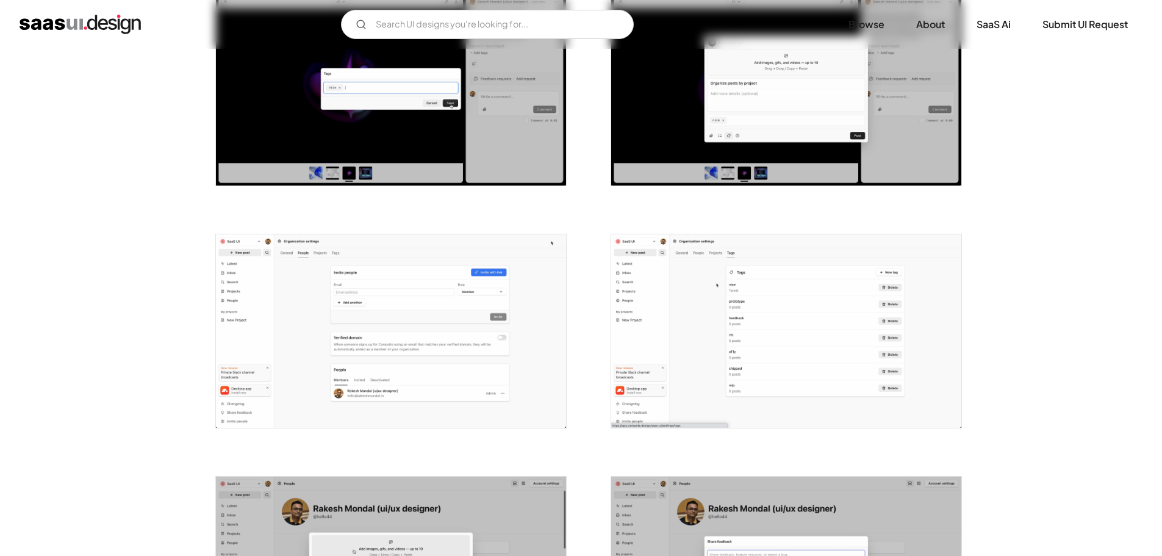
click at [180, 270] on div "Back Campsite Keep track of what’s happening across different teams Project Man…" at bounding box center [581, 233] width 1162 height 2893
click at [420, 16] on input "Email Form" at bounding box center [487, 24] width 293 height 29
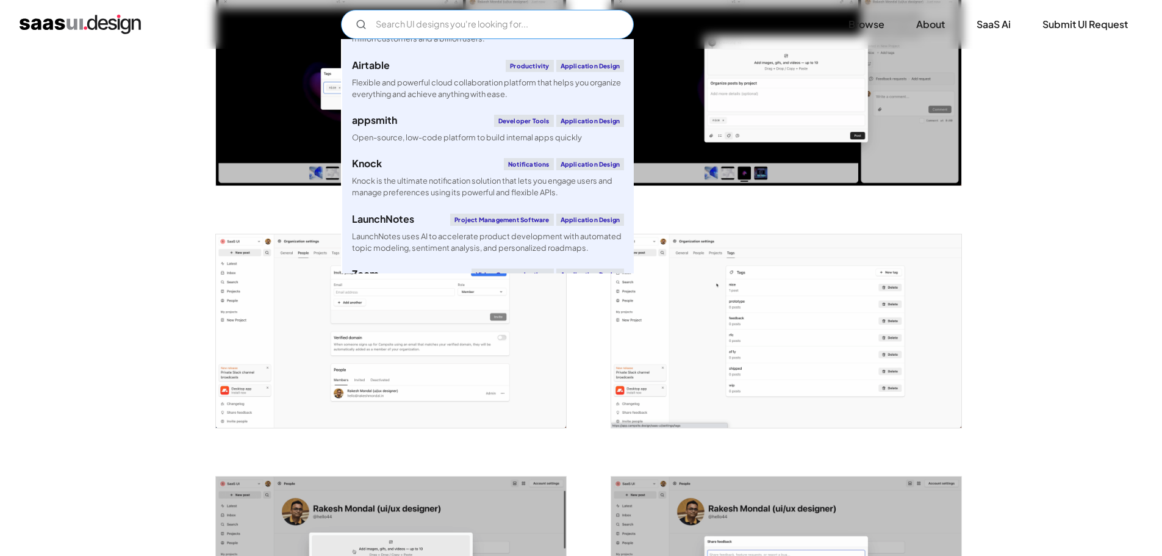
scroll to position [2012, 0]
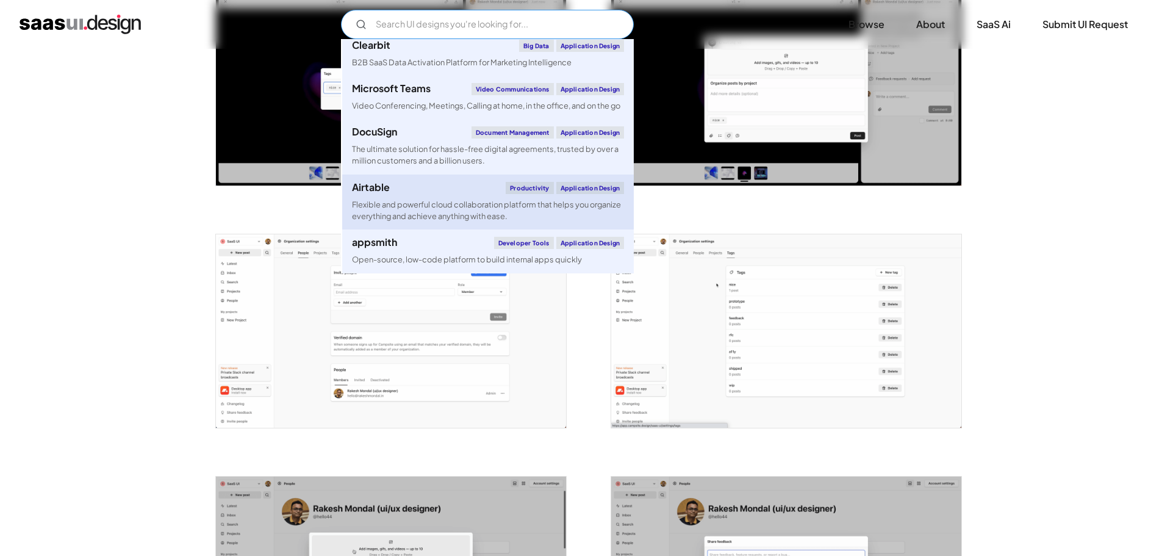
click at [420, 221] on div "Flexible and powerful cloud collaboration platform that helps you organize ever…" at bounding box center [488, 210] width 272 height 23
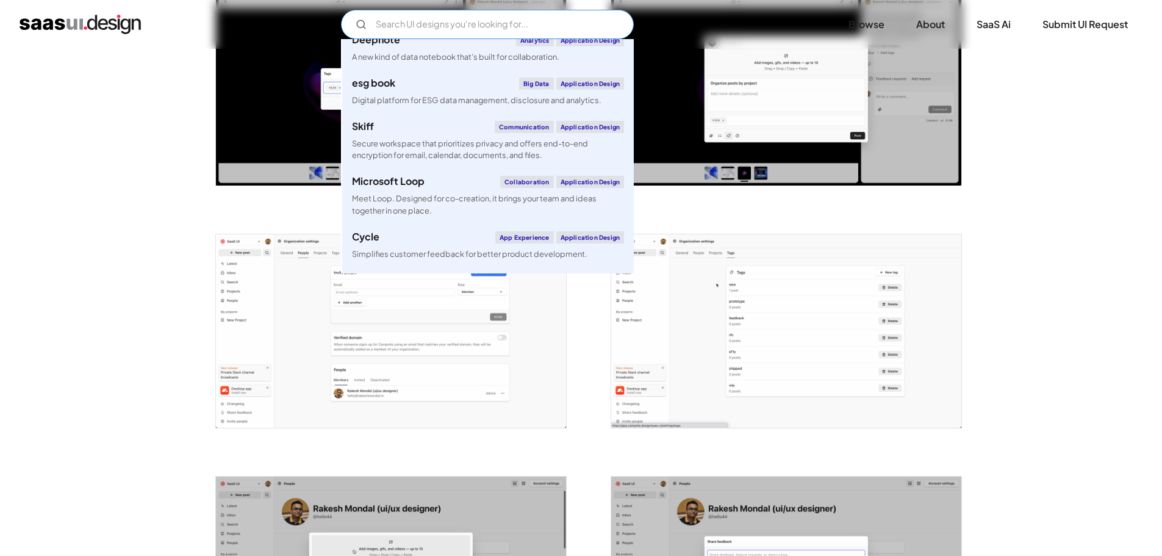
scroll to position [3293, 0]
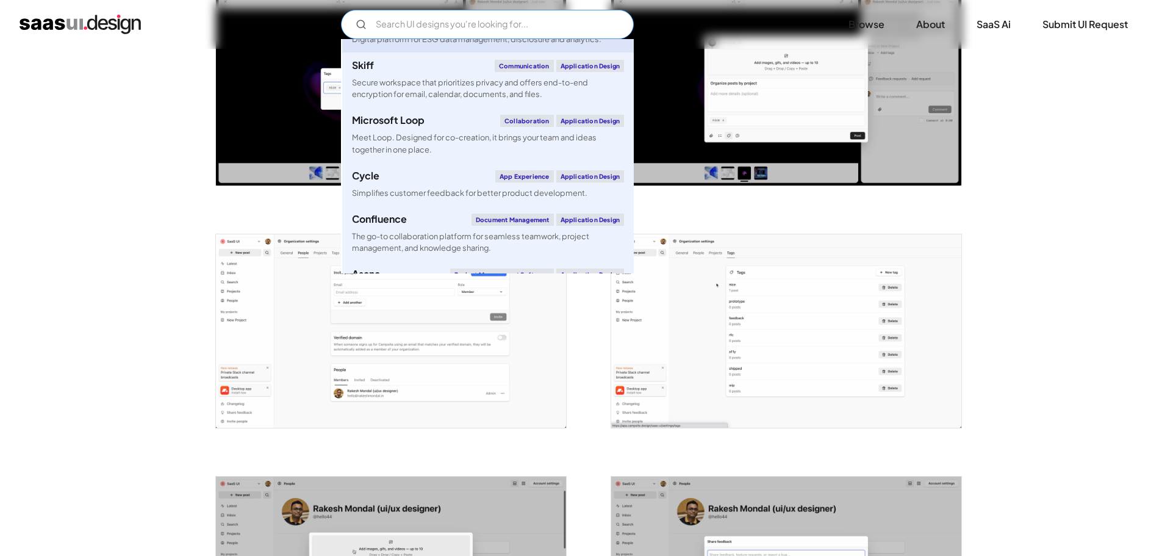
click at [462, 45] on div "Digital platform for ESG data management, disclosure and analytics." at bounding box center [476, 40] width 249 height 12
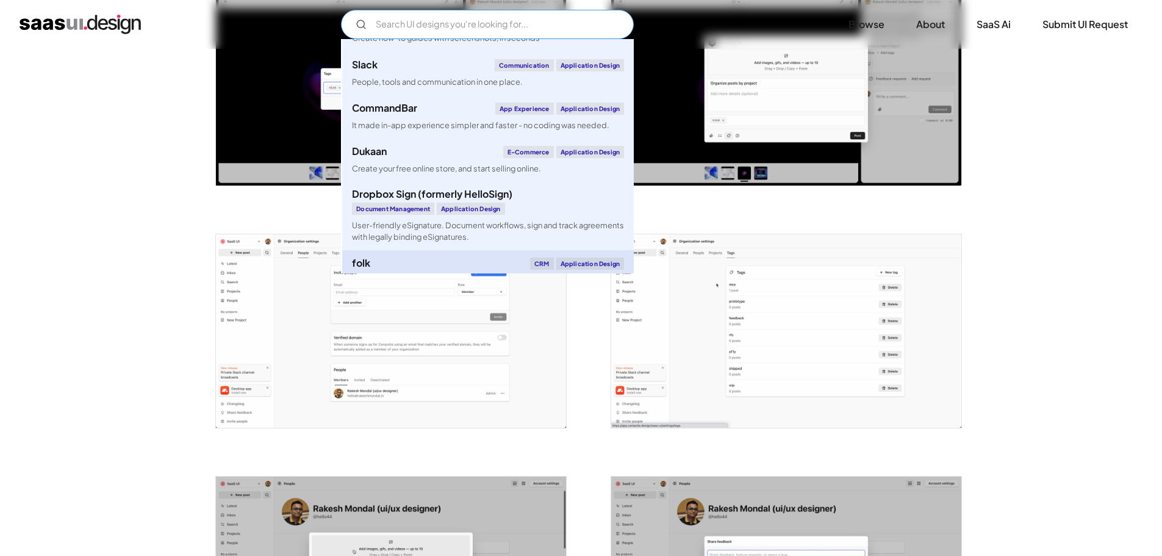
scroll to position [4462, 0]
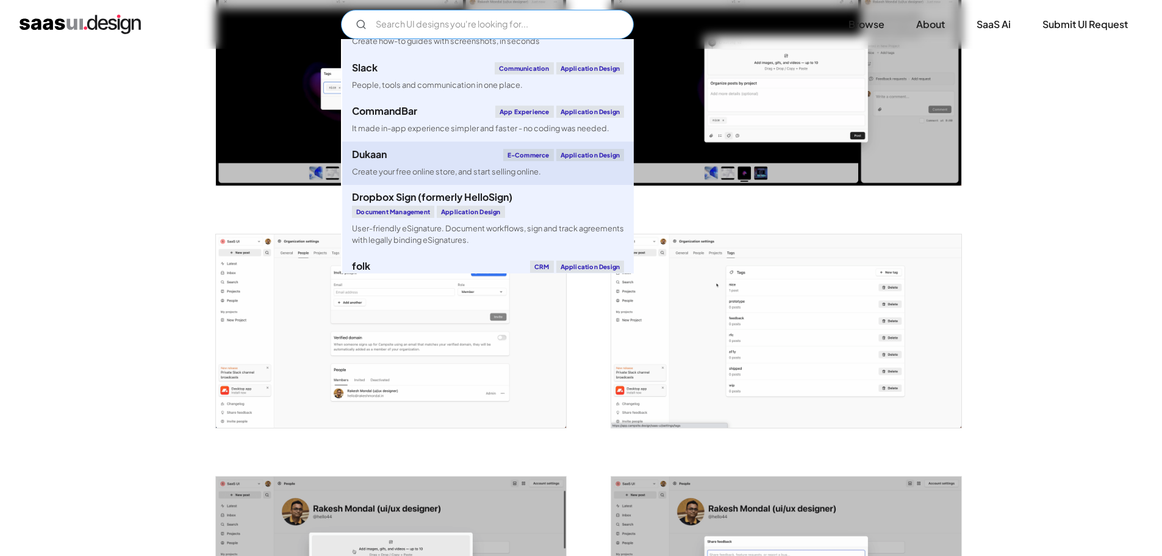
click at [404, 171] on link "Dukaan E-commerce Application Design Create your free online store, and start s…" at bounding box center [488, 162] width 292 height 43
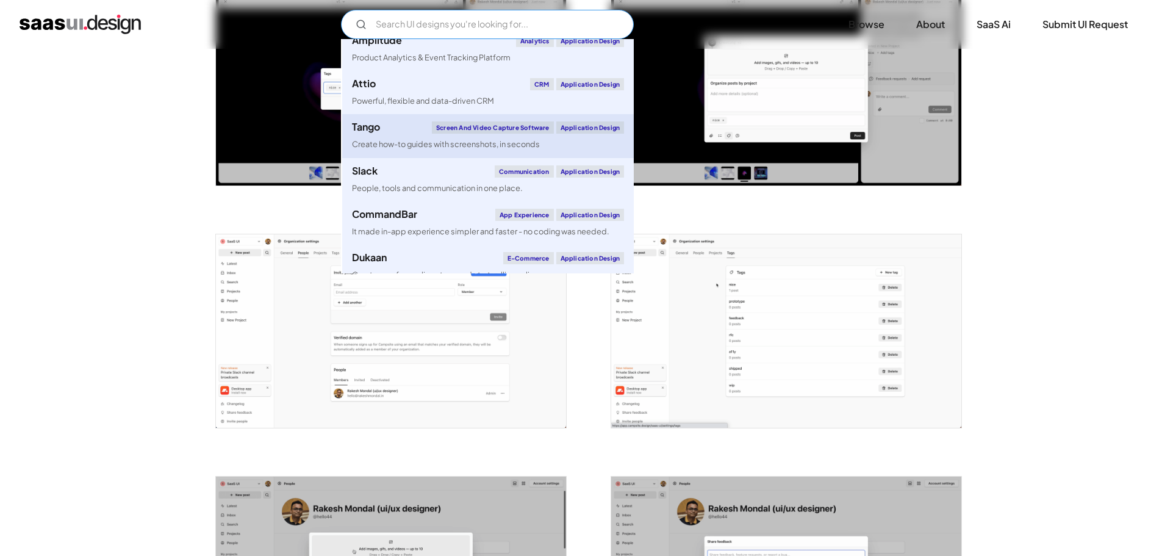
scroll to position [4340, 0]
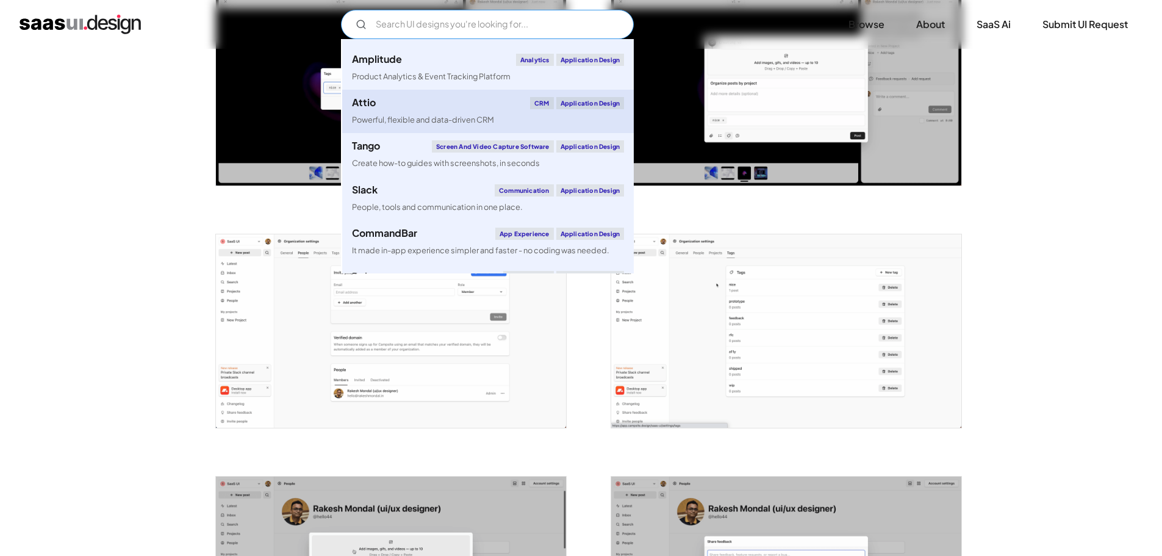
click at [445, 126] on div "Powerful, flexible and data-driven CRM" at bounding box center [423, 120] width 142 height 12
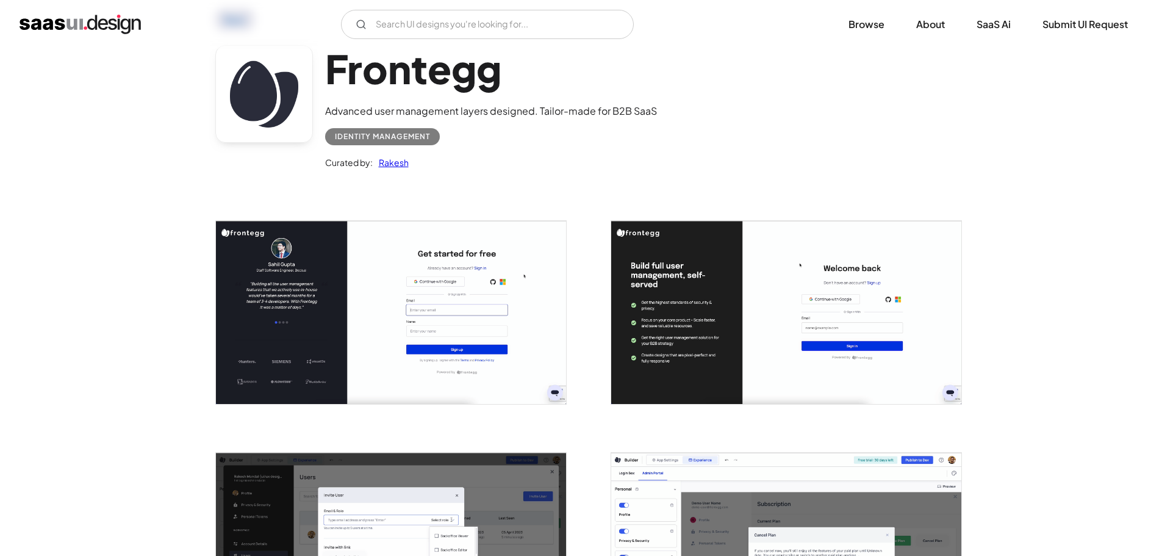
scroll to position [488, 0]
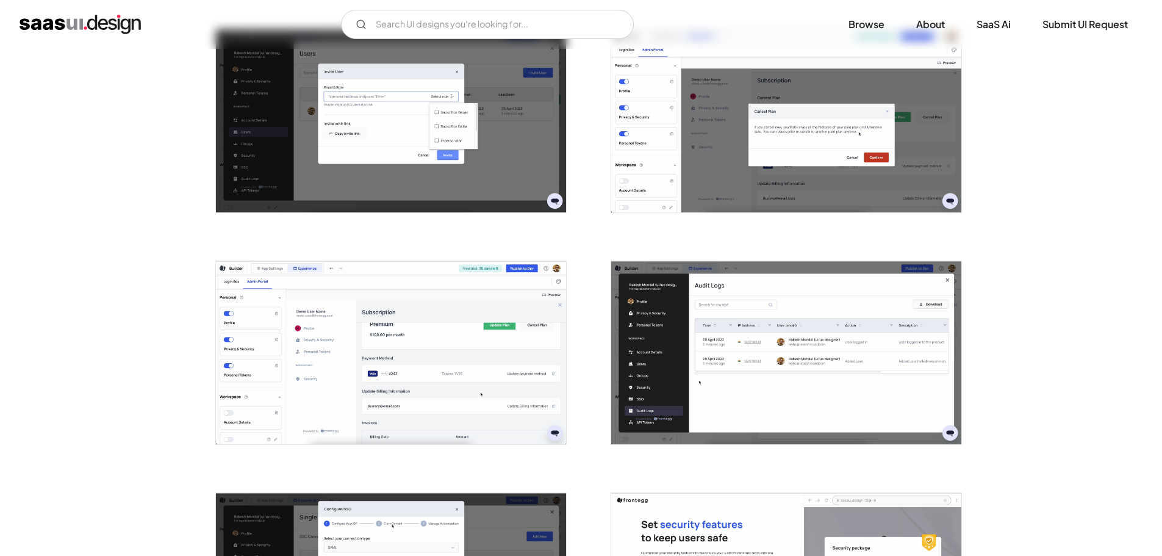
click at [796, 393] on img "open lightbox" at bounding box center [786, 352] width 350 height 183
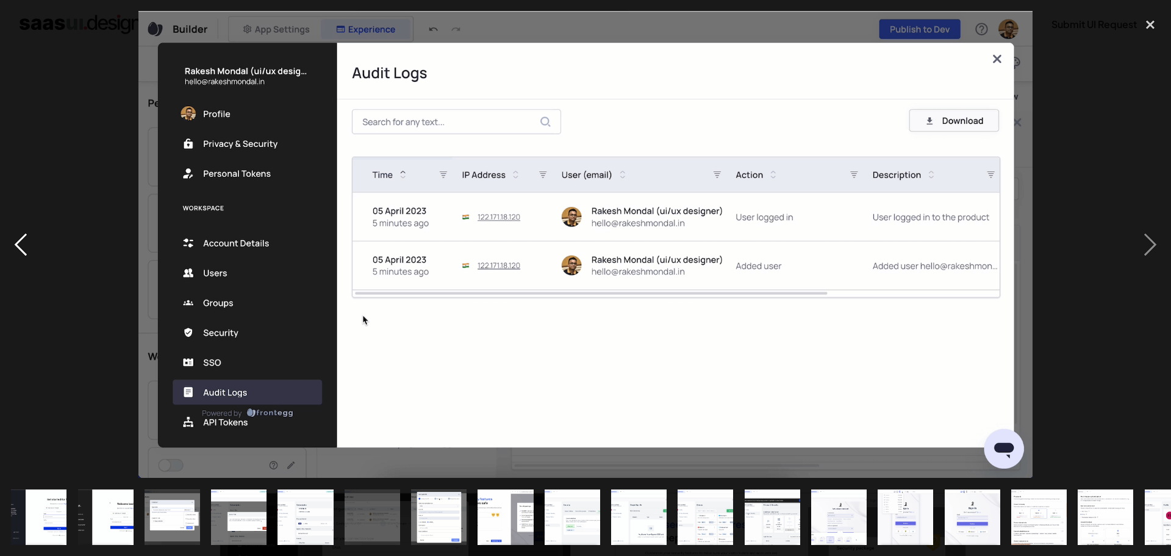
click at [12, 225] on div "previous image" at bounding box center [20, 244] width 41 height 467
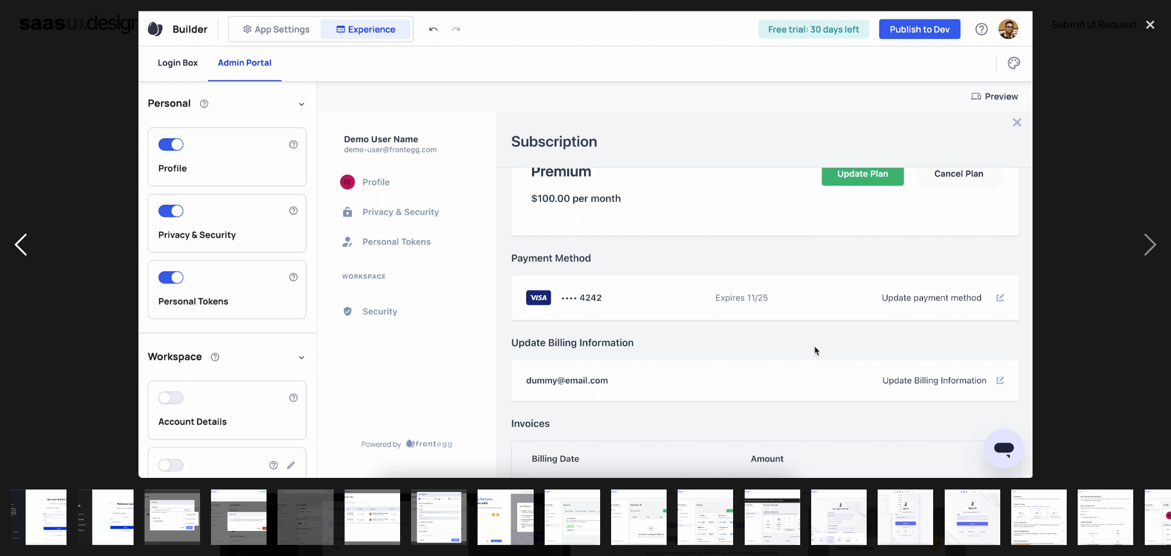
click at [12, 225] on div "previous image" at bounding box center [20, 244] width 41 height 467
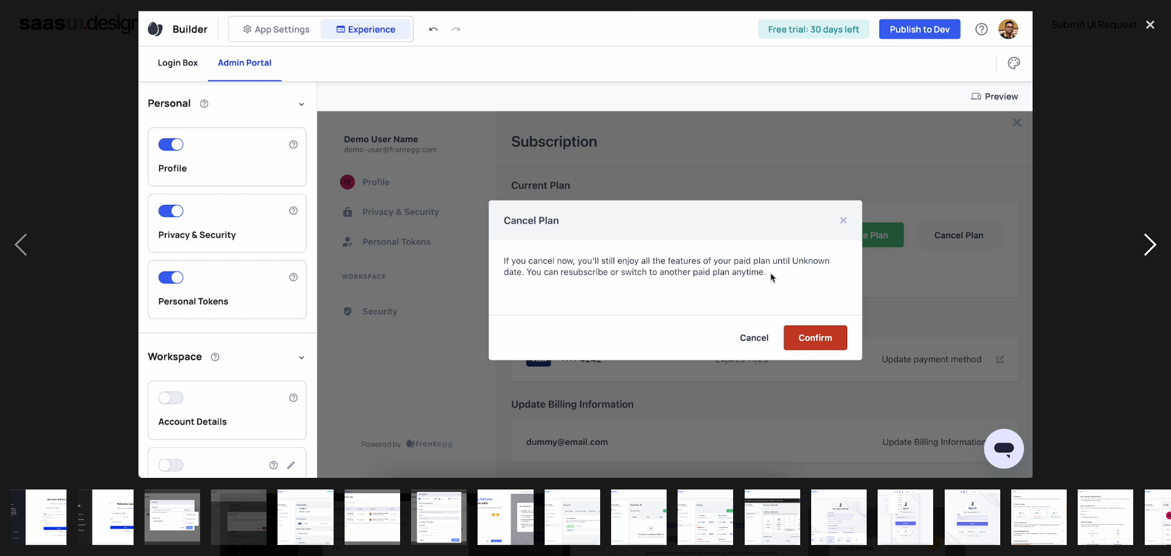
click at [1143, 229] on div "next image" at bounding box center [1149, 244] width 41 height 467
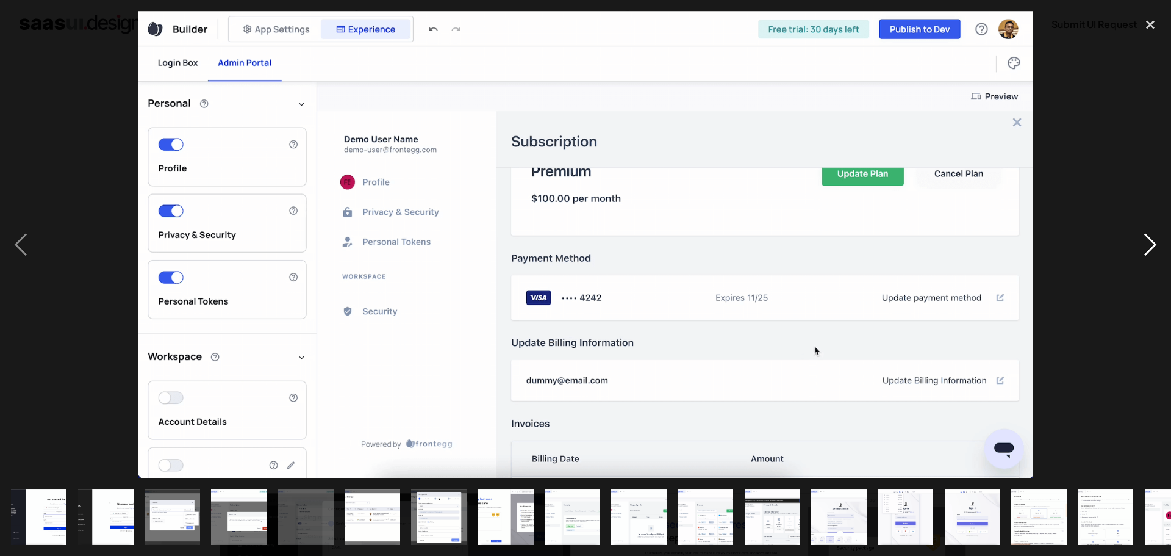
click at [1143, 229] on div "next image" at bounding box center [1149, 244] width 41 height 467
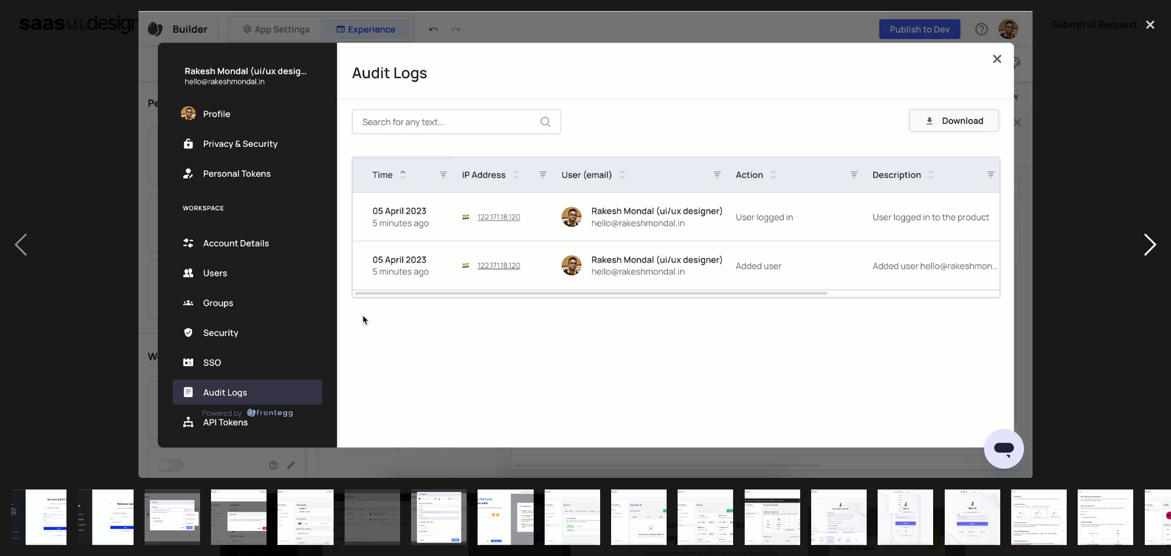
click at [1142, 229] on div "next image" at bounding box center [1149, 244] width 41 height 467
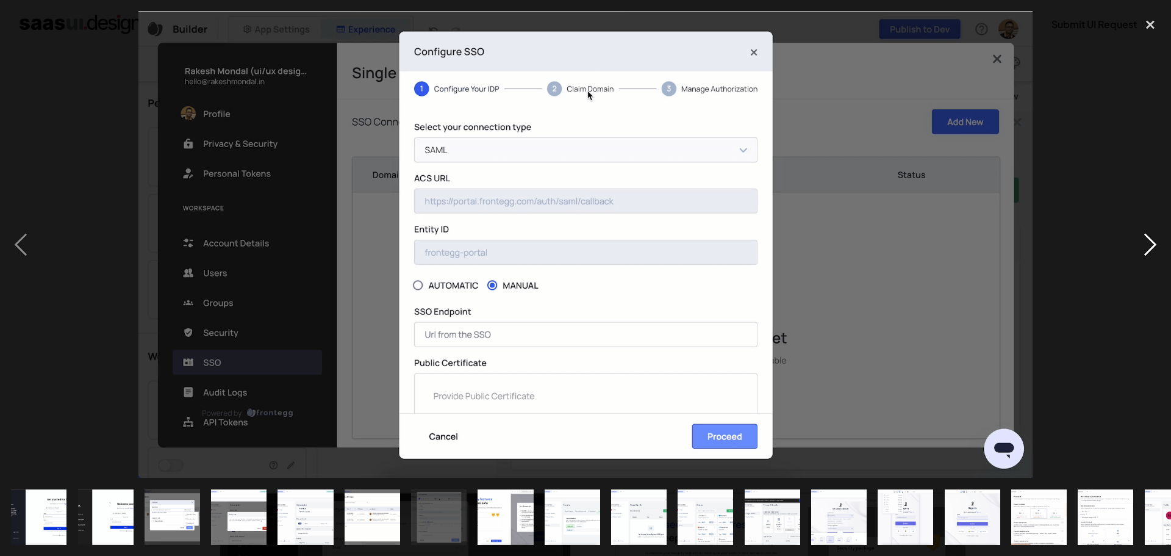
click at [1140, 228] on div "next image" at bounding box center [1149, 244] width 41 height 467
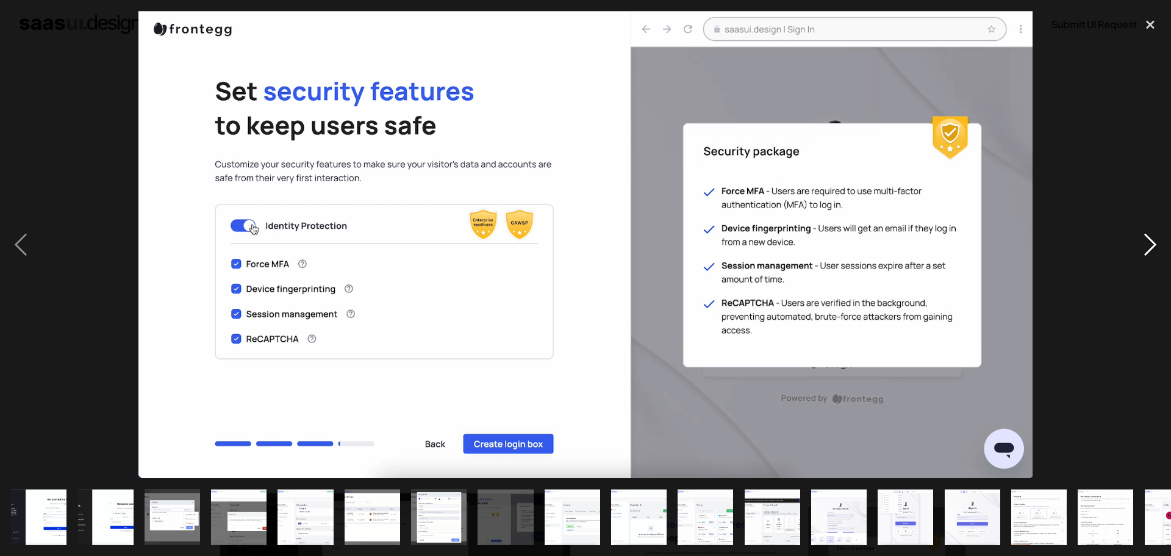
click at [1140, 227] on div "next image" at bounding box center [1149, 244] width 41 height 467
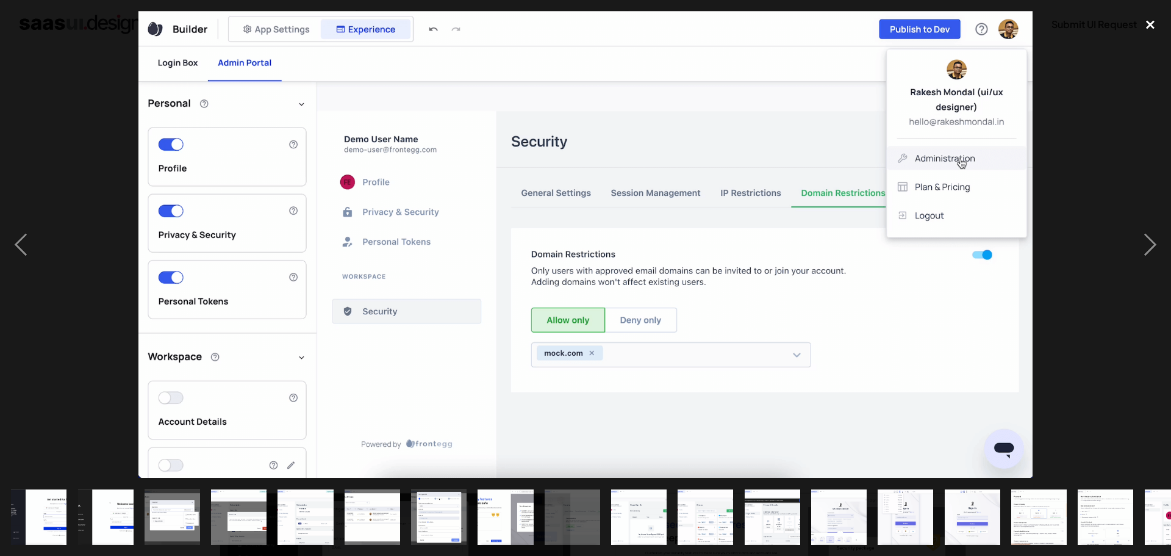
click at [1148, 21] on div "close lightbox" at bounding box center [1149, 24] width 41 height 27
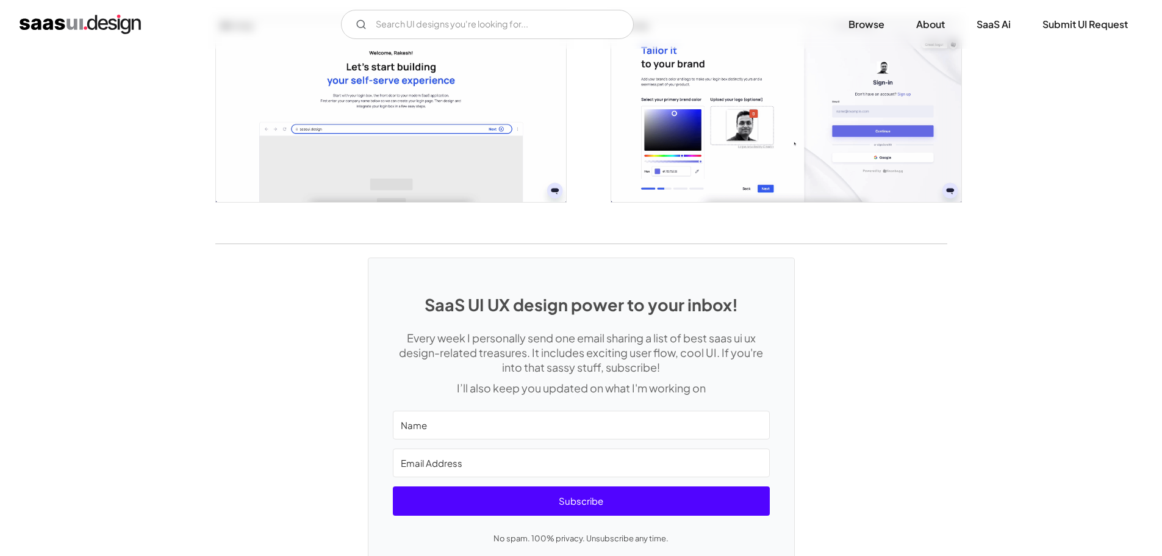
scroll to position [2903, 0]
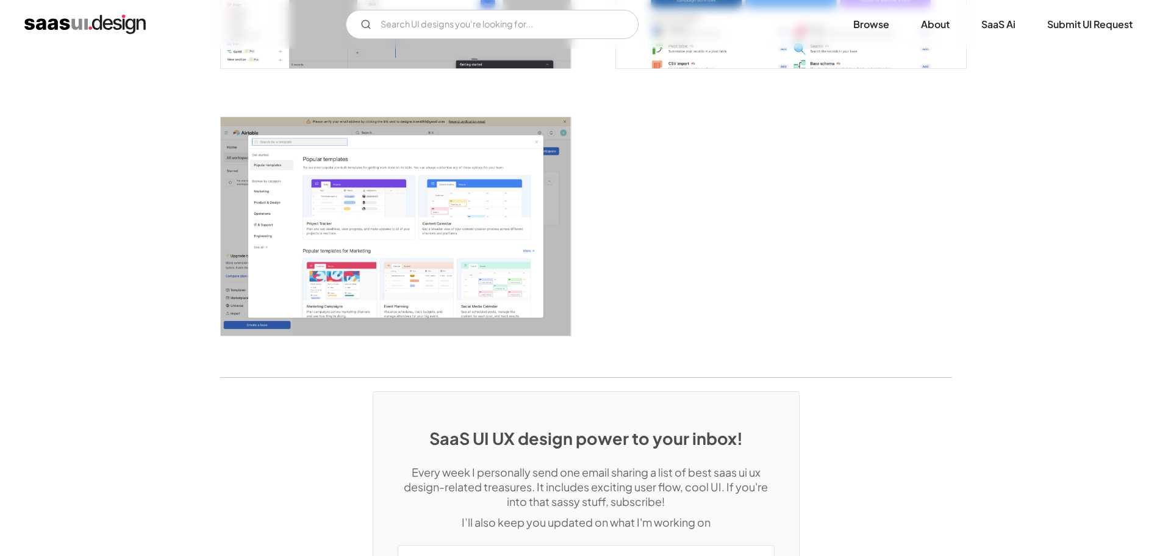
scroll to position [3174, 0]
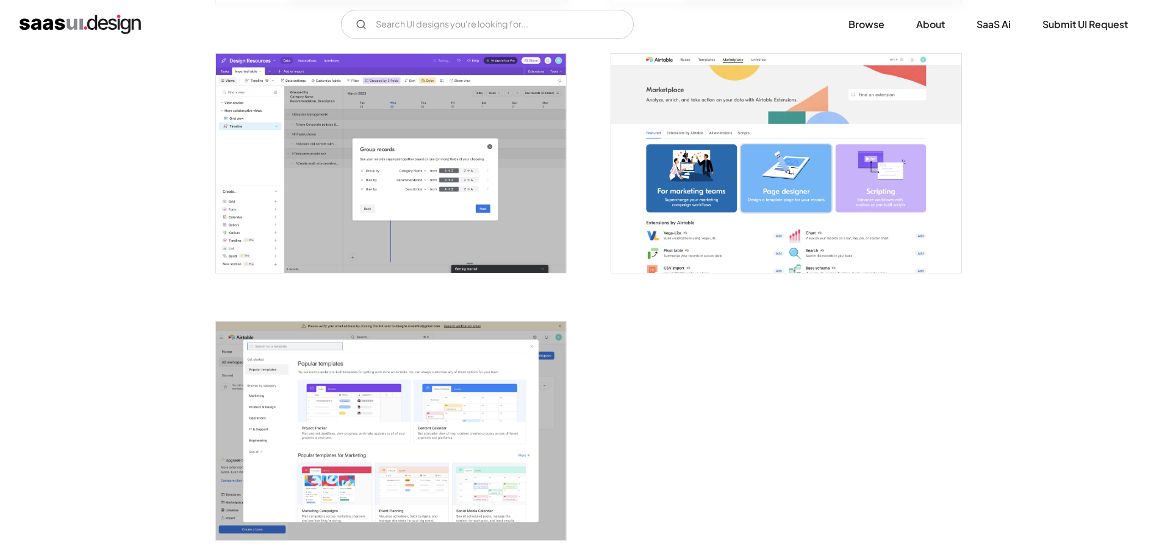
click at [296, 168] on img "open lightbox" at bounding box center [391, 163] width 350 height 219
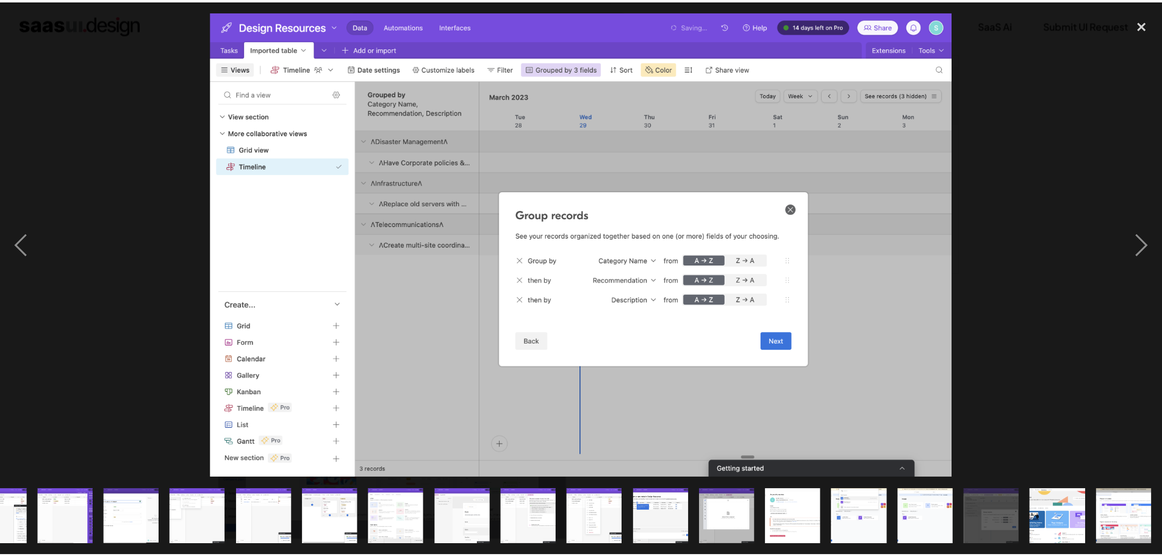
scroll to position [0, 507]
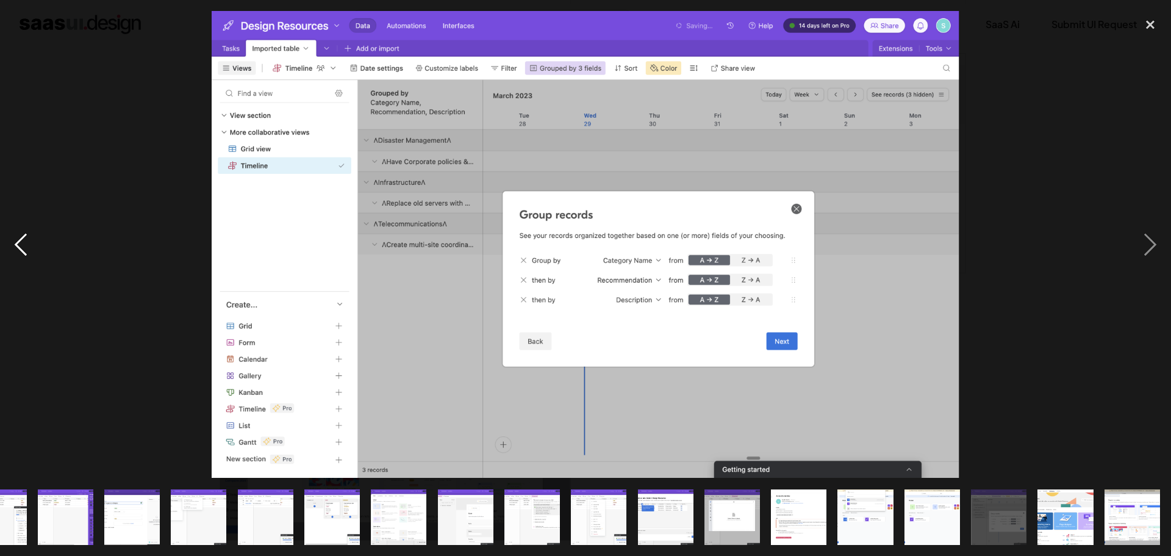
click at [21, 239] on div "previous image" at bounding box center [20, 244] width 41 height 467
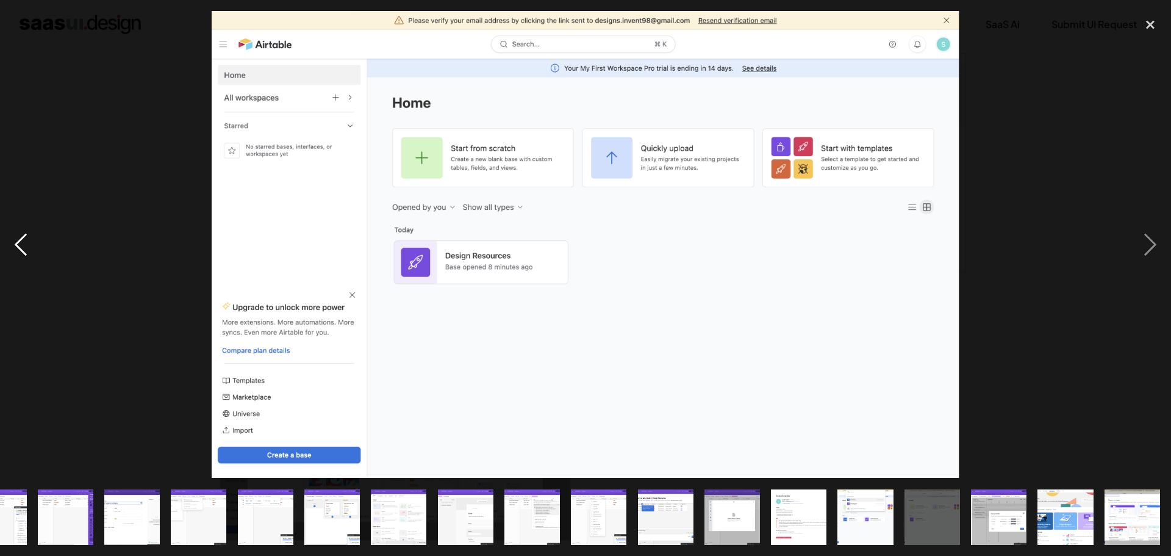
click at [21, 239] on div "previous image" at bounding box center [20, 244] width 41 height 467
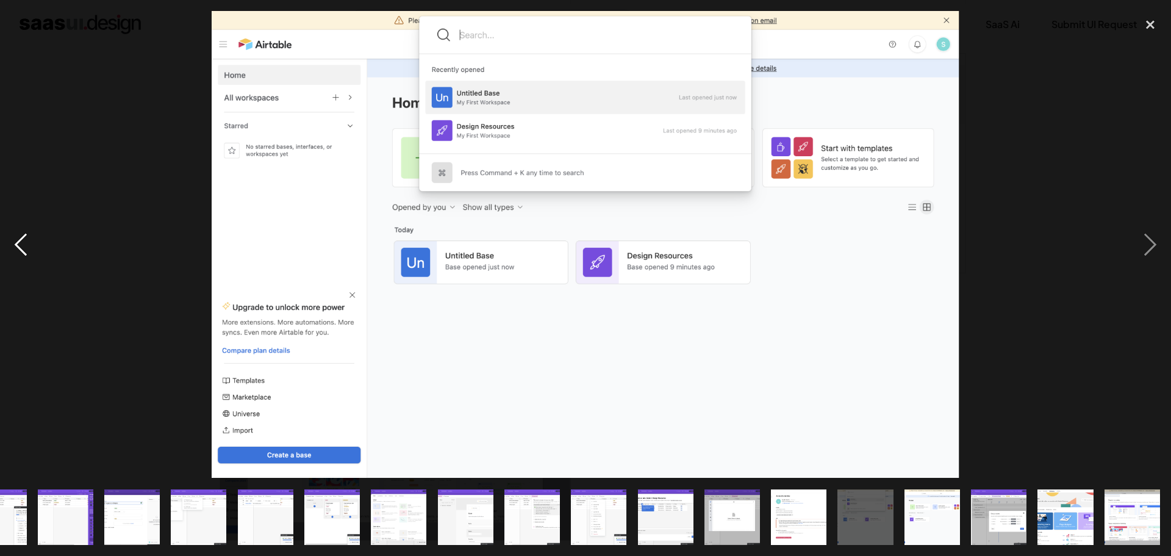
click at [21, 239] on div "previous image" at bounding box center [20, 244] width 41 height 467
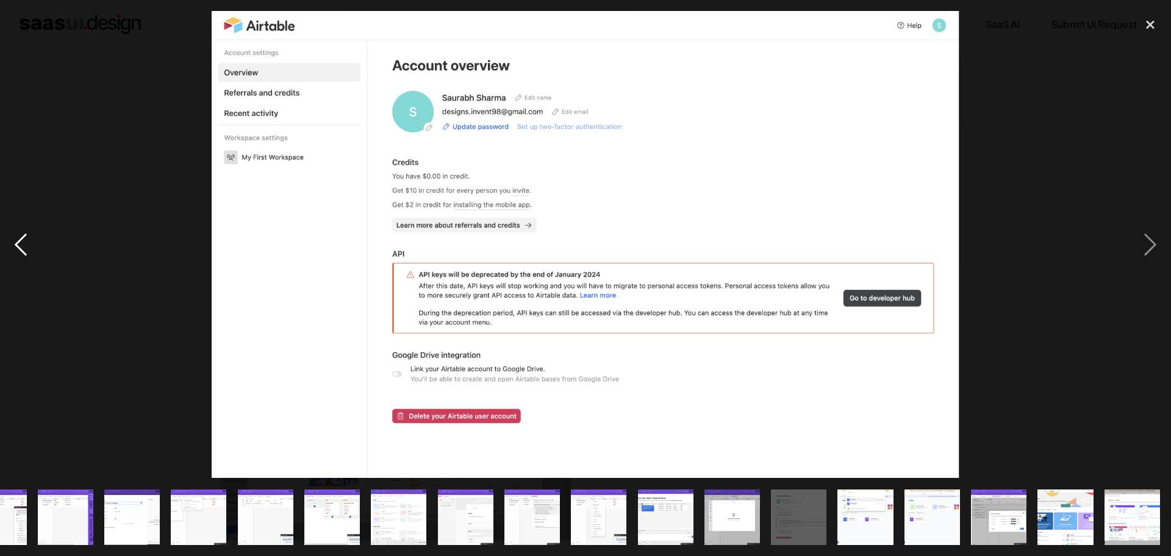
click at [21, 239] on div "previous image" at bounding box center [20, 244] width 41 height 467
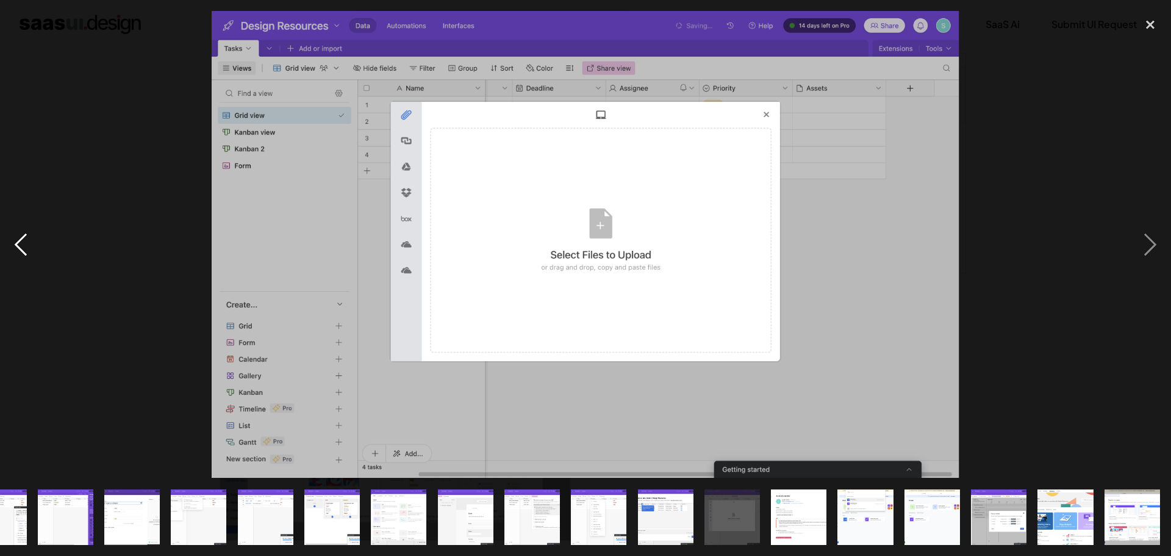
click at [21, 239] on div "previous image" at bounding box center [20, 244] width 41 height 467
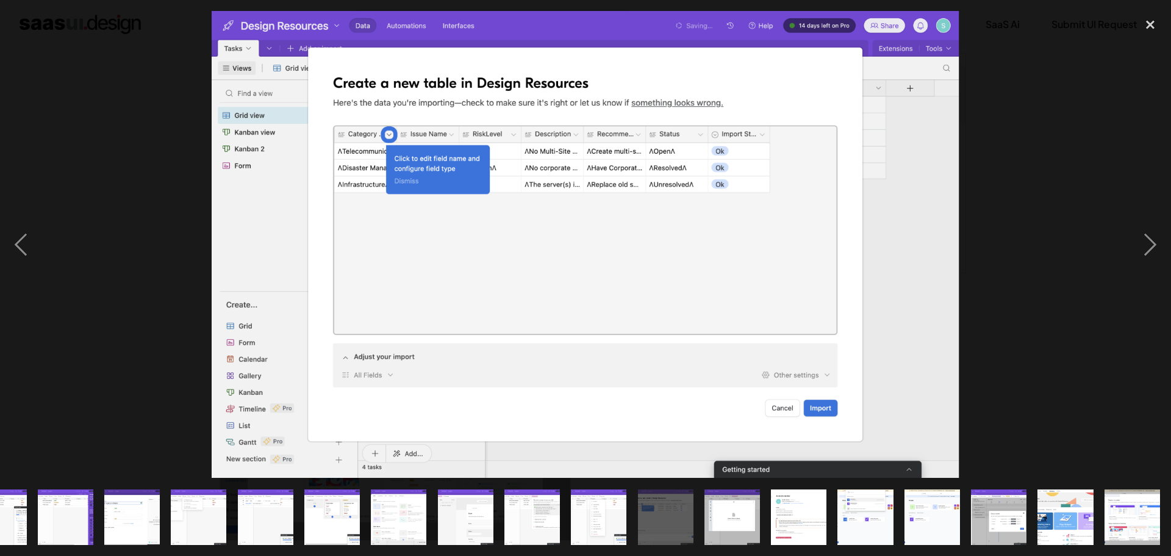
click at [121, 183] on div at bounding box center [585, 244] width 1171 height 467
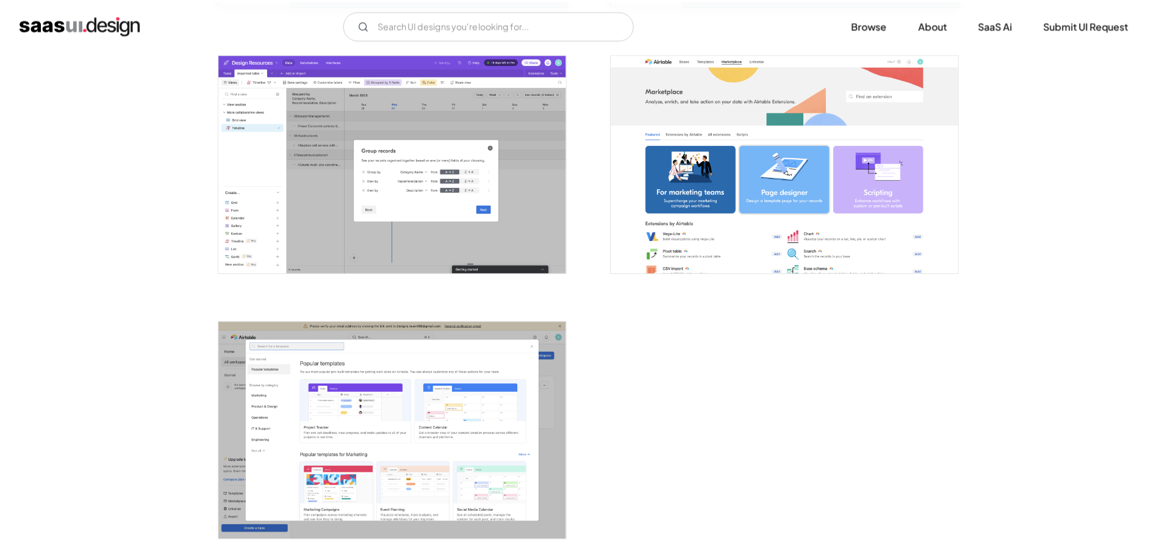
scroll to position [0, 0]
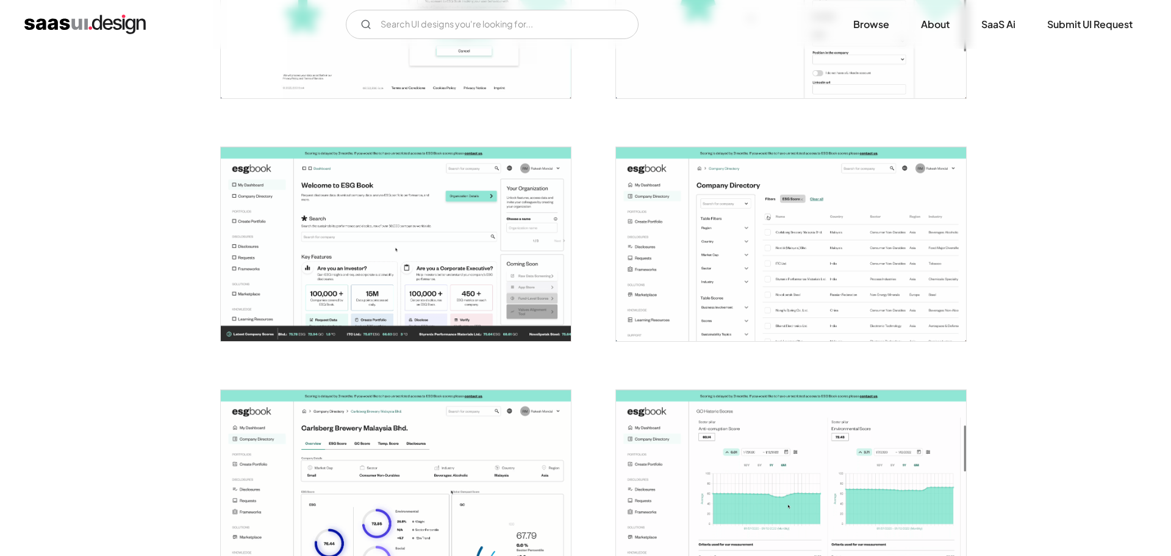
scroll to position [610, 0]
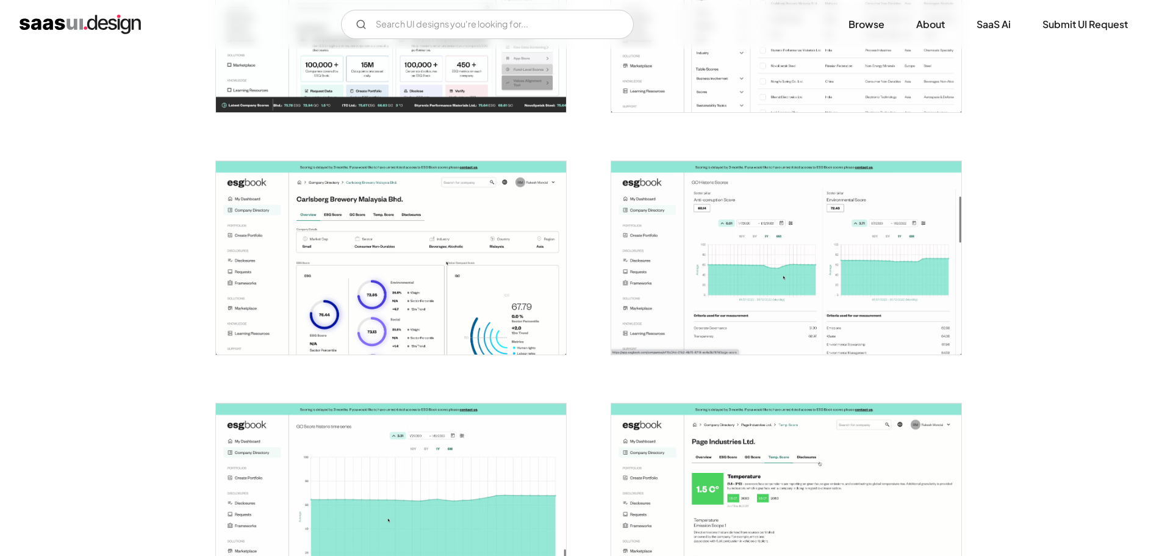
click at [368, 238] on img "open lightbox" at bounding box center [391, 258] width 350 height 194
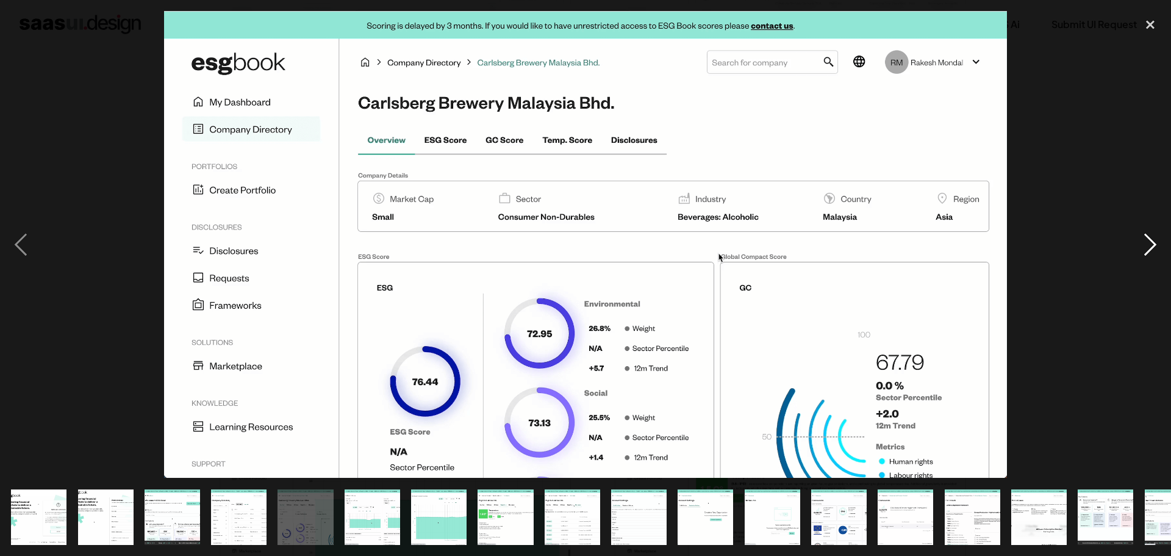
click at [1159, 248] on div "next image" at bounding box center [1149, 244] width 41 height 467
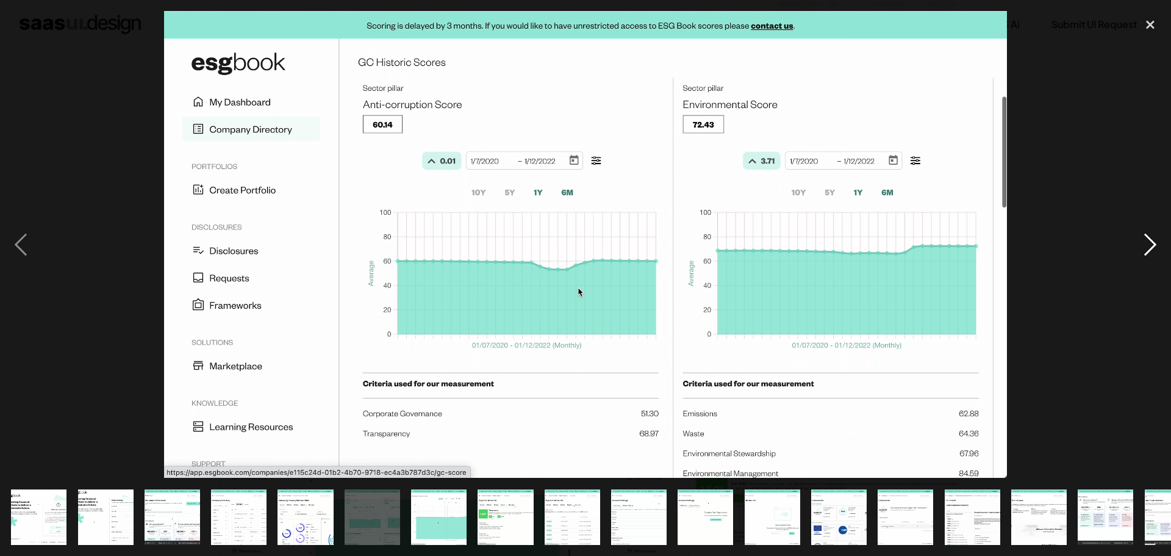
click at [1159, 248] on div "next image" at bounding box center [1149, 244] width 41 height 467
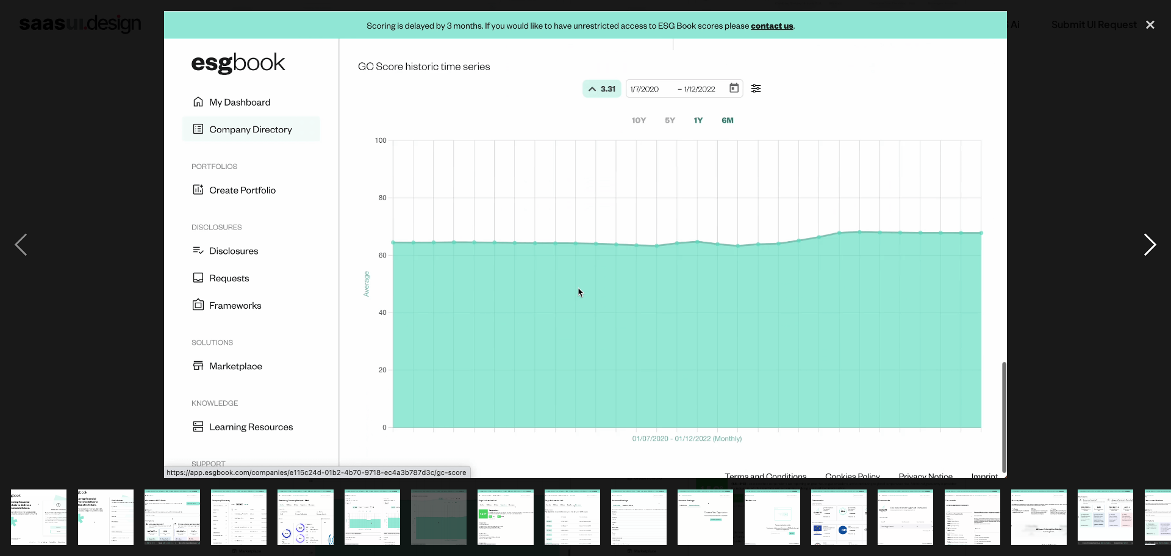
click at [1159, 248] on div "next image" at bounding box center [1149, 244] width 41 height 467
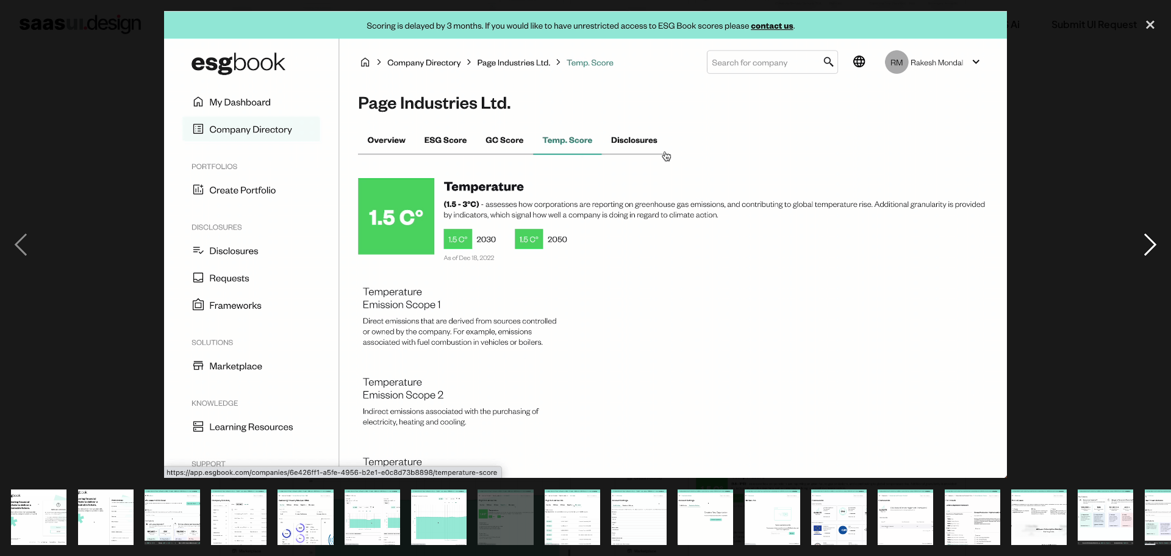
click at [1159, 248] on div "next image" at bounding box center [1149, 244] width 41 height 467
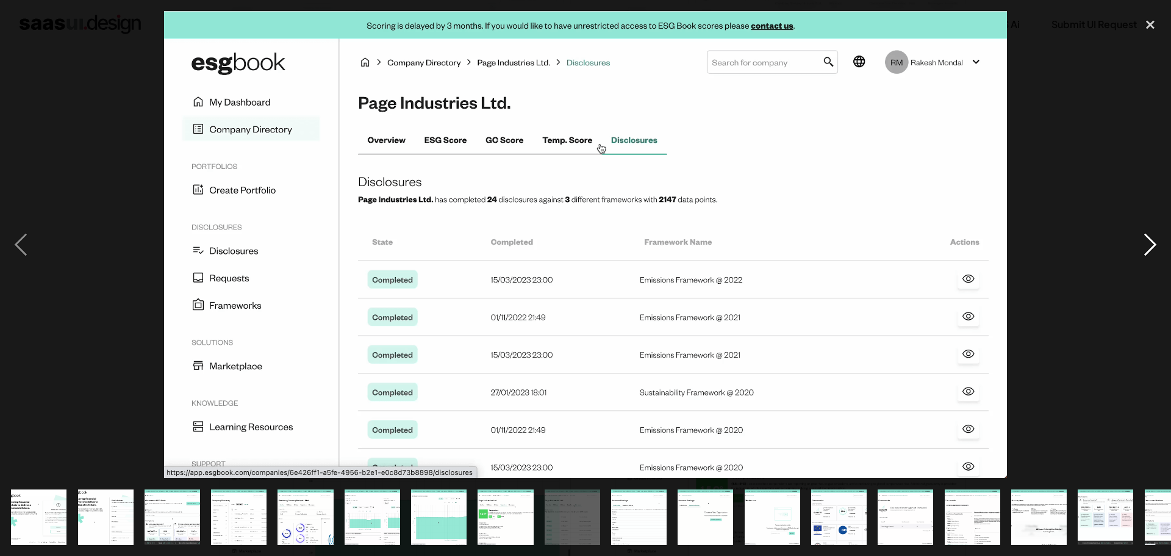
click at [1159, 248] on div "next image" at bounding box center [1149, 244] width 41 height 467
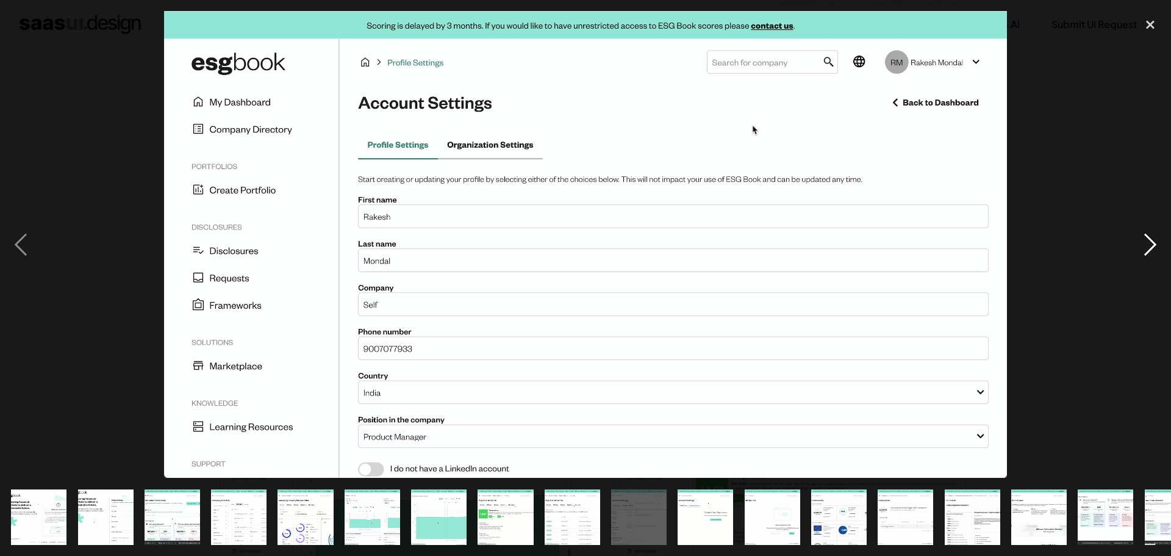
click at [1159, 248] on div "next image" at bounding box center [1149, 244] width 41 height 467
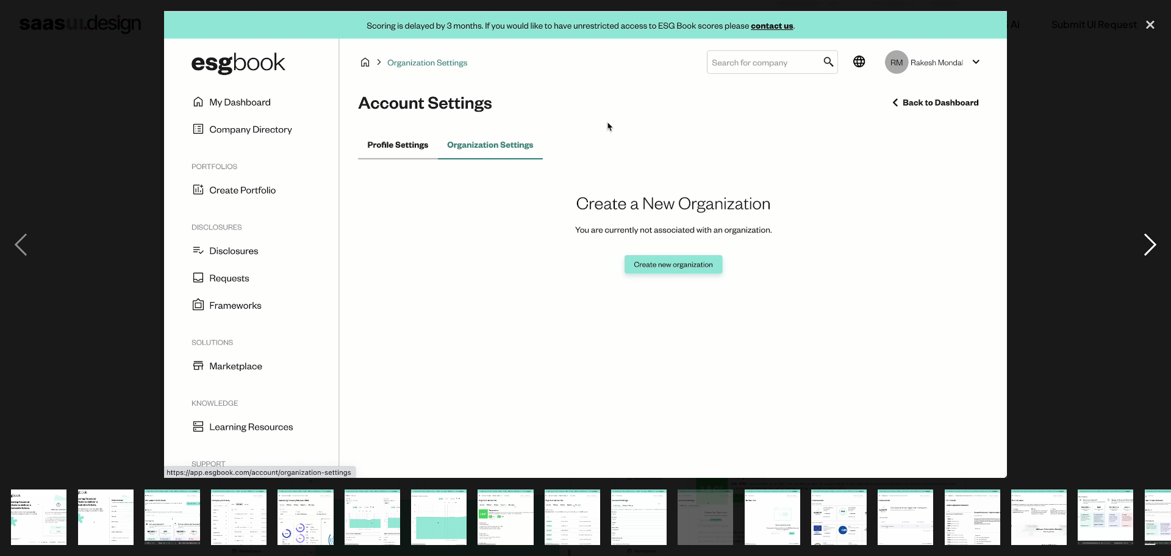
click at [1159, 248] on div "next image" at bounding box center [1149, 244] width 41 height 467
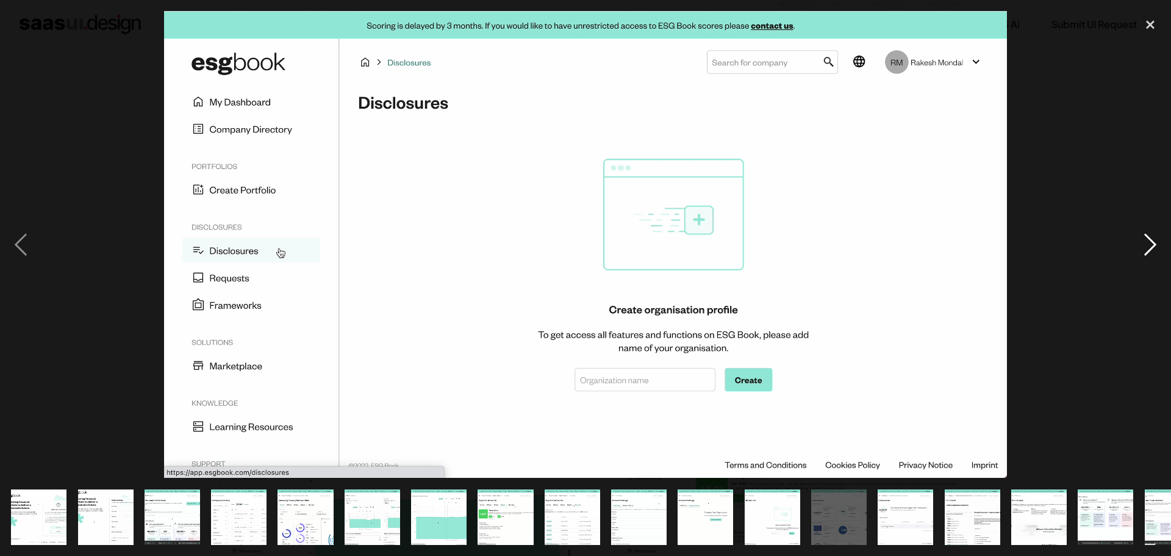
click at [1159, 248] on div "next image" at bounding box center [1149, 244] width 41 height 467
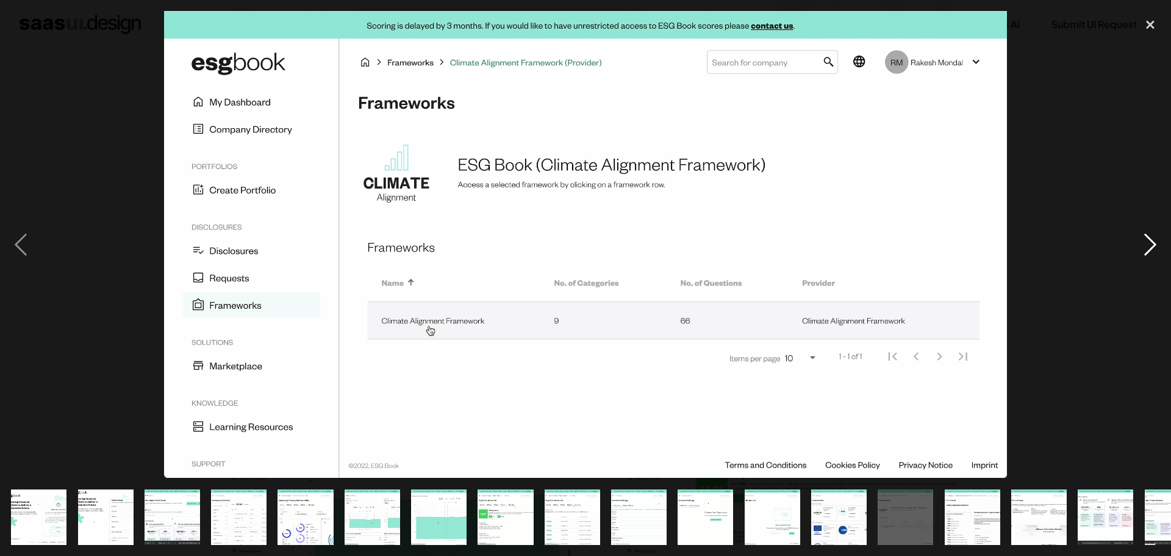
click at [1159, 248] on div "next image" at bounding box center [1149, 244] width 41 height 467
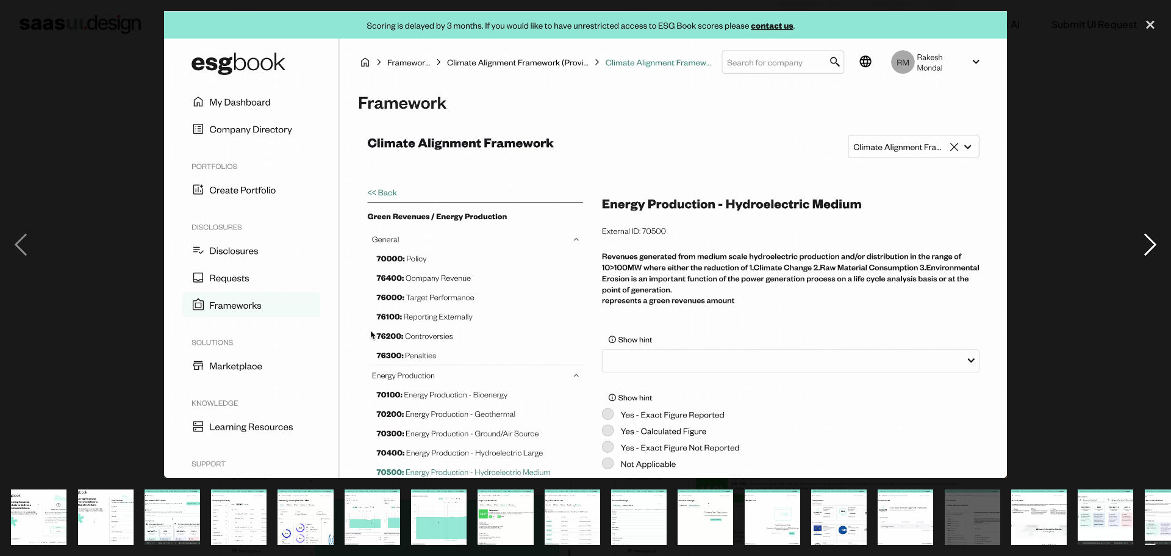
click at [1159, 248] on div "next image" at bounding box center [1149, 244] width 41 height 467
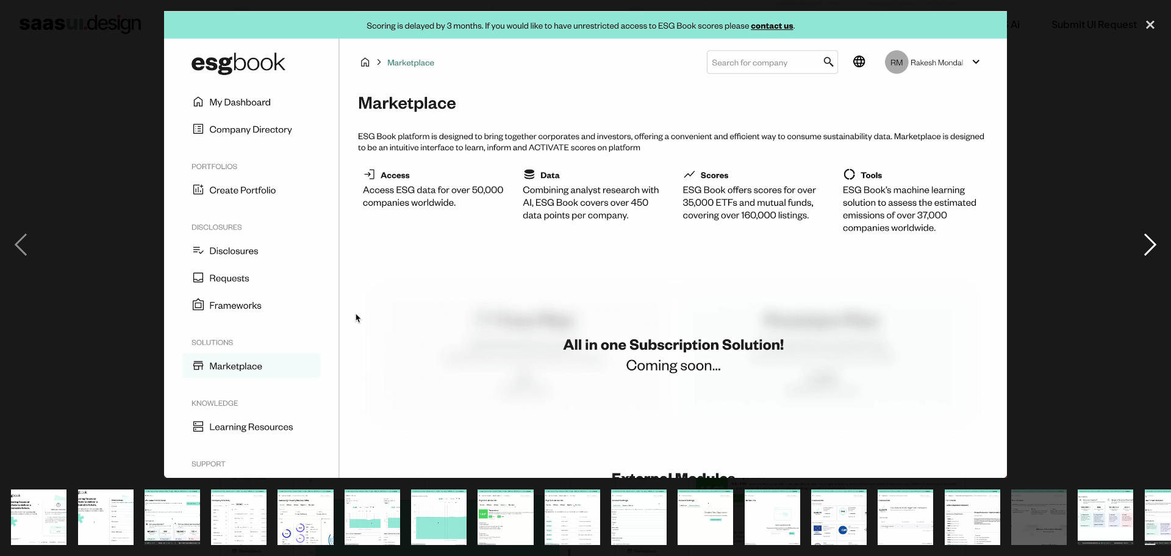
click at [1159, 248] on div "next image" at bounding box center [1149, 244] width 41 height 467
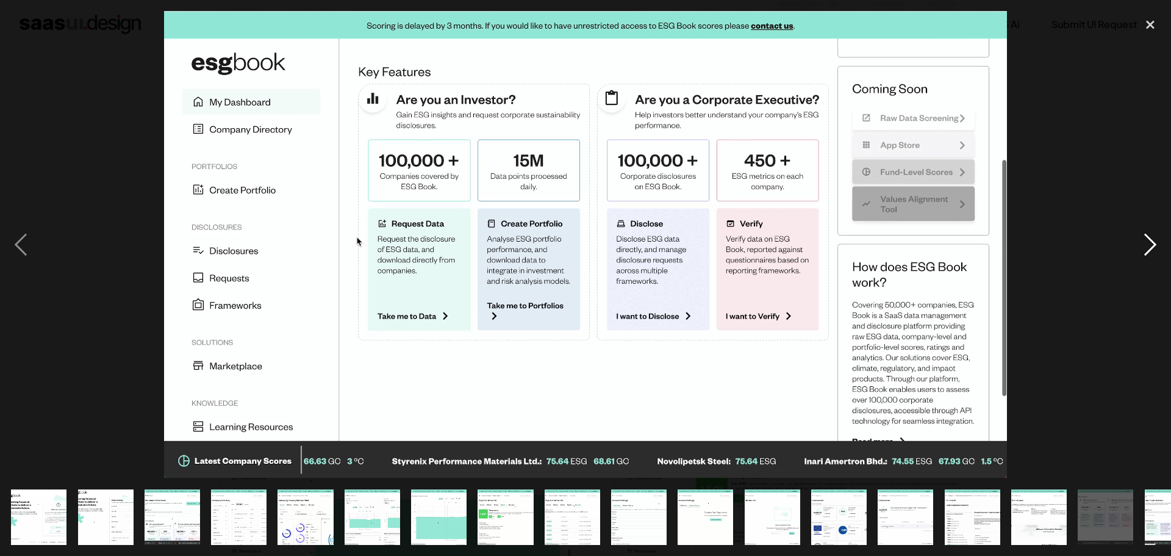
click at [1159, 248] on div "next image" at bounding box center [1149, 244] width 41 height 467
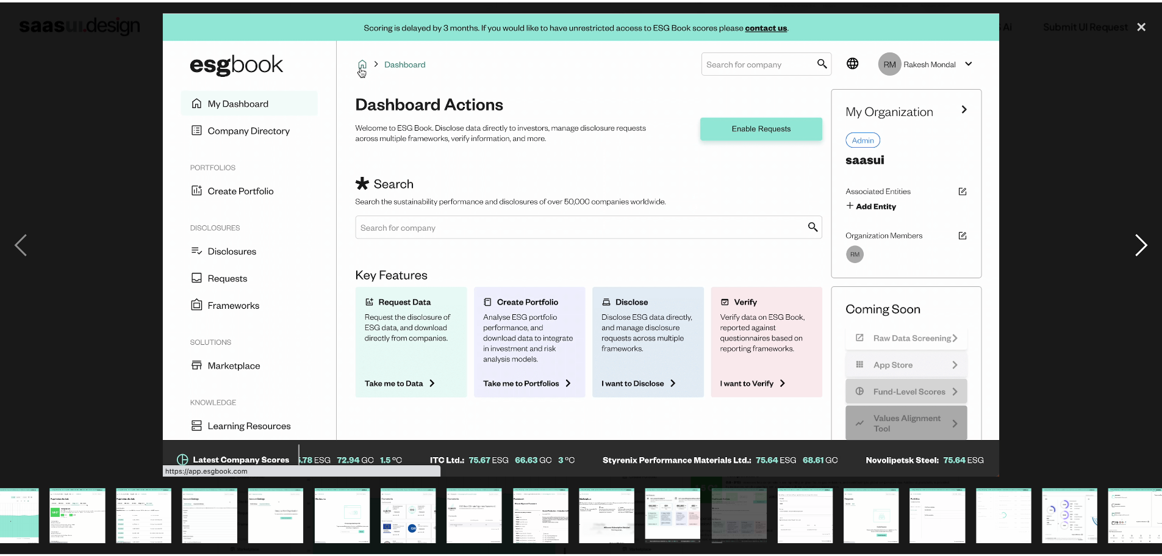
scroll to position [0, 440]
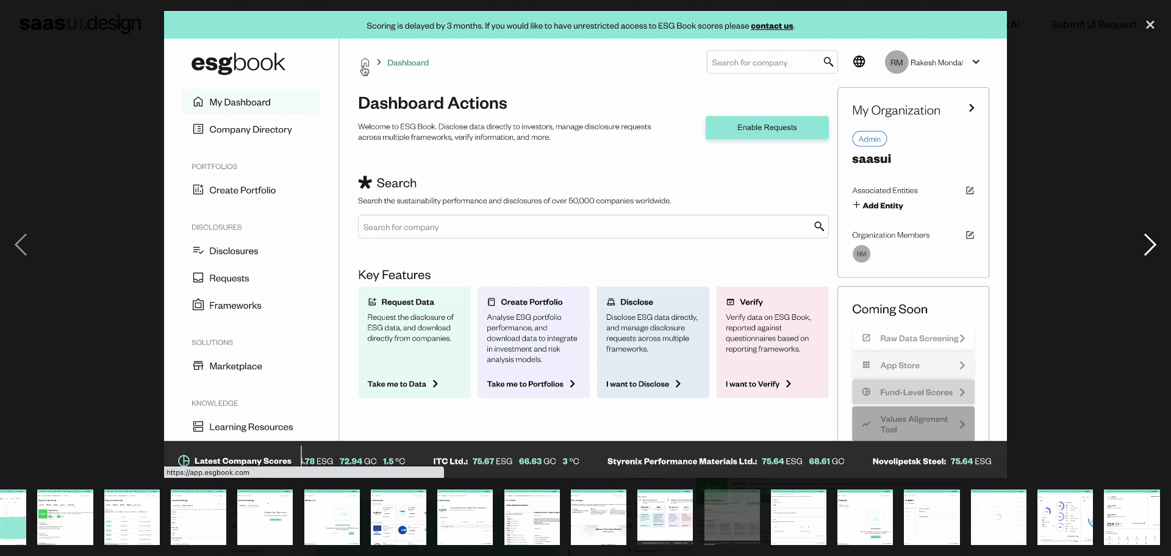
click at [1154, 247] on div "next image" at bounding box center [1149, 244] width 41 height 467
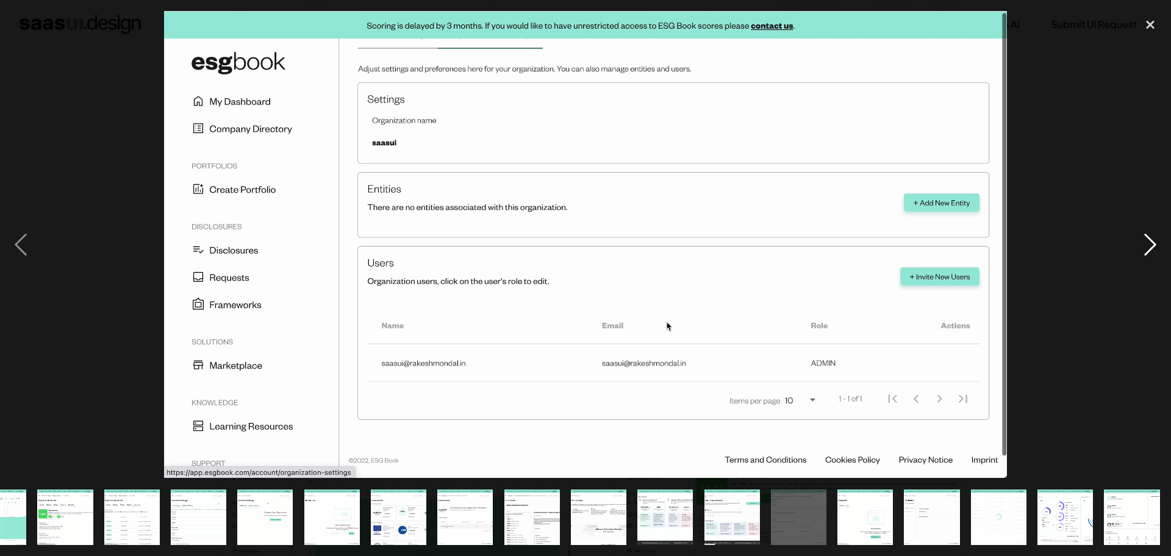
click at [1154, 247] on div "next image" at bounding box center [1149, 244] width 41 height 467
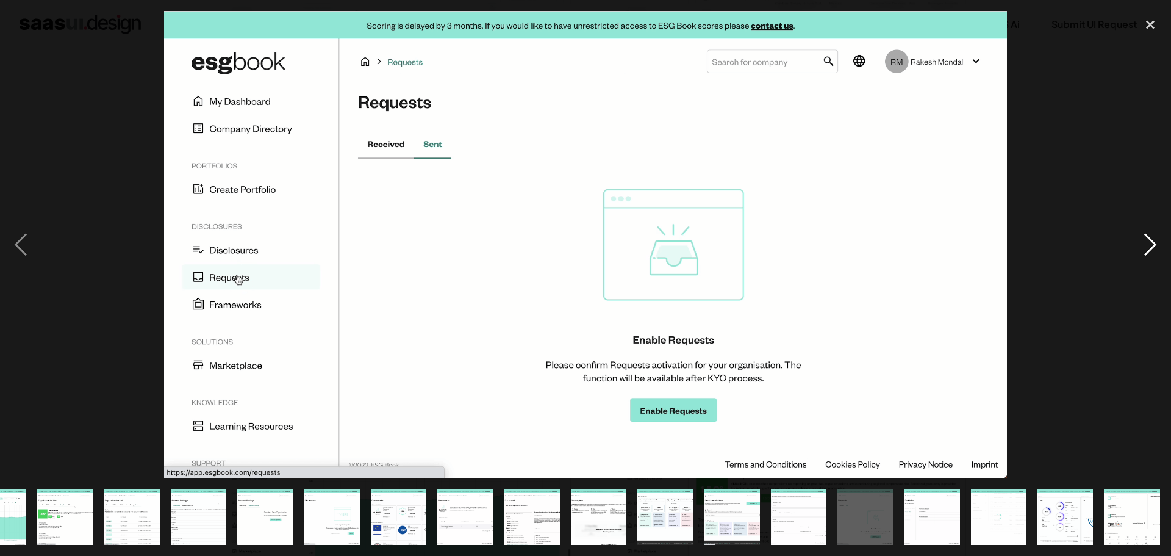
click at [1153, 246] on div "next image" at bounding box center [1149, 244] width 41 height 467
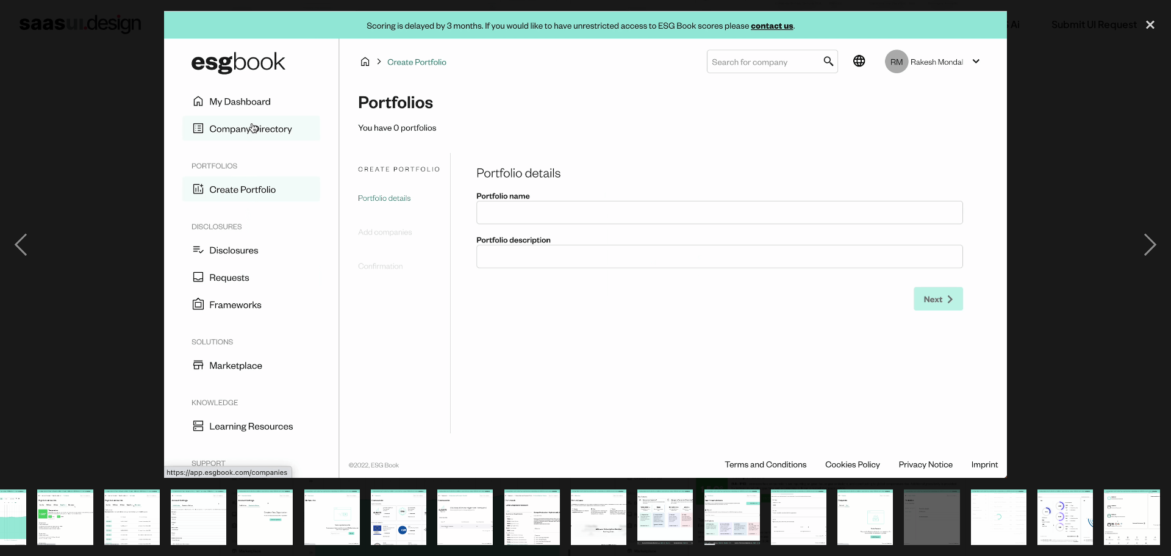
click at [1125, 145] on div at bounding box center [585, 244] width 1171 height 467
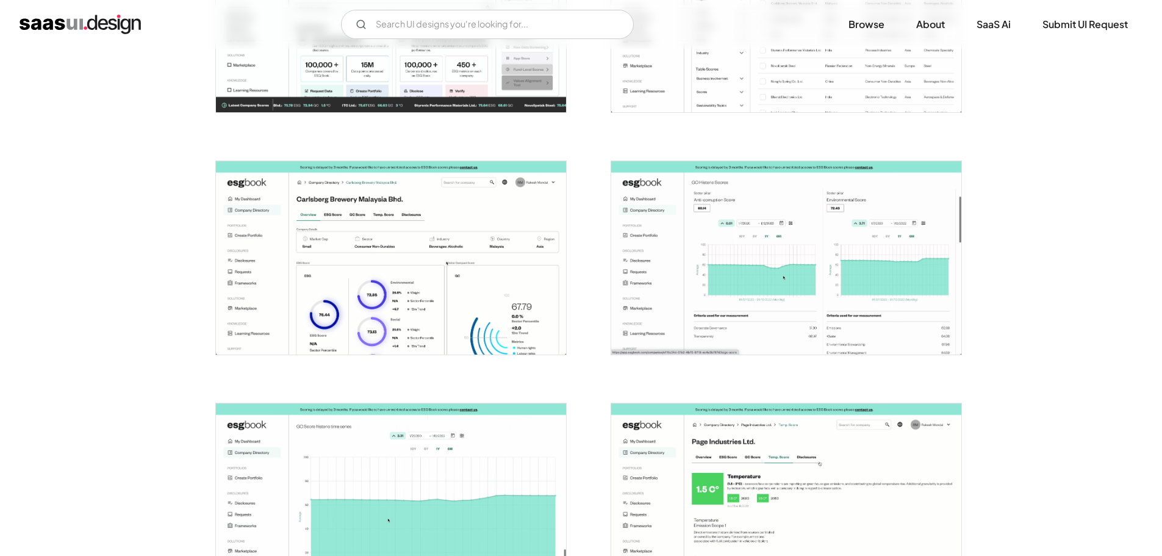
scroll to position [0, 0]
click at [556, 20] on input "Email Form" at bounding box center [487, 24] width 293 height 29
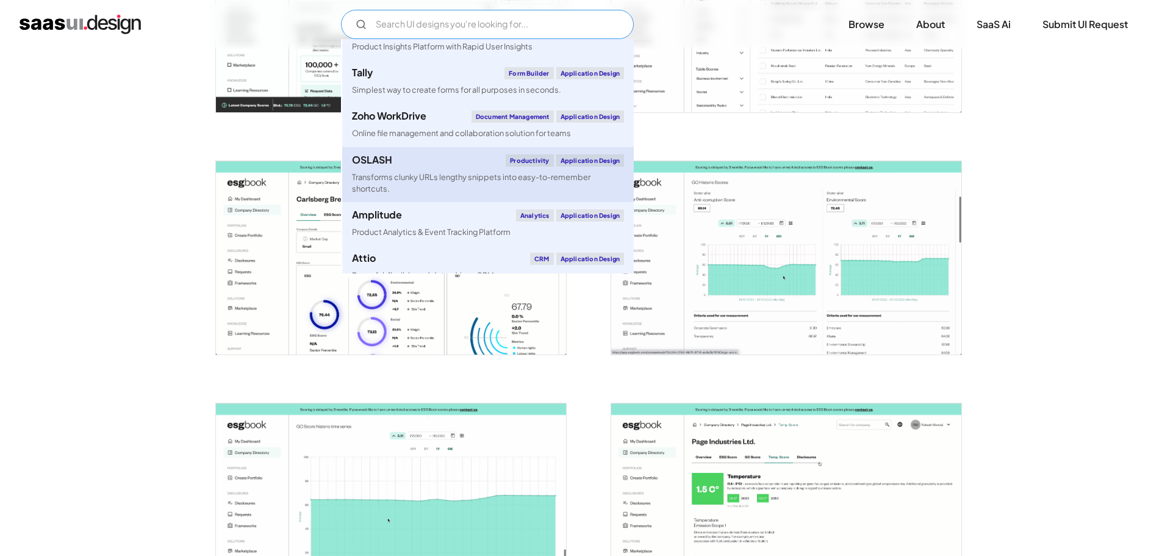
scroll to position [4208, 0]
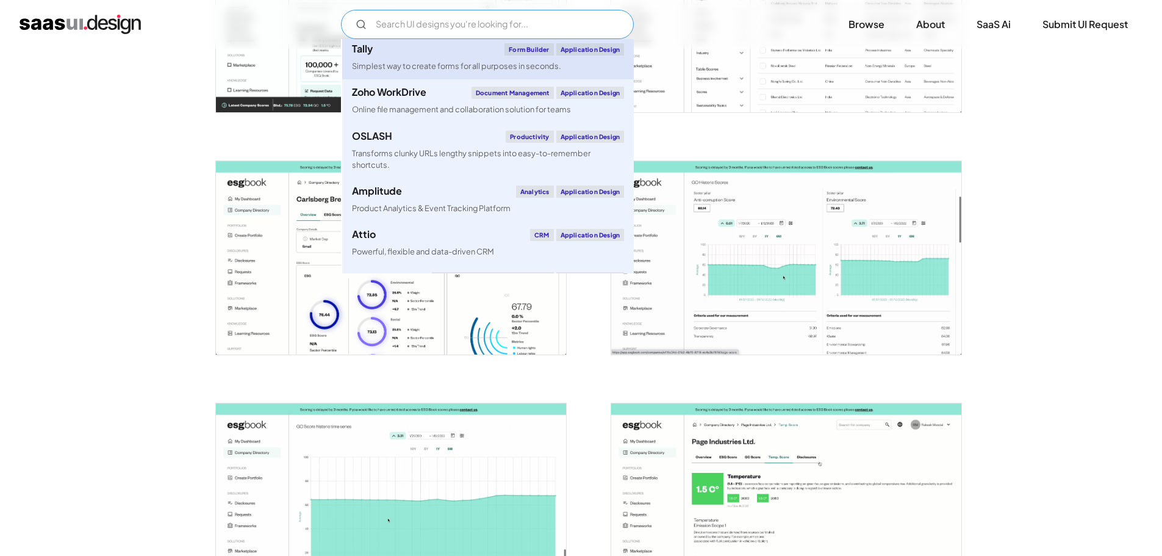
click at [456, 72] on div "Simplest way to create forms for all purposes in seconds." at bounding box center [456, 66] width 209 height 12
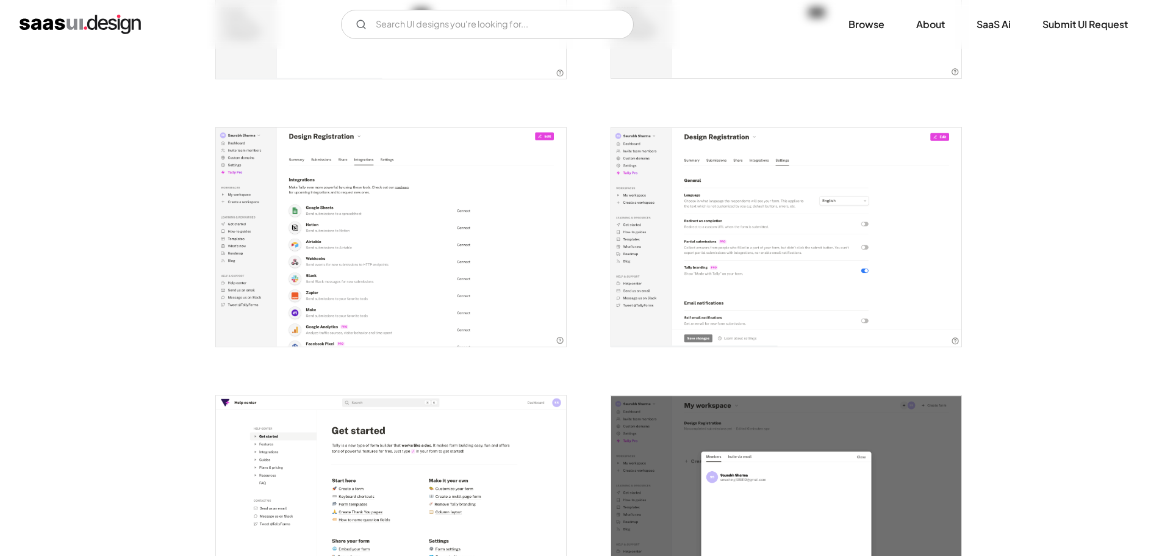
scroll to position [1769, 0]
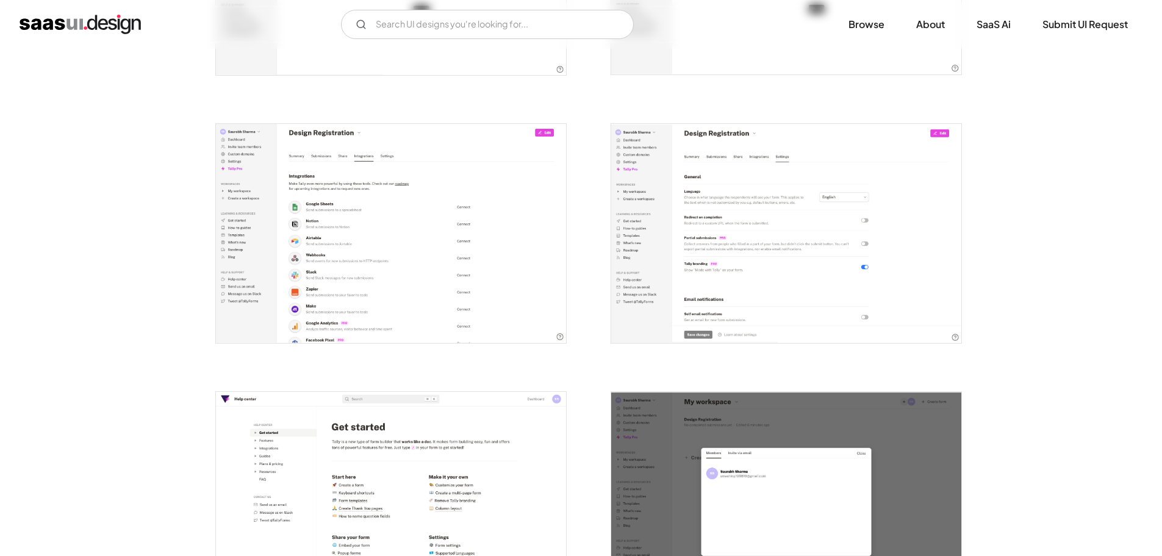
click at [445, 177] on img "open lightbox" at bounding box center [391, 233] width 350 height 219
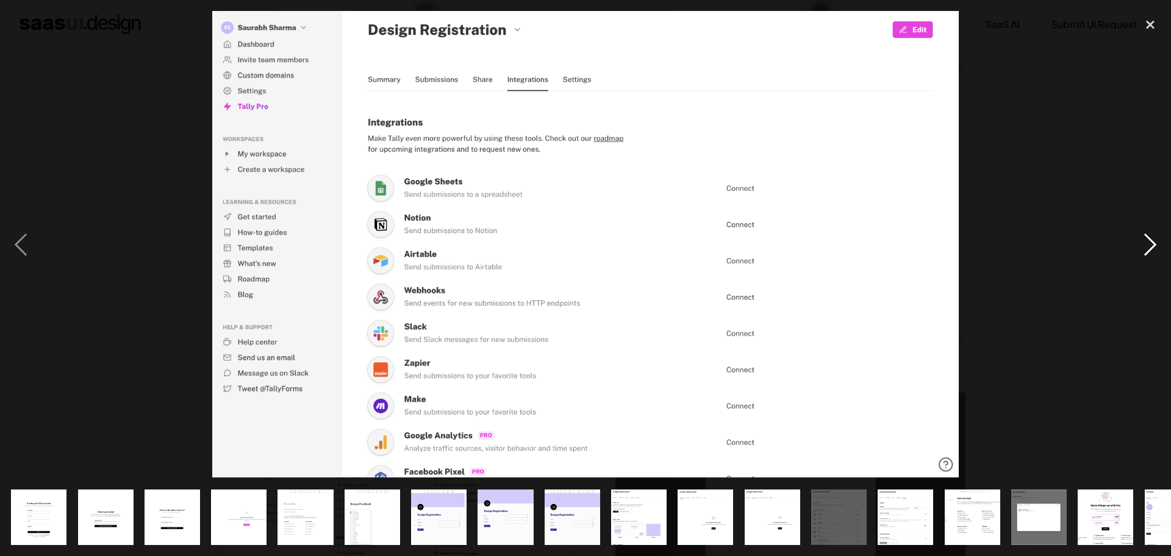
click at [1134, 189] on div "next image" at bounding box center [1149, 244] width 41 height 467
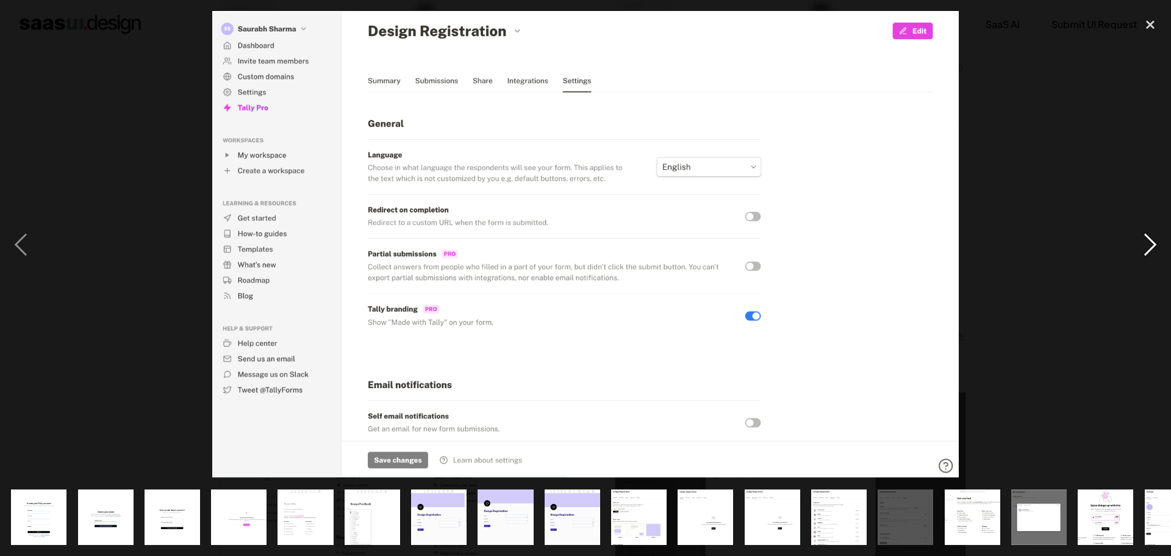
click at [1134, 189] on div "next image" at bounding box center [1149, 244] width 41 height 467
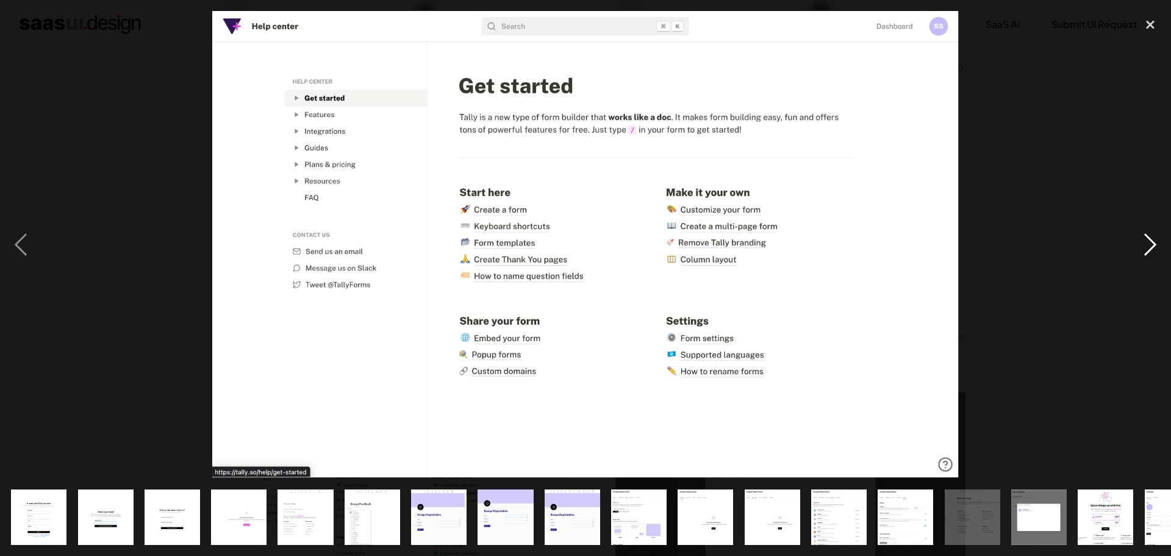
click at [1134, 189] on div "next image" at bounding box center [1149, 244] width 41 height 467
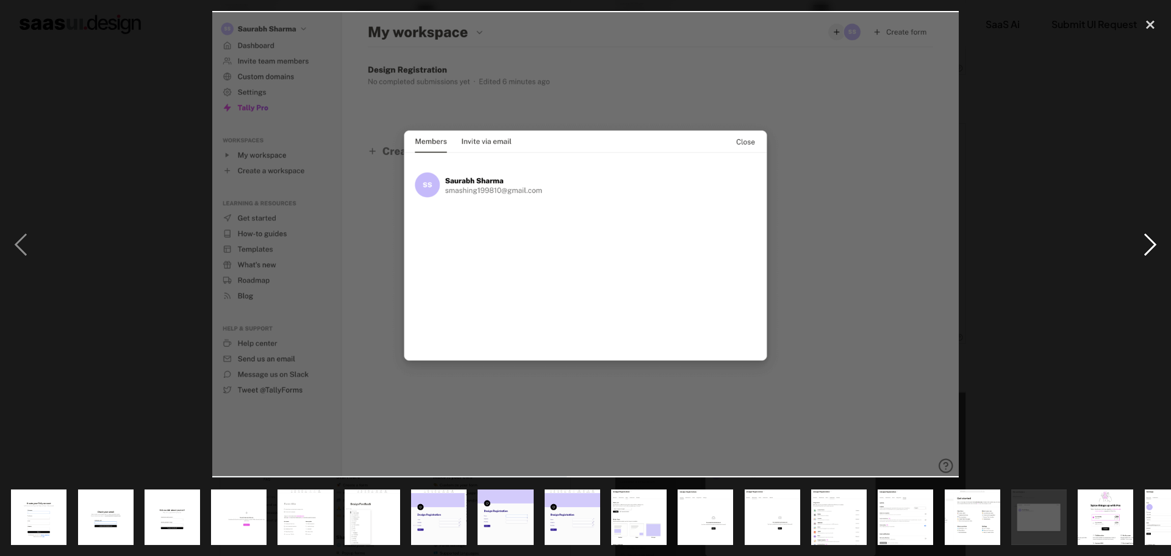
click at [1134, 188] on div "next image" at bounding box center [1149, 244] width 41 height 467
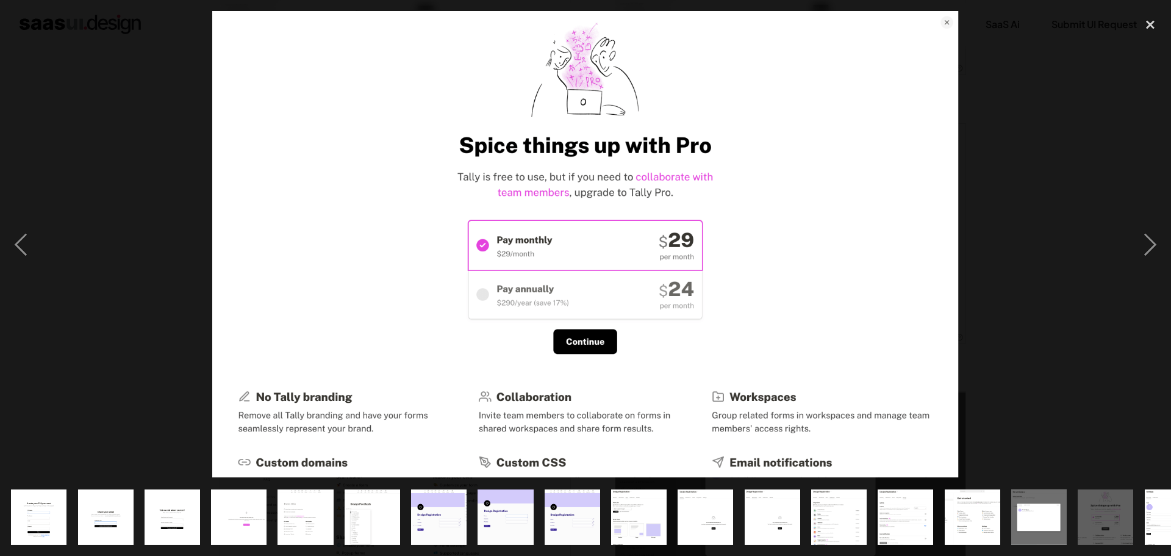
click at [1124, 140] on div at bounding box center [585, 244] width 1171 height 467
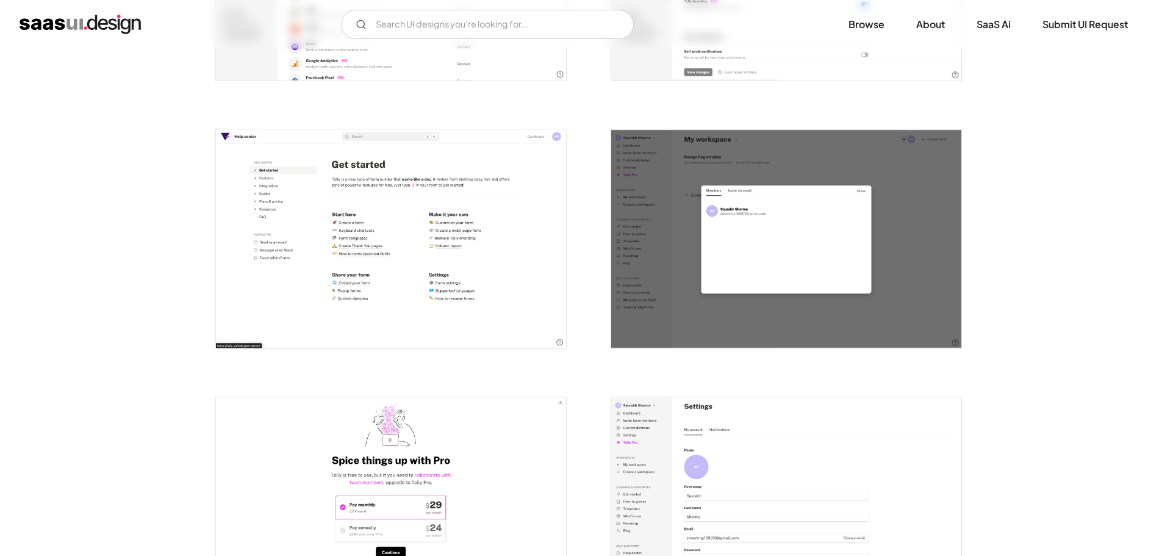
scroll to position [2317, 0]
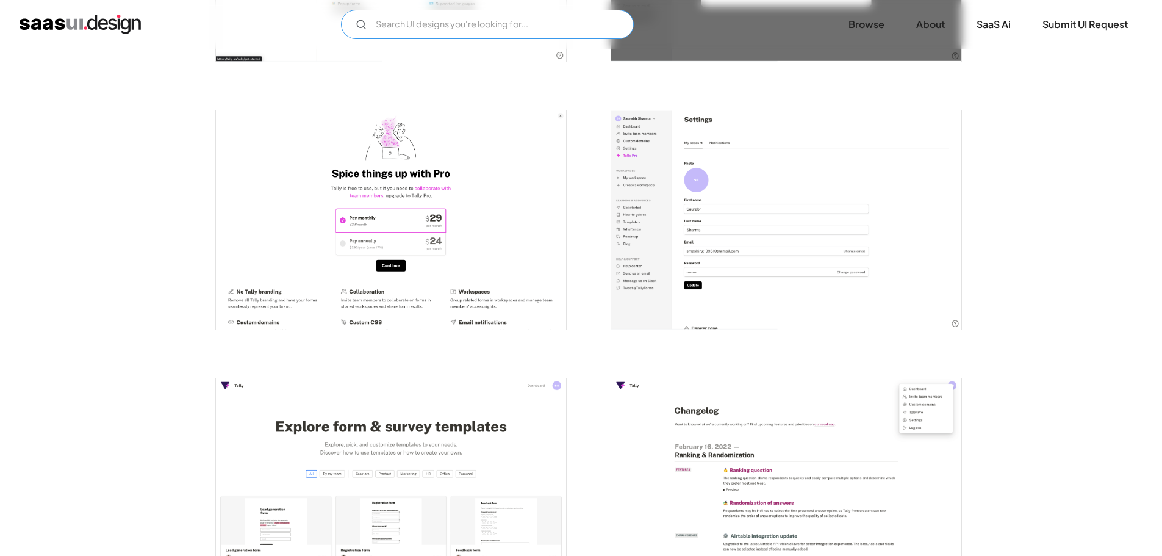
drag, startPoint x: 567, startPoint y: 21, endPoint x: 550, endPoint y: 63, distance: 45.4
click at [567, 21] on input "Email Form" at bounding box center [487, 24] width 293 height 29
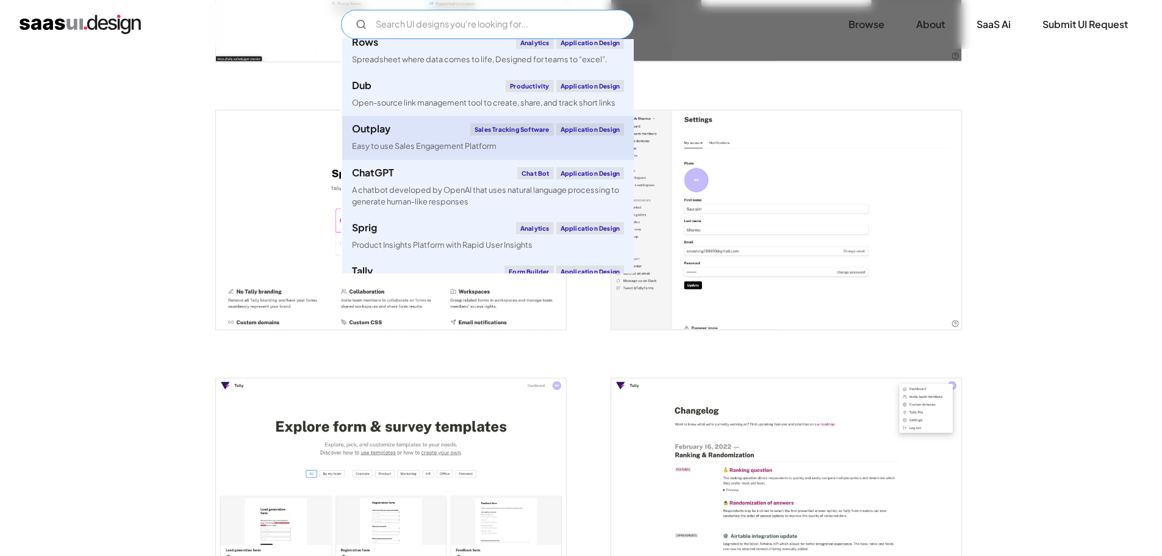
scroll to position [4025, 0]
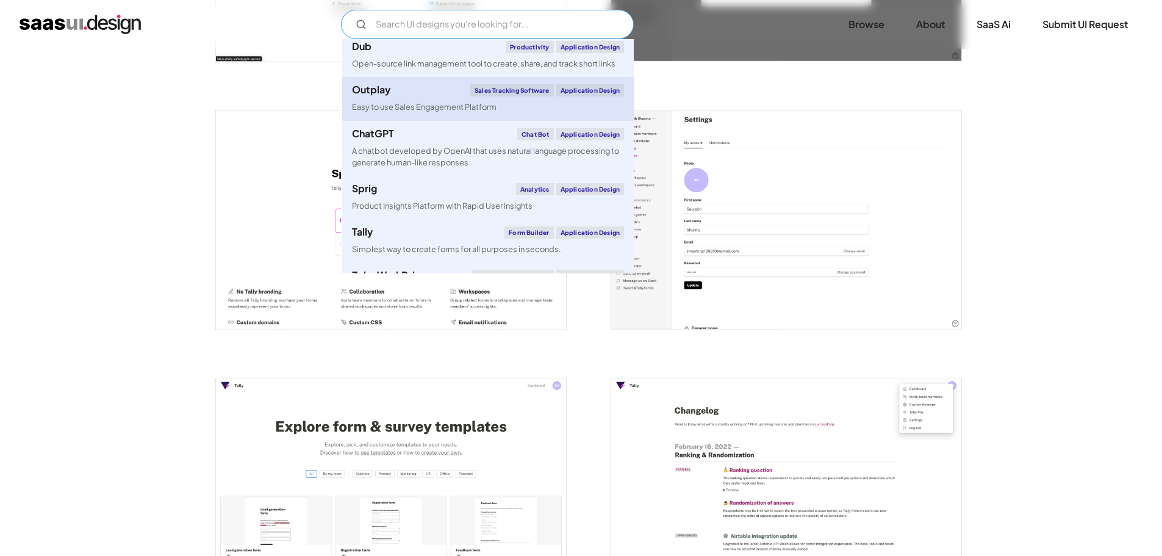
click at [525, 120] on link "Outplay Sales Tracking Software Application Design Easy to use Sales Engagement…" at bounding box center [488, 98] width 292 height 43
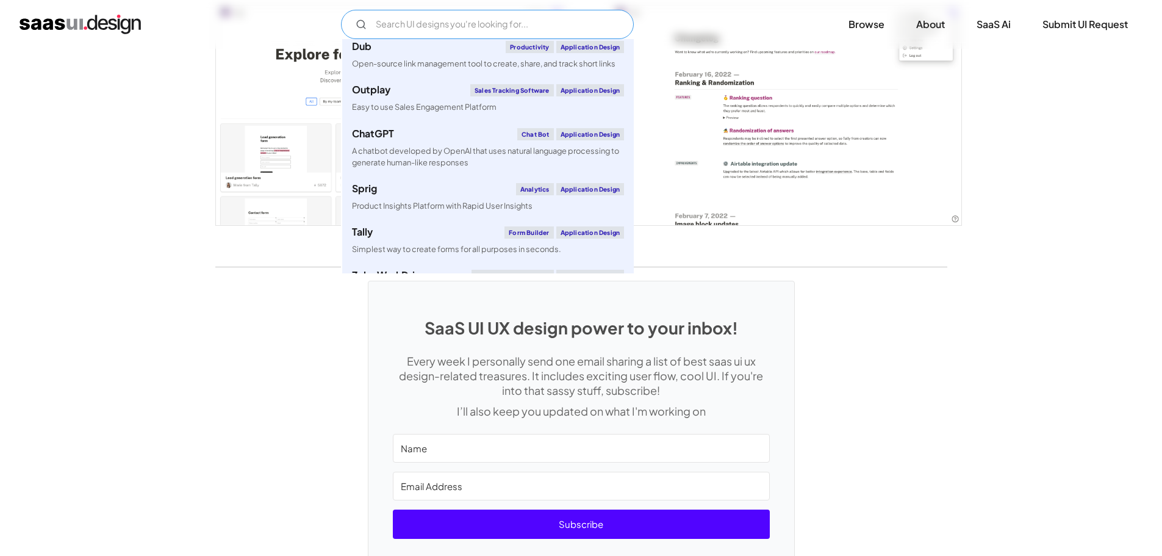
scroll to position [2801, 0]
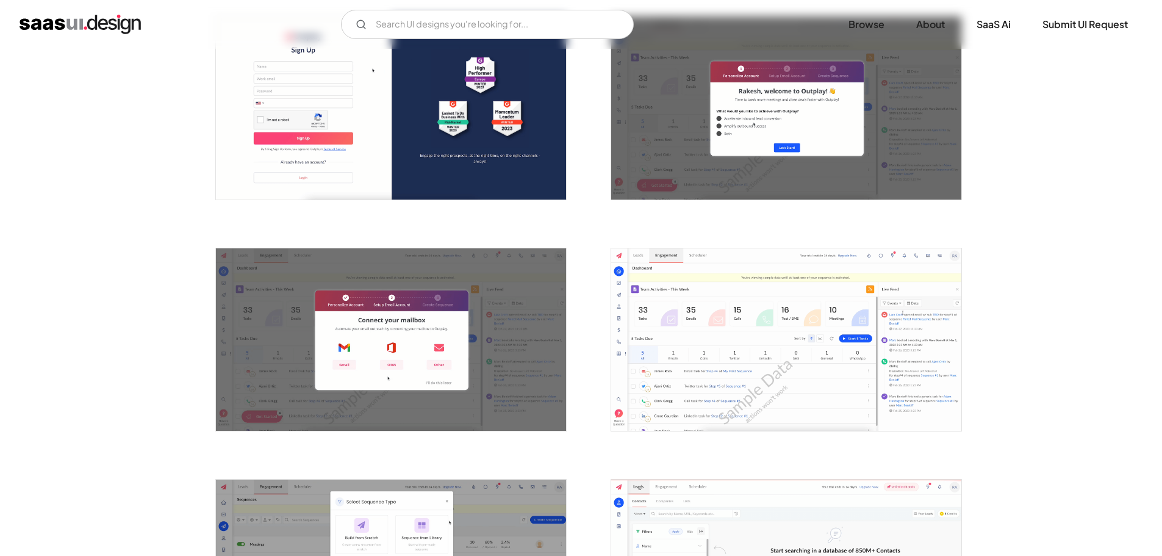
scroll to position [488, 0]
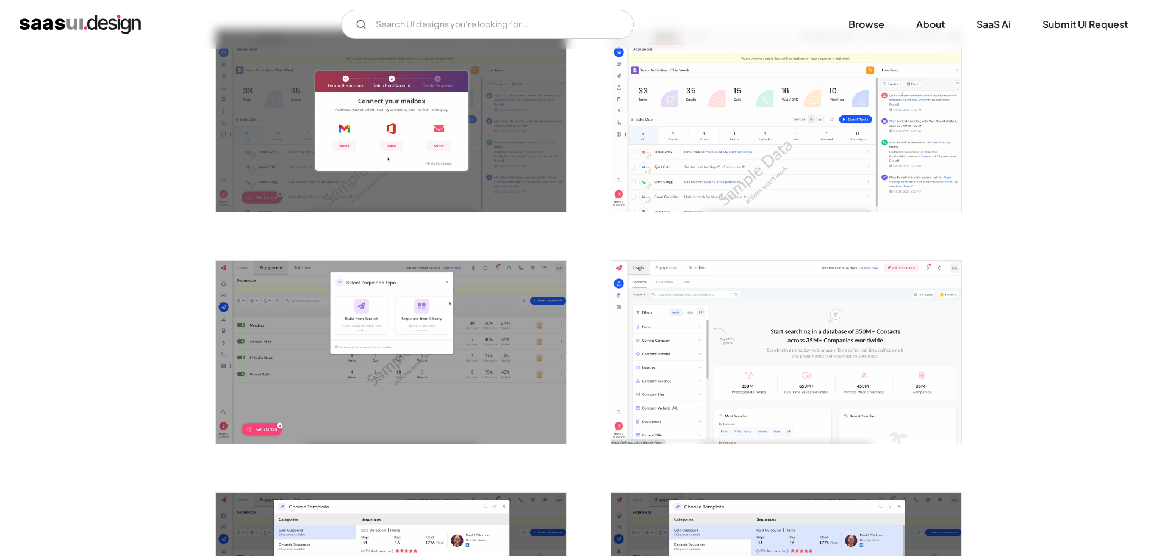
click at [739, 132] on img "open lightbox" at bounding box center [786, 120] width 350 height 182
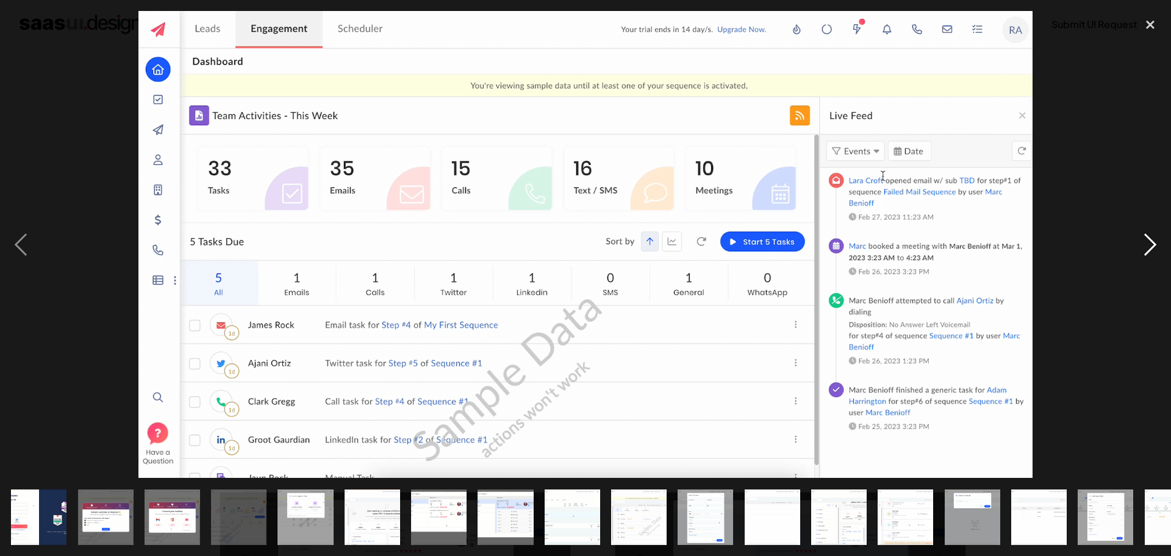
click at [1153, 243] on div "next image" at bounding box center [1149, 244] width 41 height 467
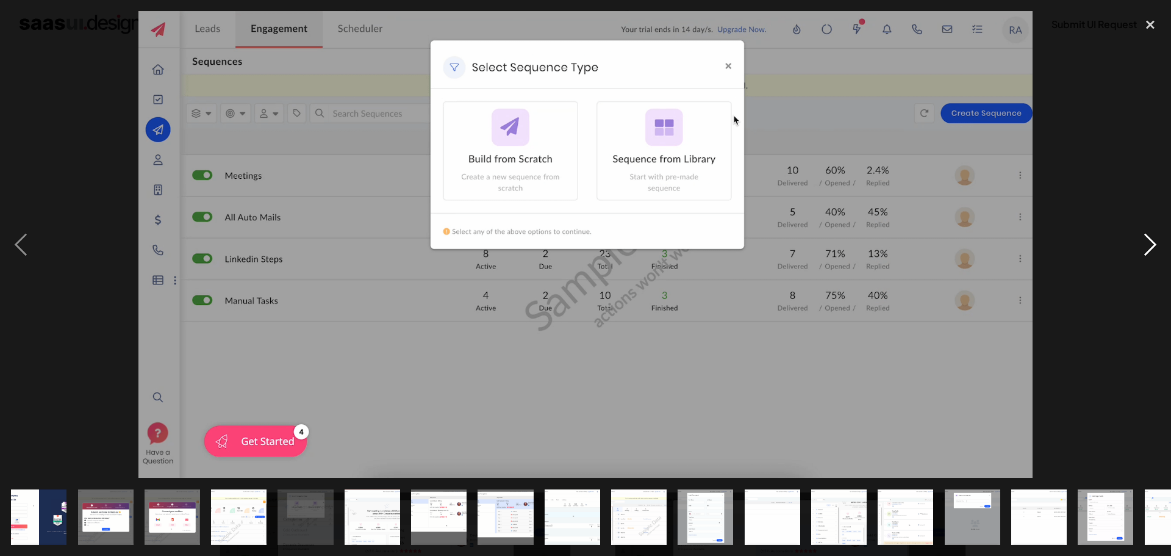
click at [1153, 243] on div "next image" at bounding box center [1149, 244] width 41 height 467
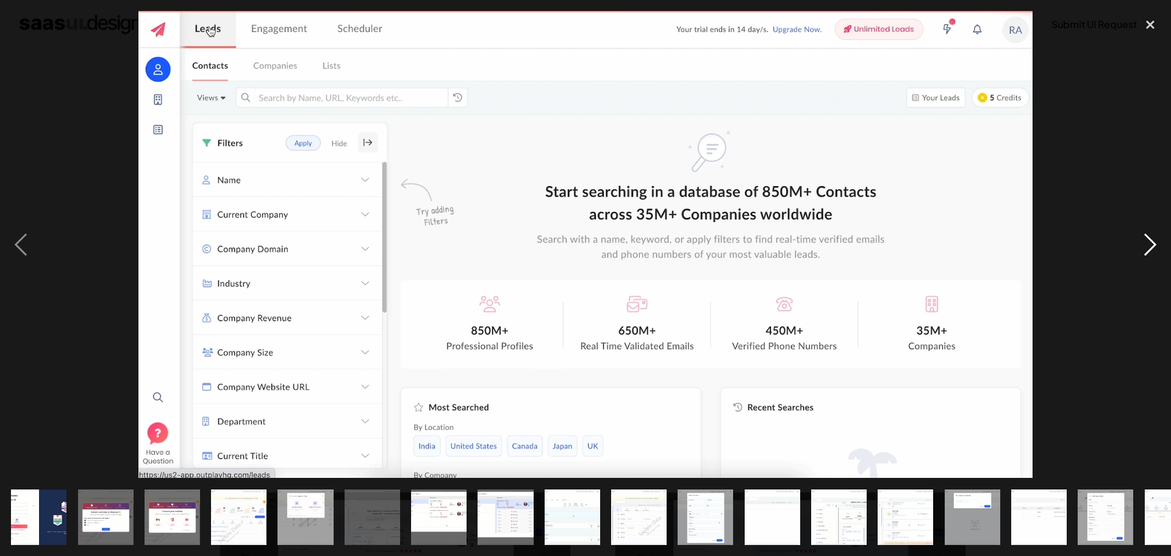
click at [1146, 240] on div "next image" at bounding box center [1149, 244] width 41 height 467
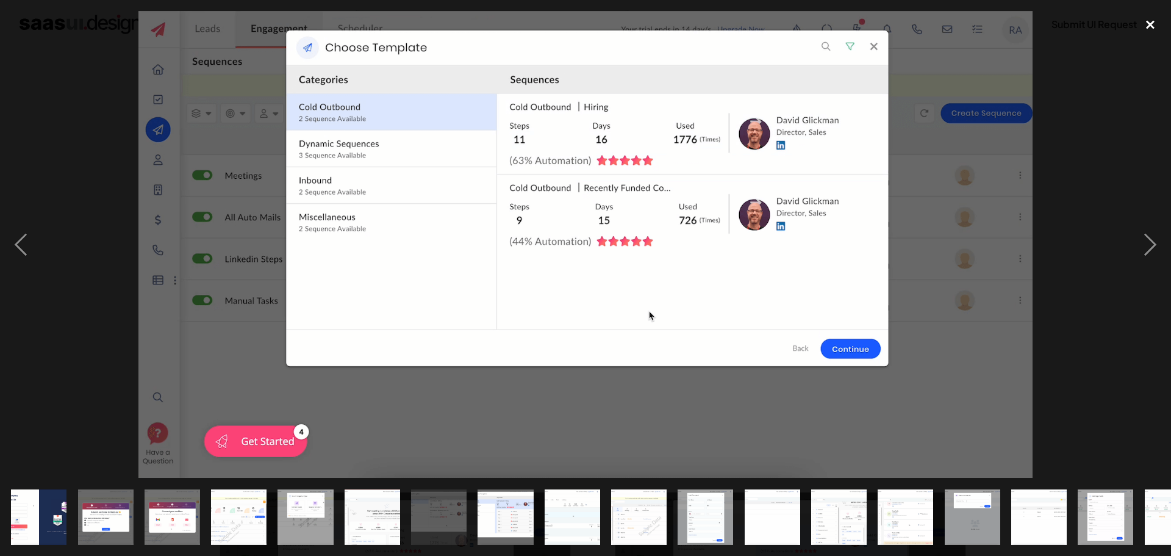
click at [1151, 18] on div "close lightbox" at bounding box center [1149, 24] width 41 height 27
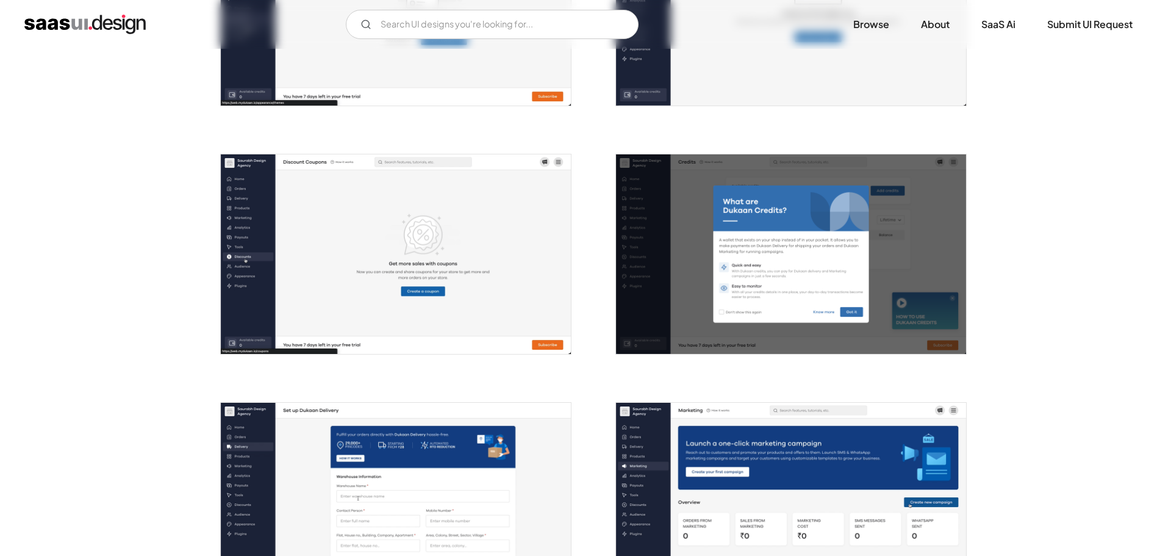
scroll to position [1037, 0]
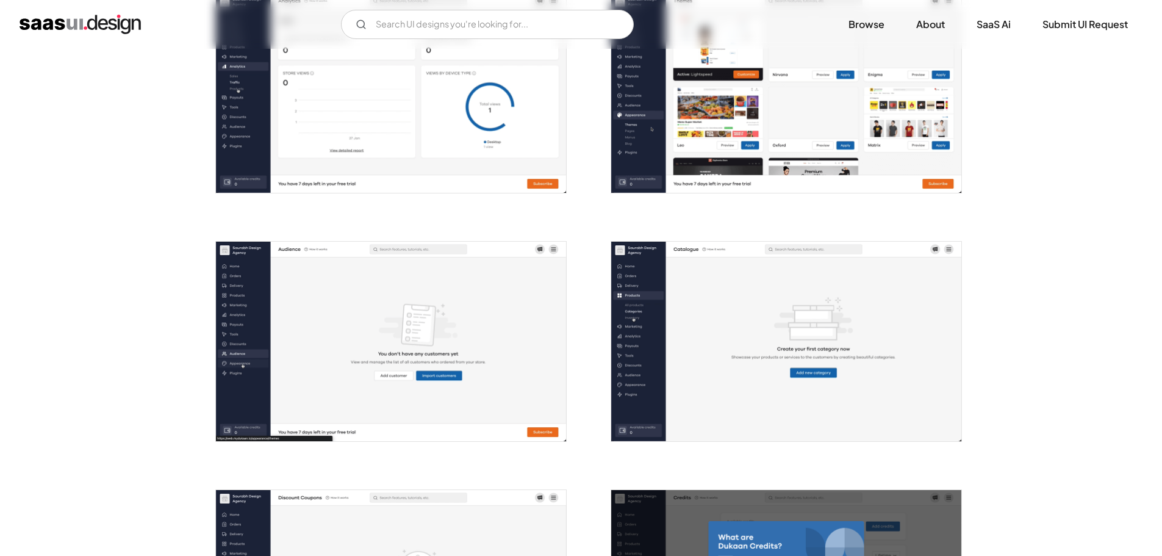
click at [743, 107] on img "open lightbox" at bounding box center [786, 92] width 350 height 199
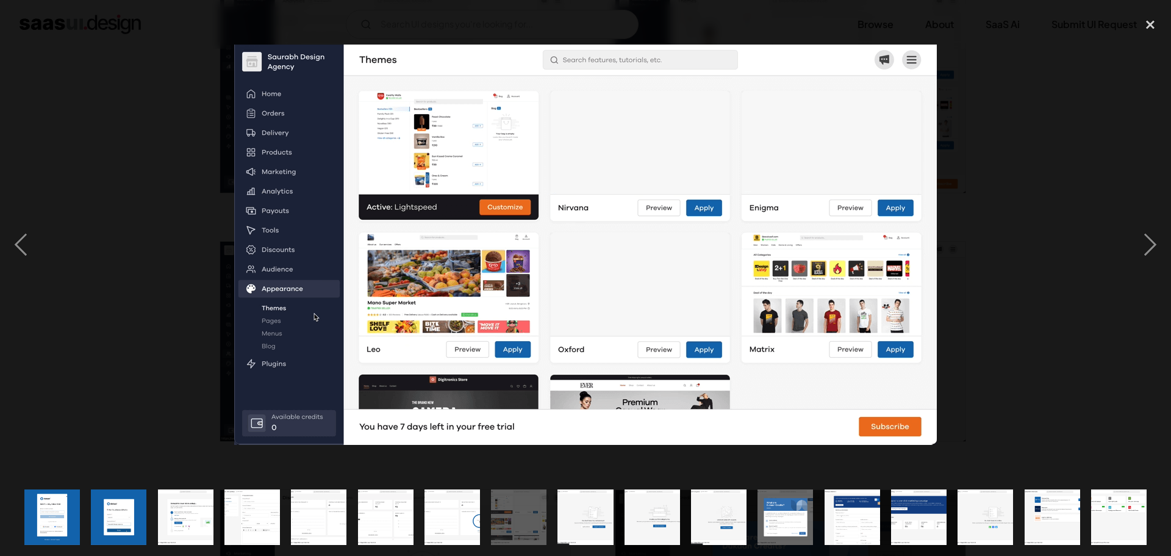
click at [109, 305] on div at bounding box center [585, 244] width 1171 height 467
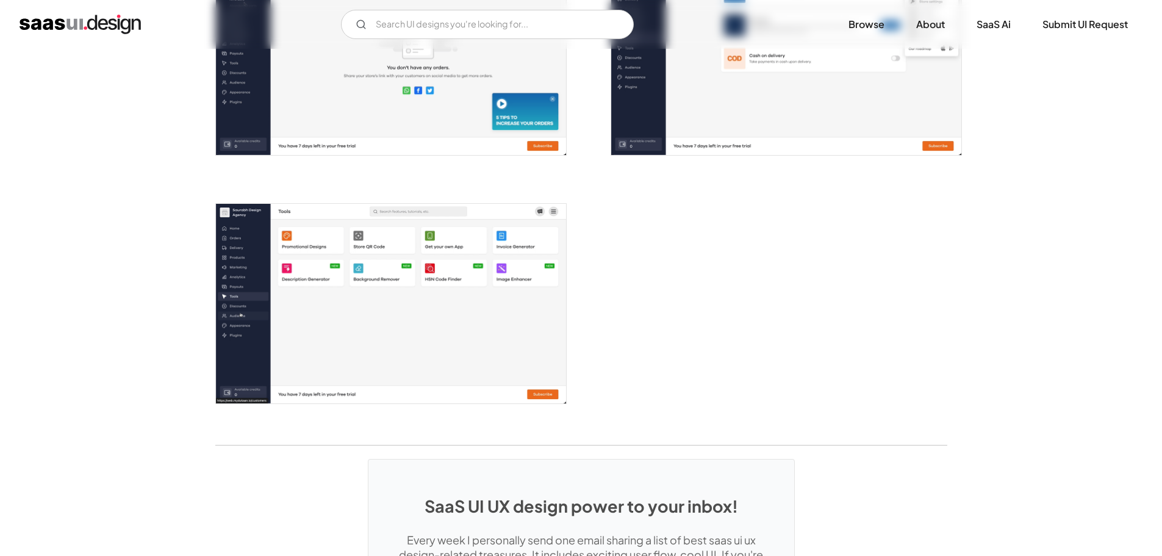
scroll to position [2357, 0]
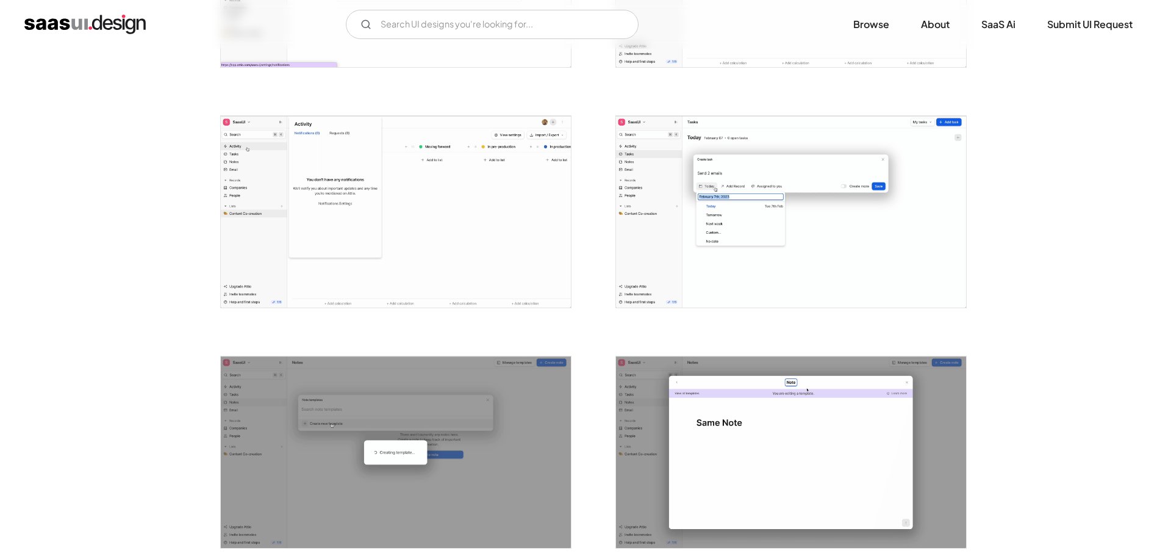
scroll to position [1464, 0]
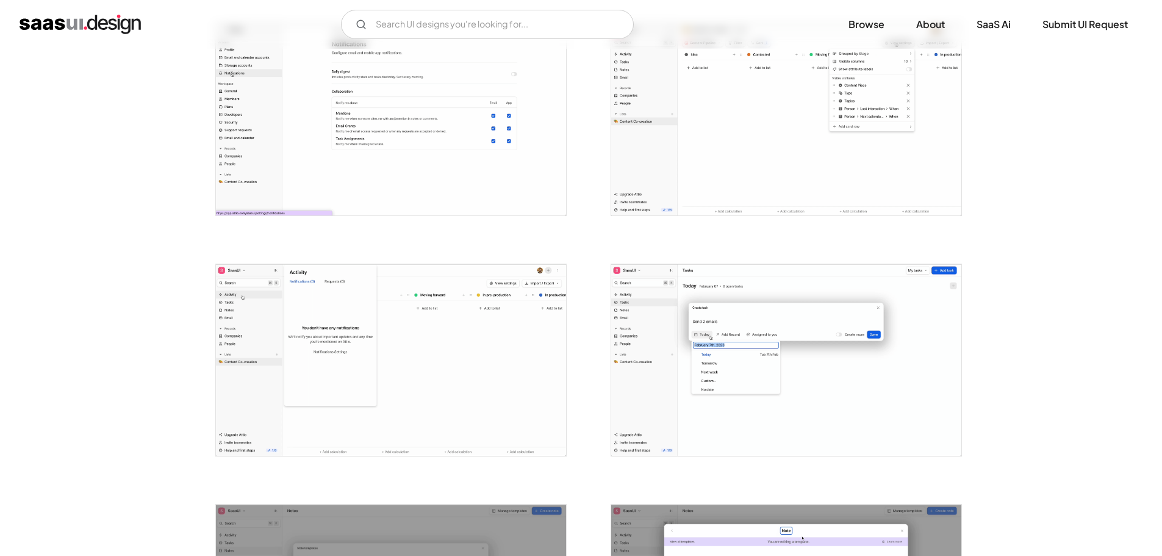
click at [432, 193] on img "open lightbox" at bounding box center [391, 119] width 350 height 191
